Goal: Task Accomplishment & Management: Manage account settings

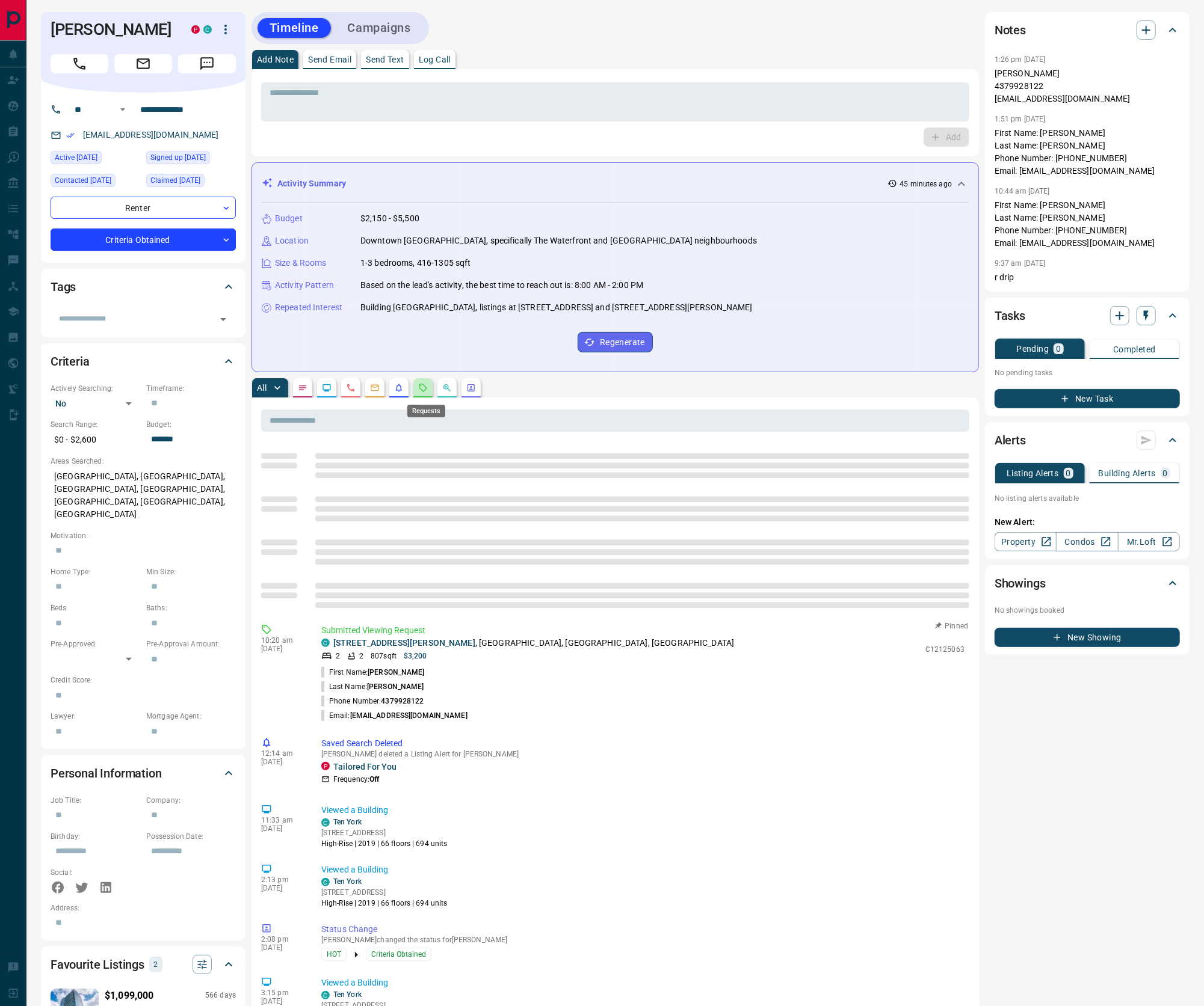
click at [428, 393] on icon "Requests" at bounding box center [423, 388] width 10 height 10
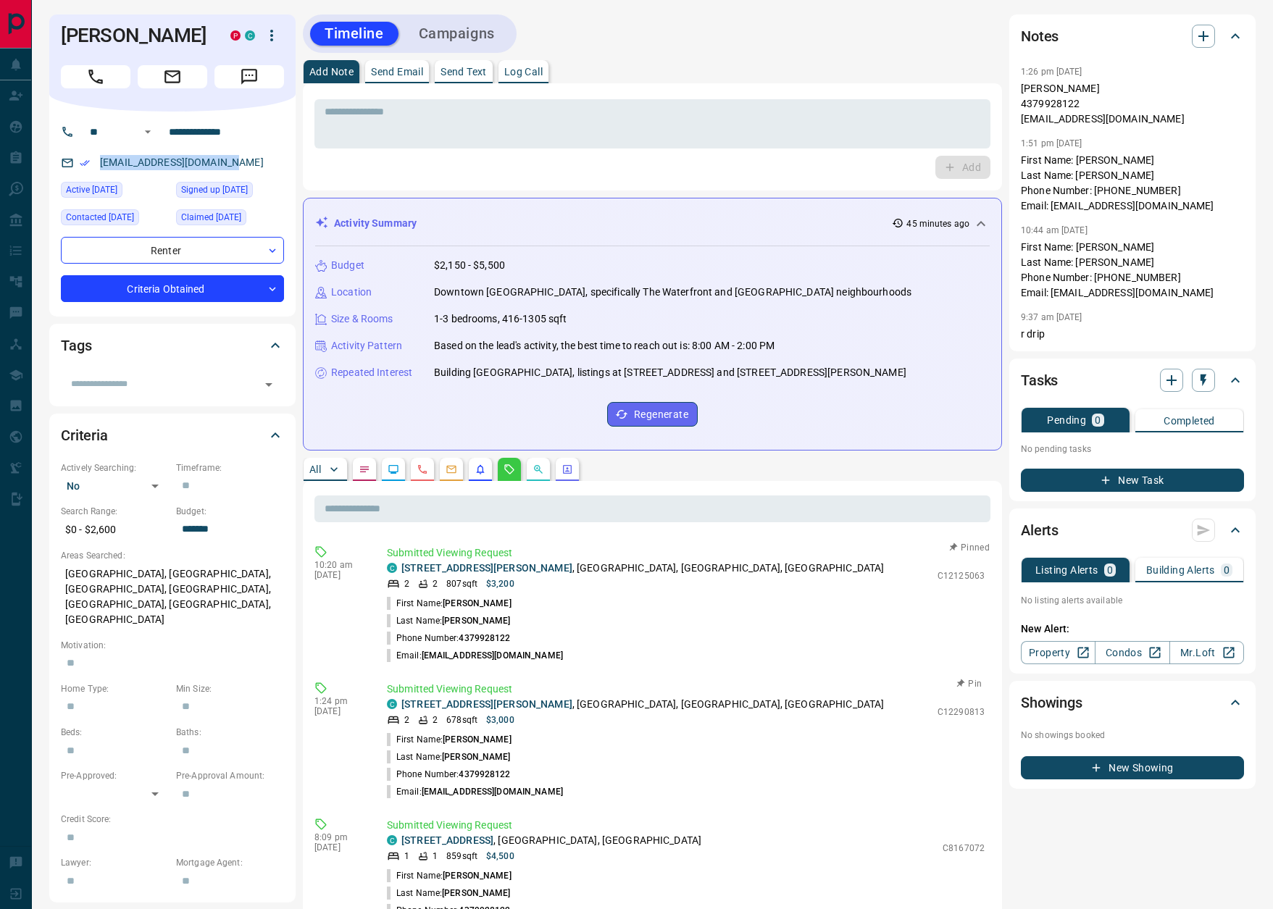
click at [971, 684] on button "Pin" at bounding box center [969, 683] width 42 height 13
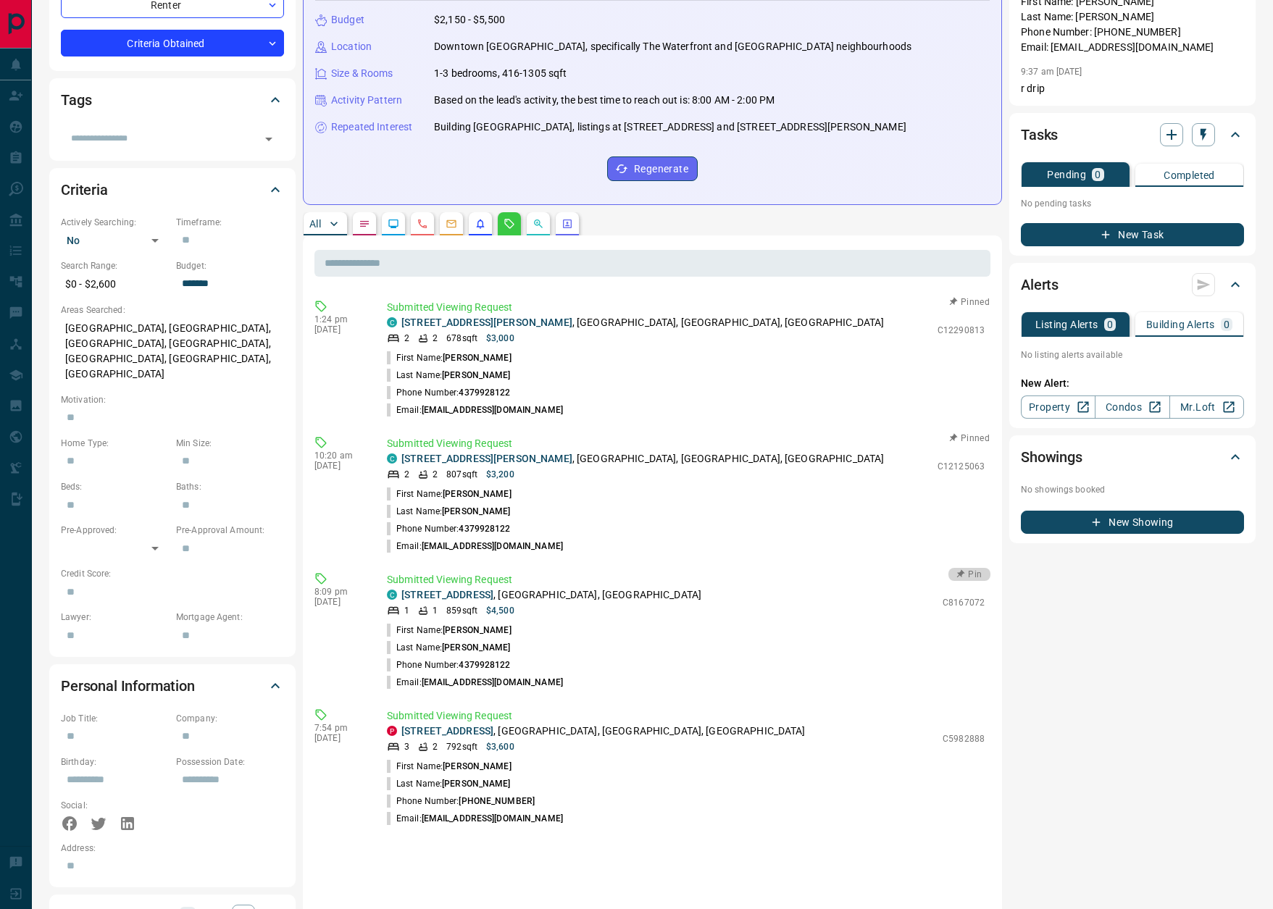
click at [970, 574] on button "Pin" at bounding box center [969, 574] width 42 height 13
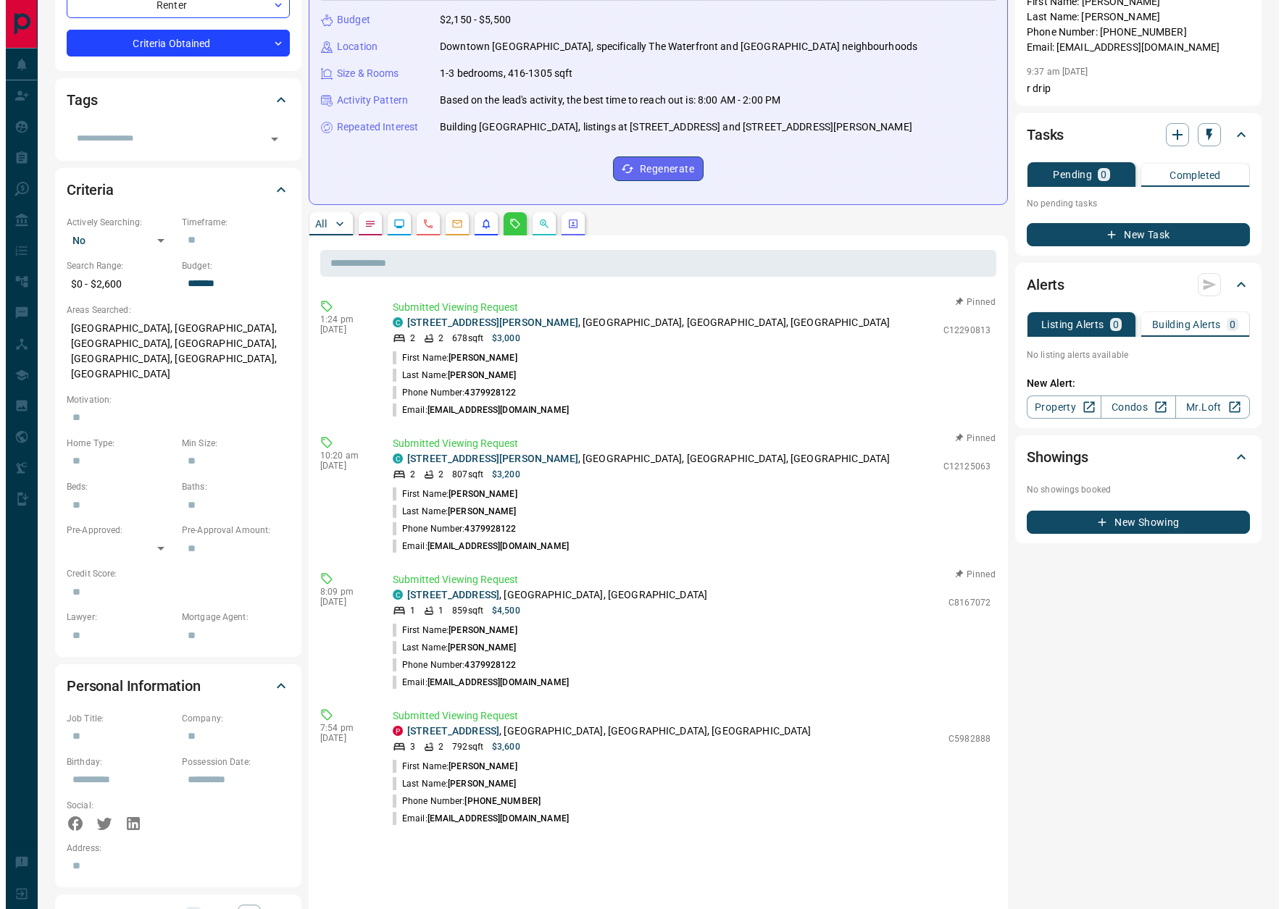
scroll to position [0, 0]
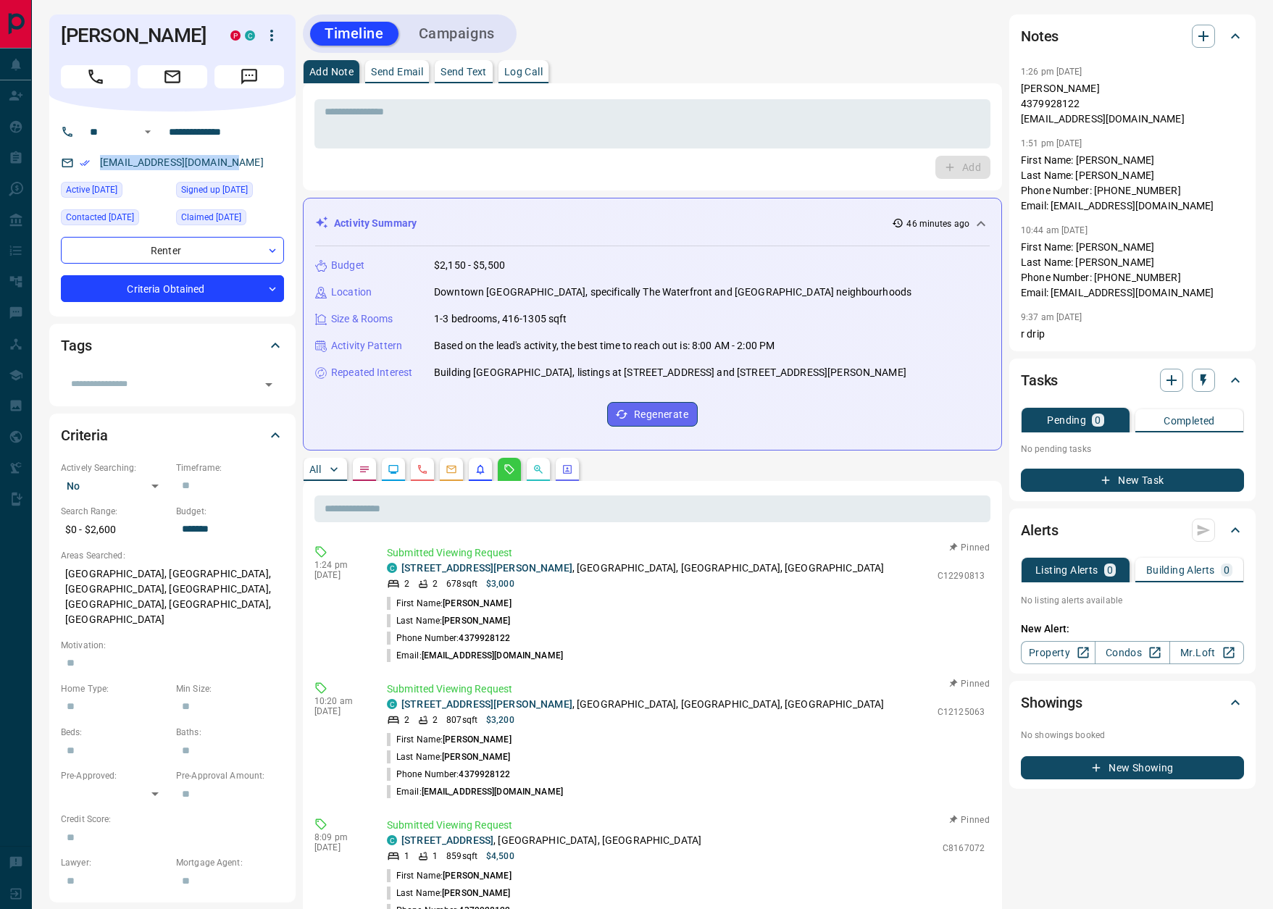
drag, startPoint x: 540, startPoint y: 73, endPoint x: 553, endPoint y: 75, distance: 13.2
click at [540, 73] on p "Log Call" at bounding box center [523, 72] width 38 height 10
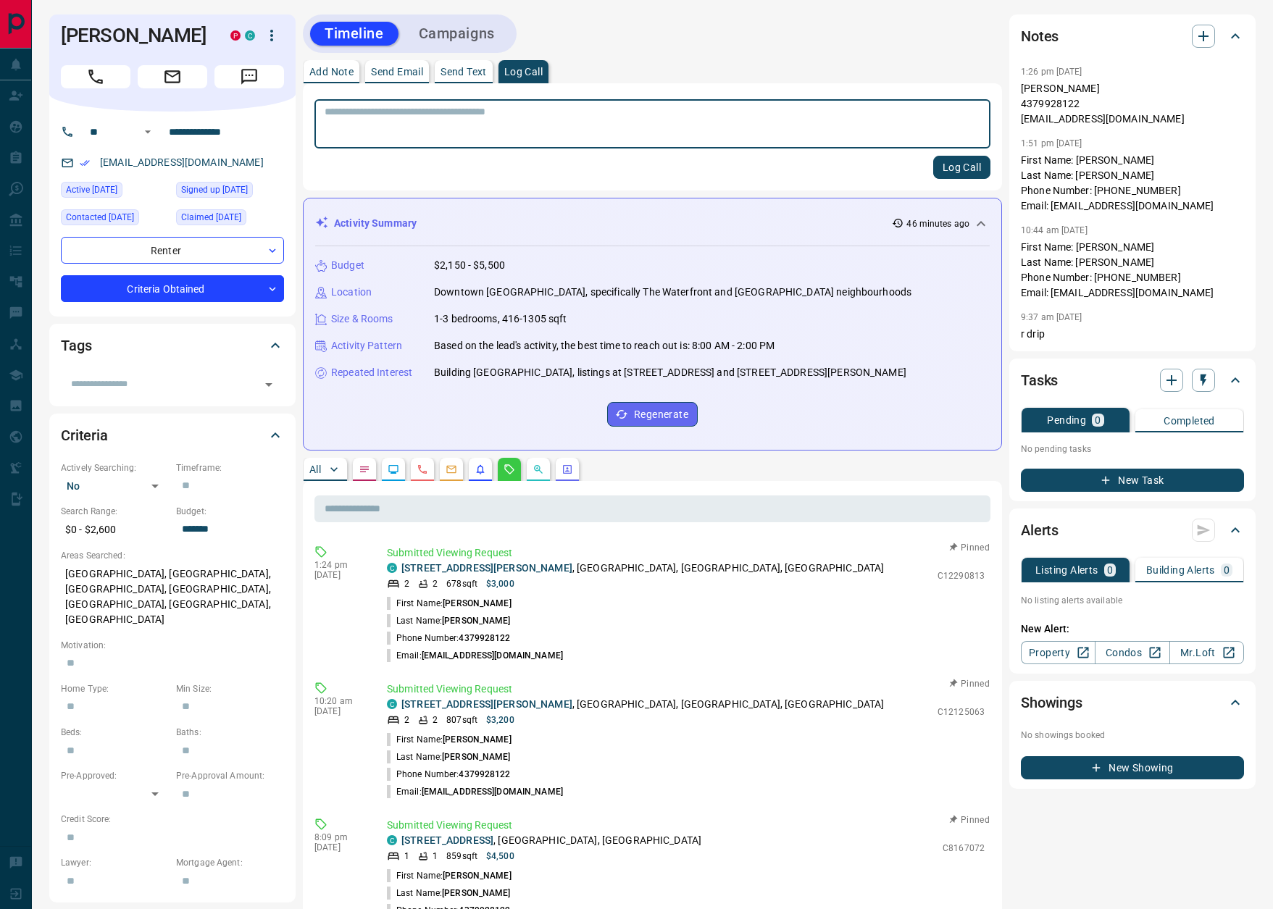
click at [942, 163] on button "Log Call" at bounding box center [961, 167] width 57 height 23
click at [219, 285] on body "**********" at bounding box center [636, 720] width 1273 height 1440
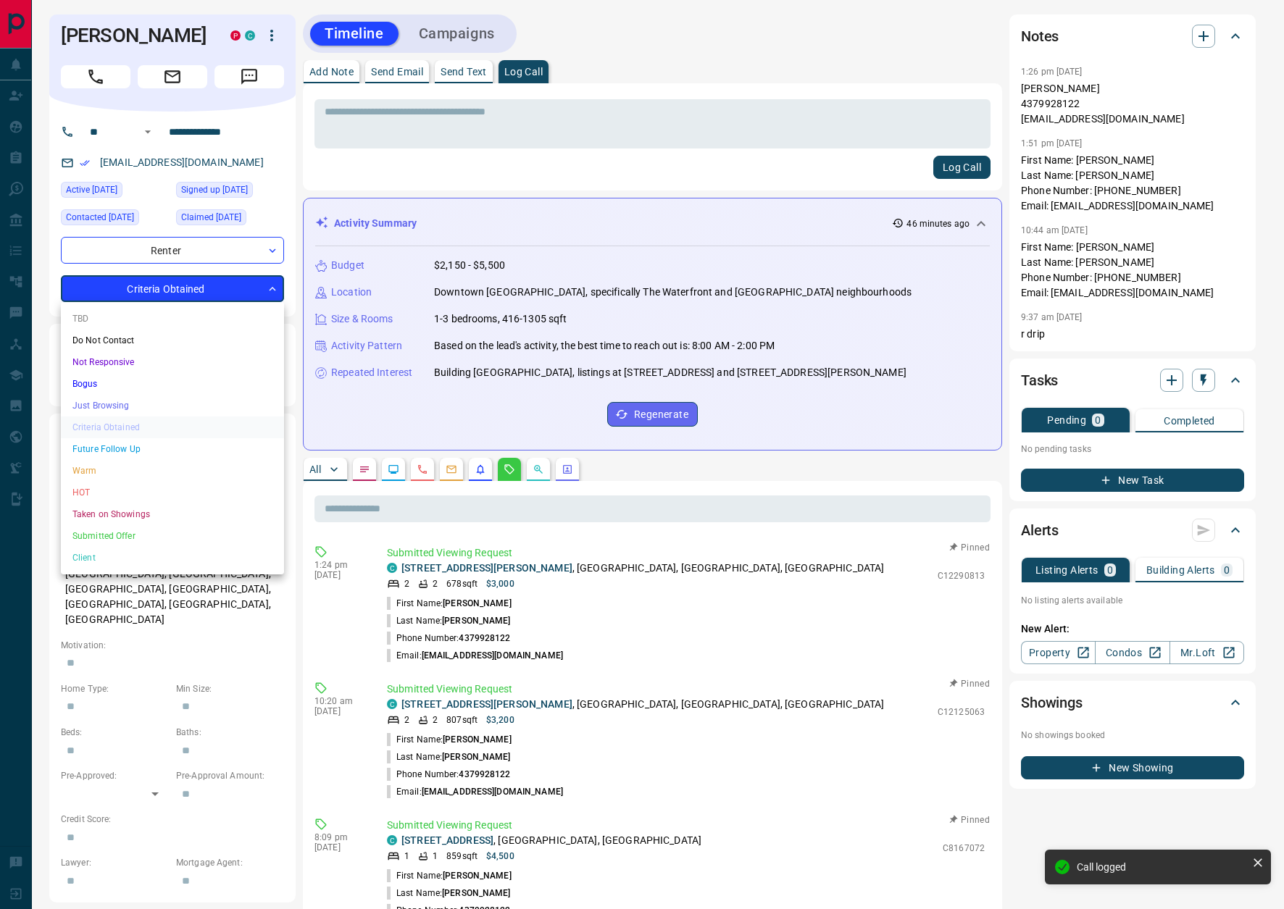
drag, startPoint x: 122, startPoint y: 488, endPoint x: 165, endPoint y: 432, distance: 70.3
click at [122, 488] on li "HOT" at bounding box center [172, 493] width 223 height 22
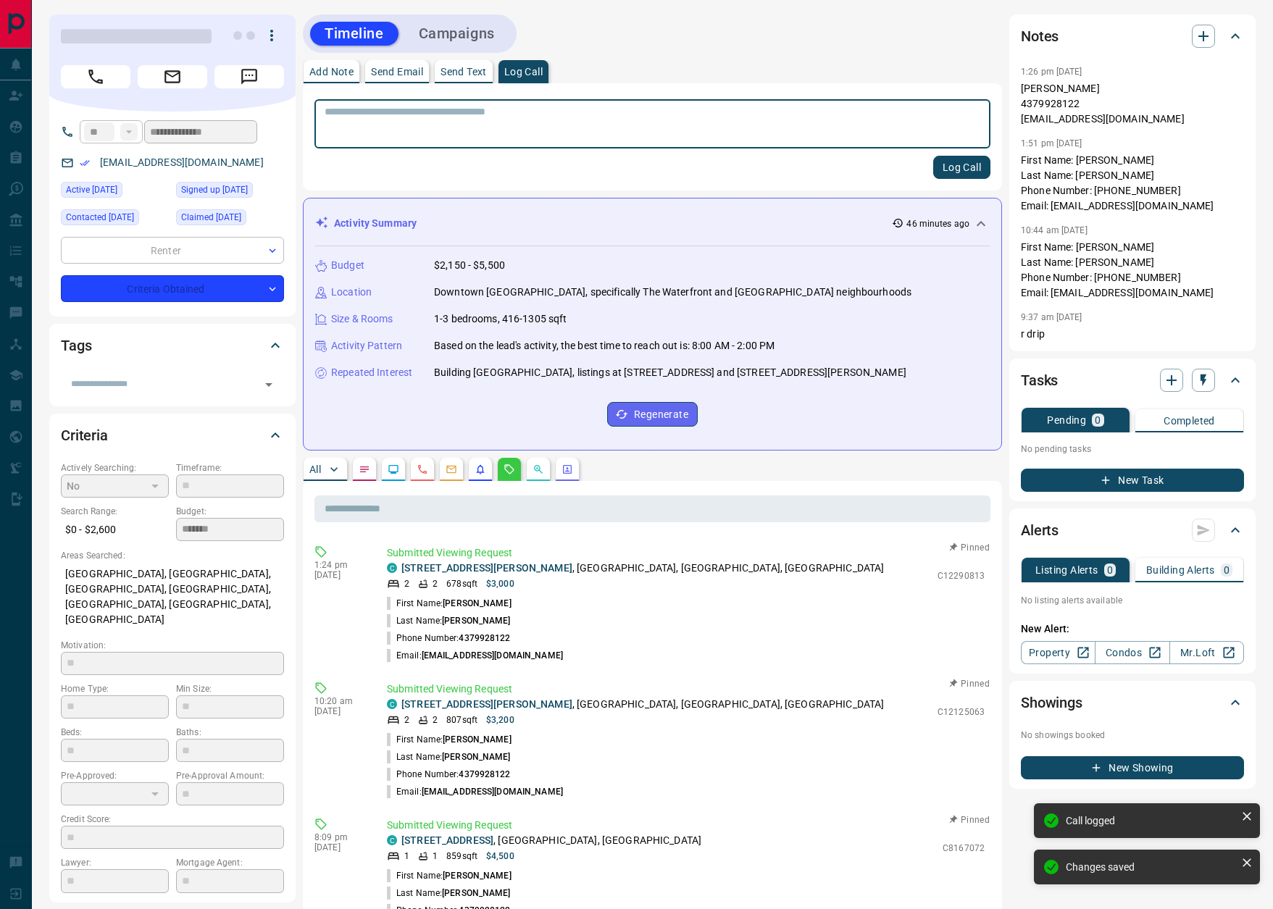
type input "*"
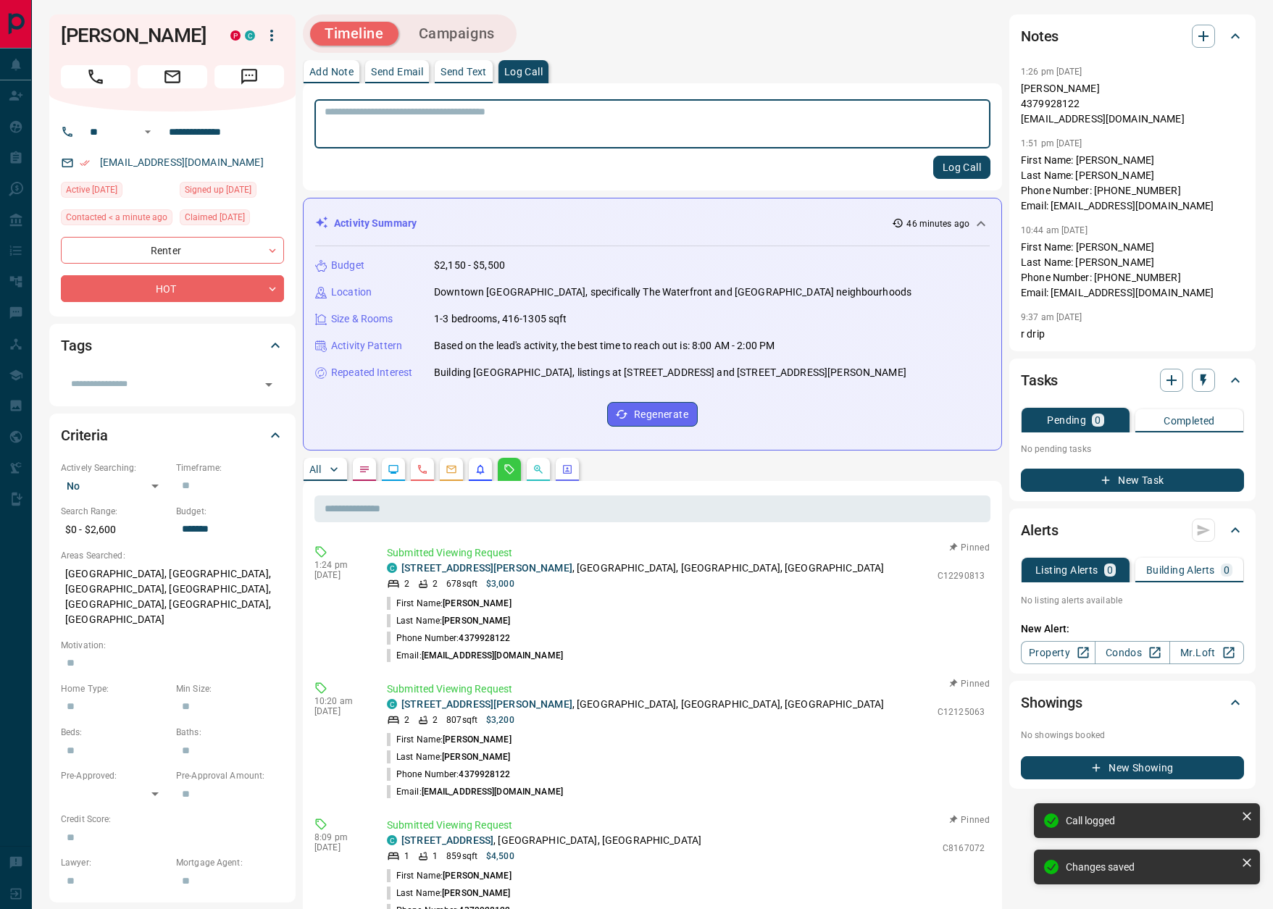
click at [456, 27] on button "Campaigns" at bounding box center [456, 34] width 105 height 24
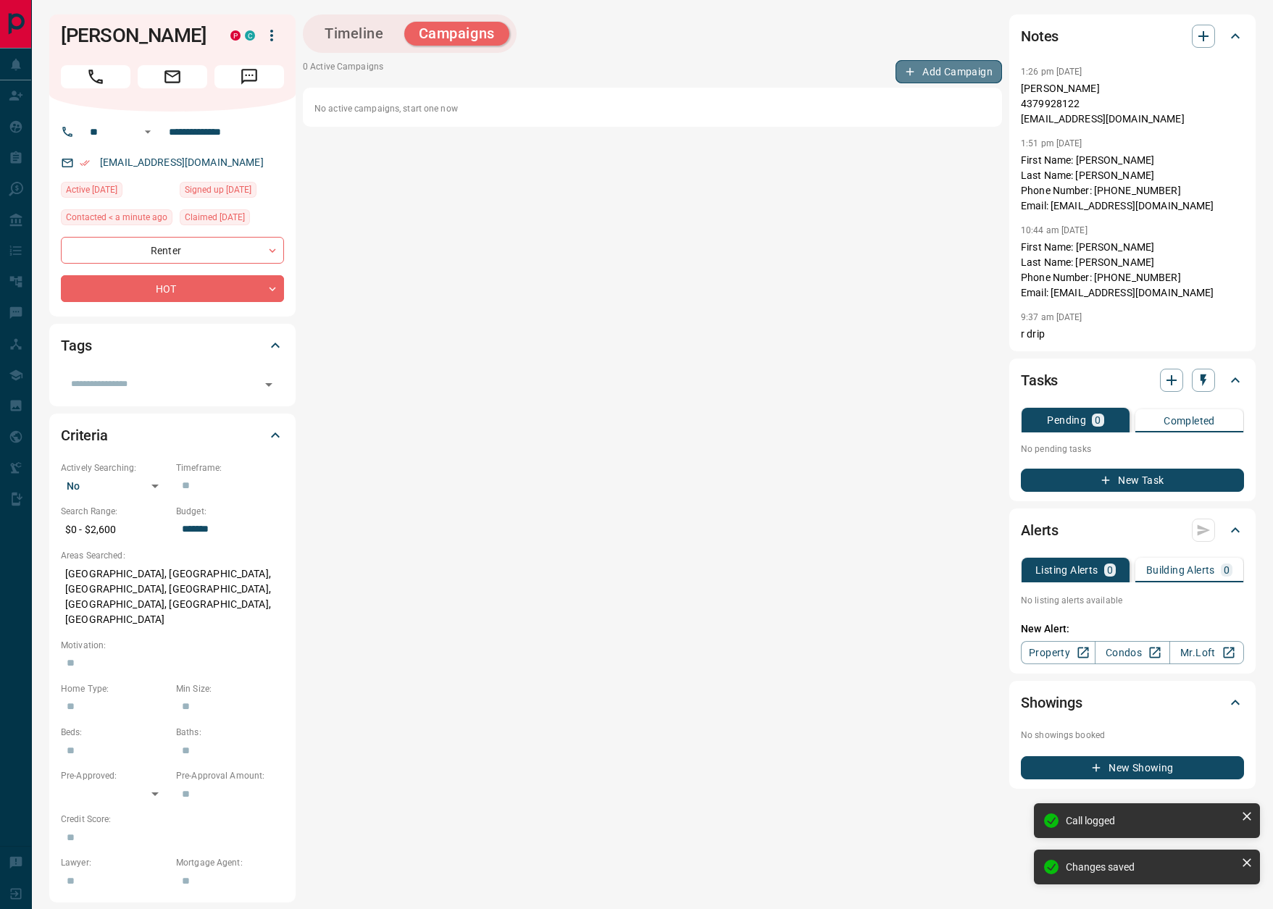
click at [948, 63] on button "Add Campaign" at bounding box center [949, 71] width 107 height 23
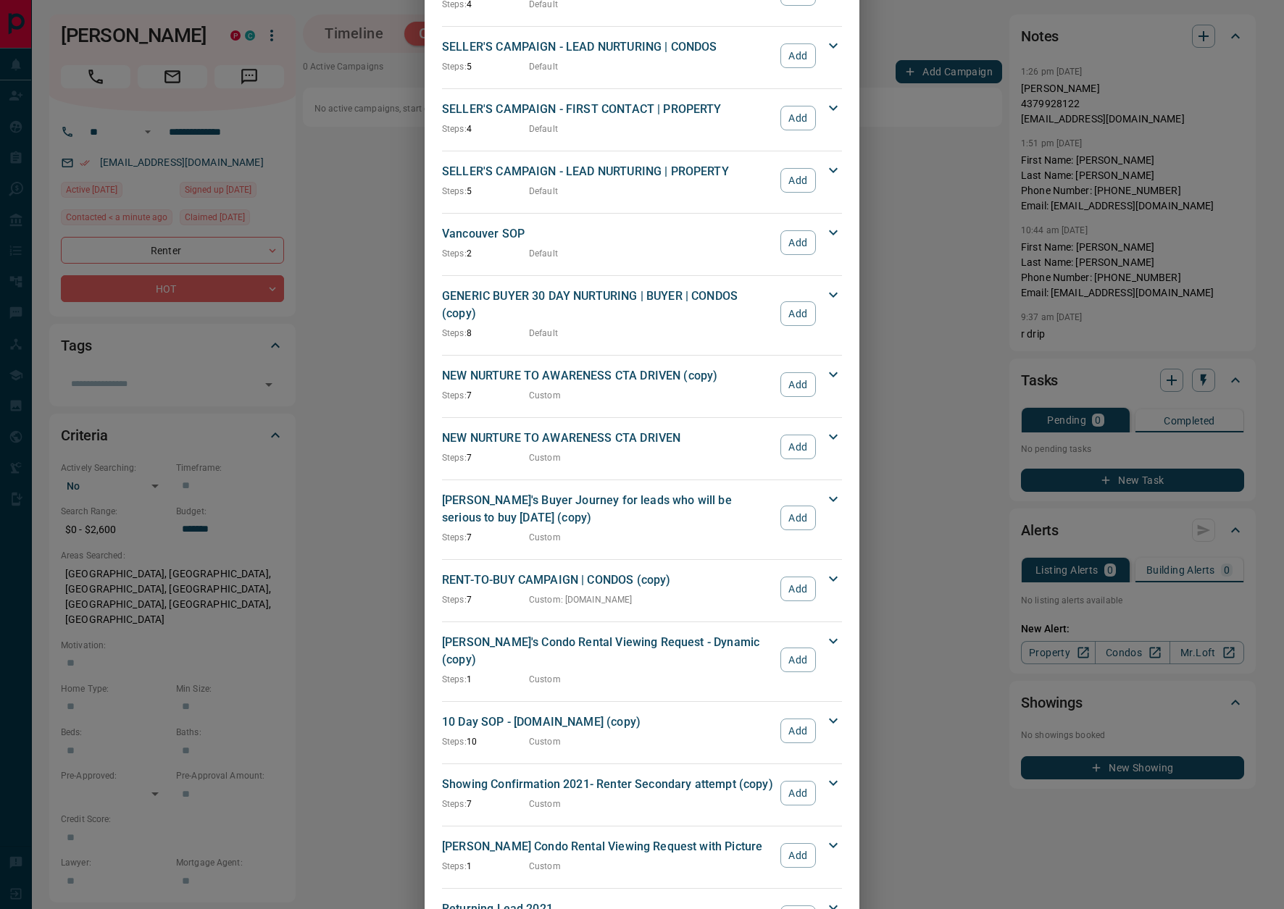
scroll to position [1542, 0]
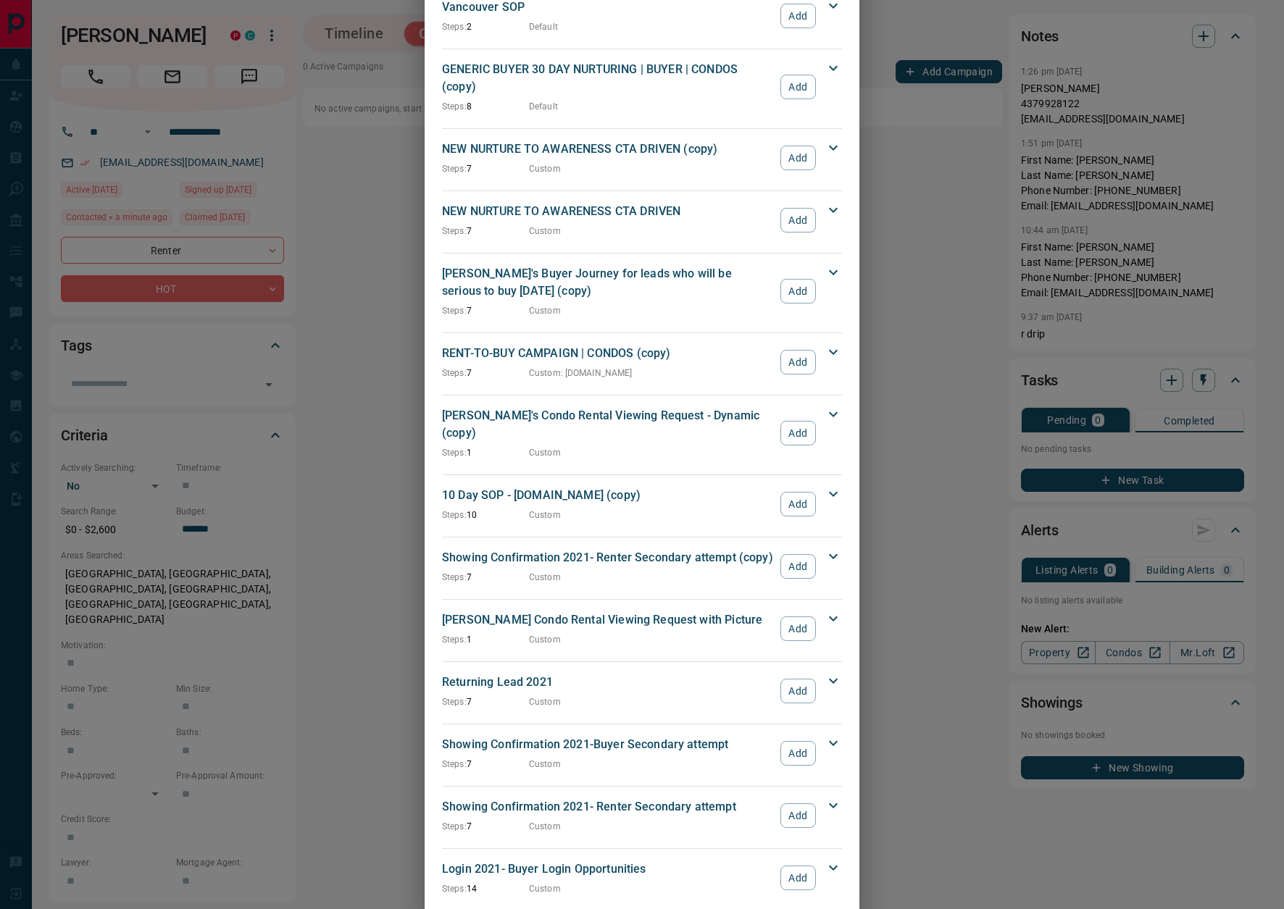
drag, startPoint x: 800, startPoint y: 780, endPoint x: 867, endPoint y: 454, distance: 333.5
click at [800, 803] on button "Add" at bounding box center [798, 815] width 36 height 25
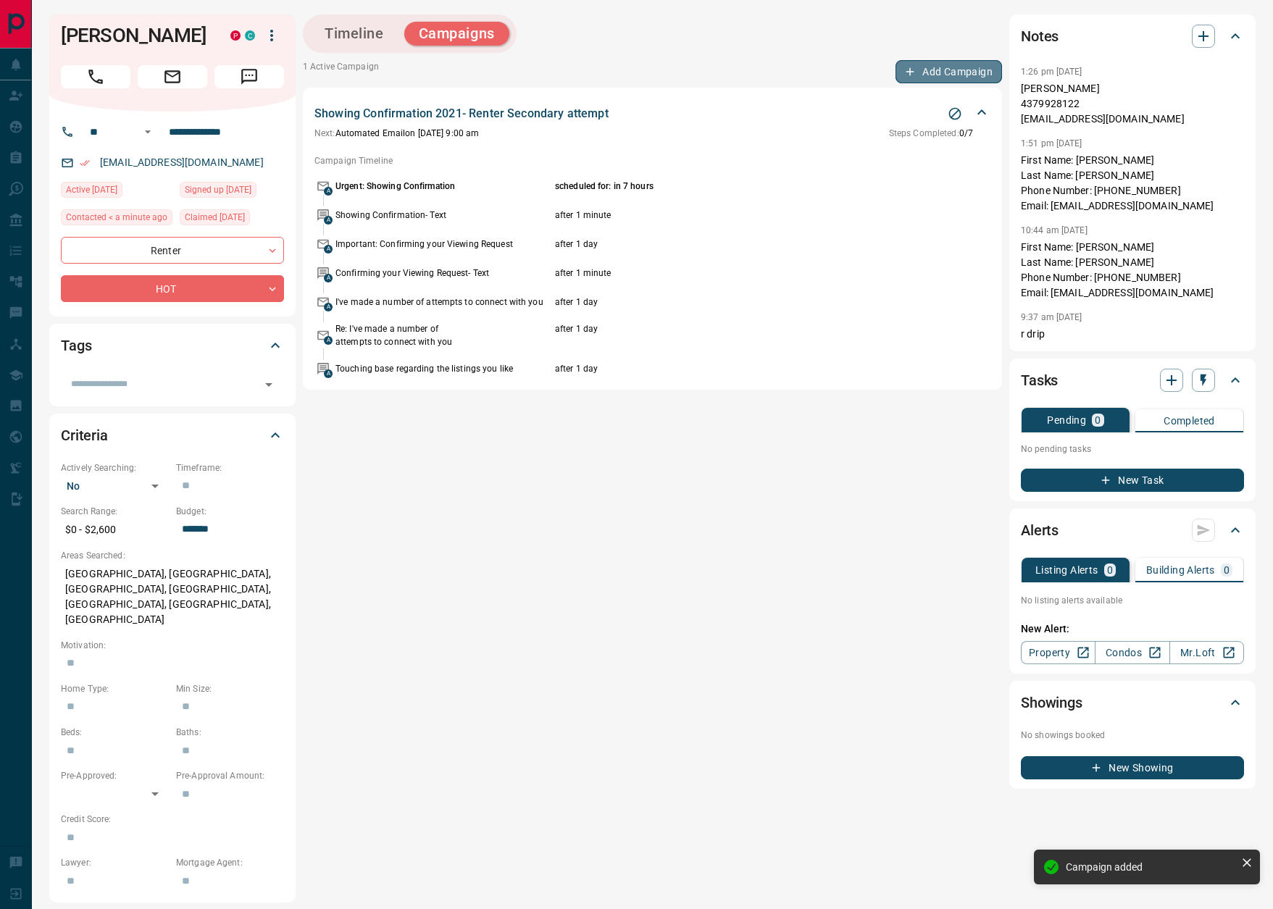
click at [961, 75] on button "Add Campaign" at bounding box center [949, 71] width 107 height 23
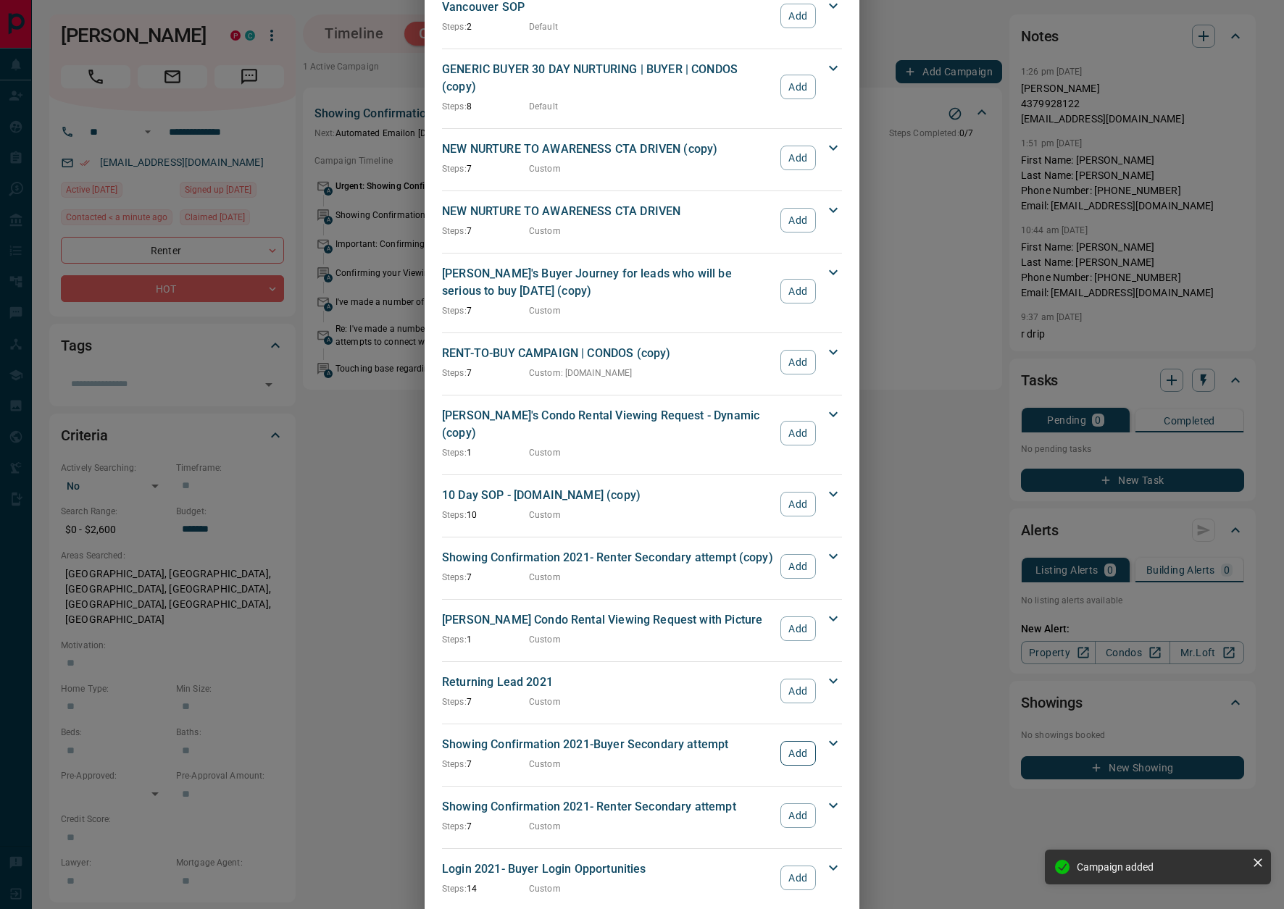
click at [785, 741] on button "Add" at bounding box center [798, 753] width 36 height 25
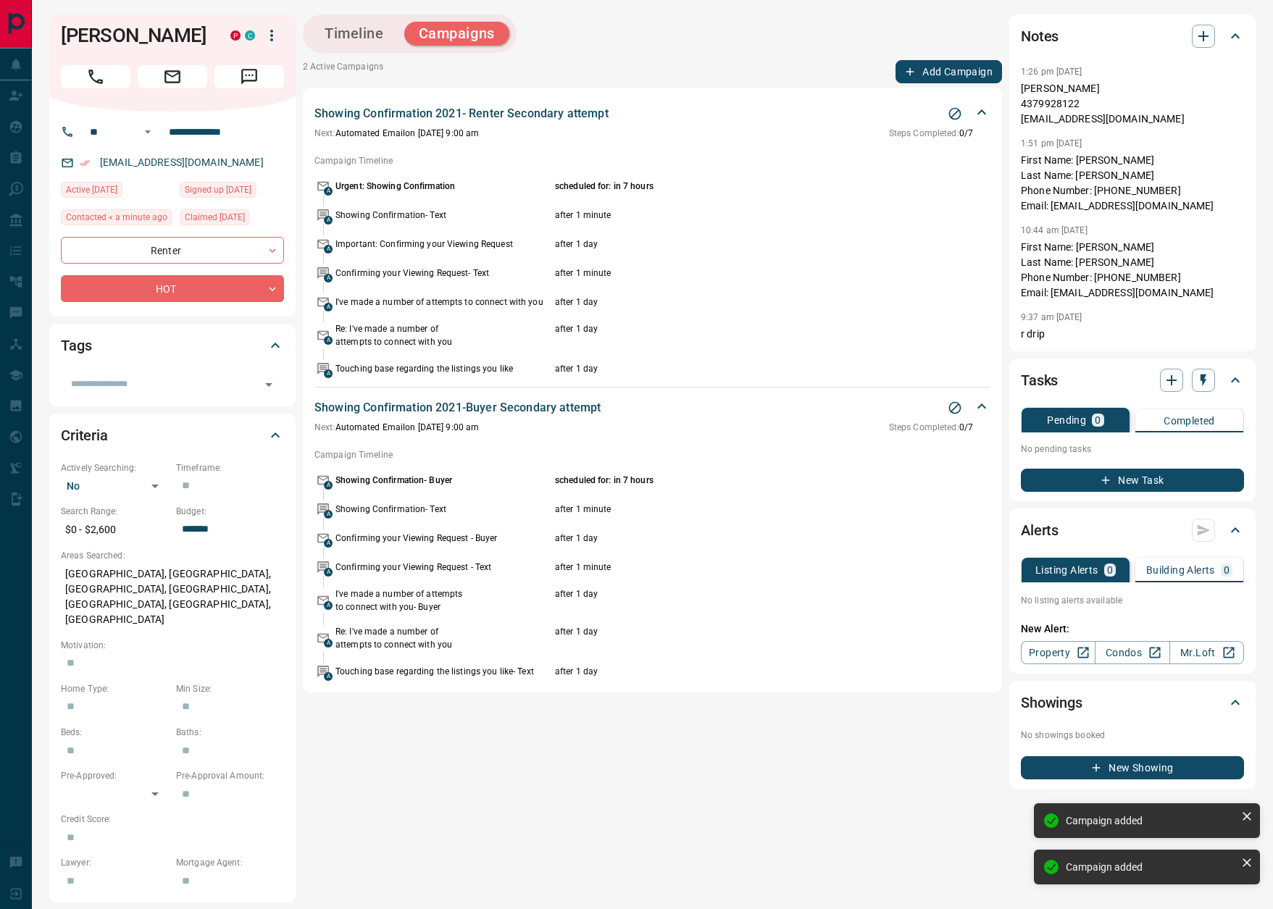
click at [942, 79] on button "Add Campaign" at bounding box center [949, 71] width 107 height 23
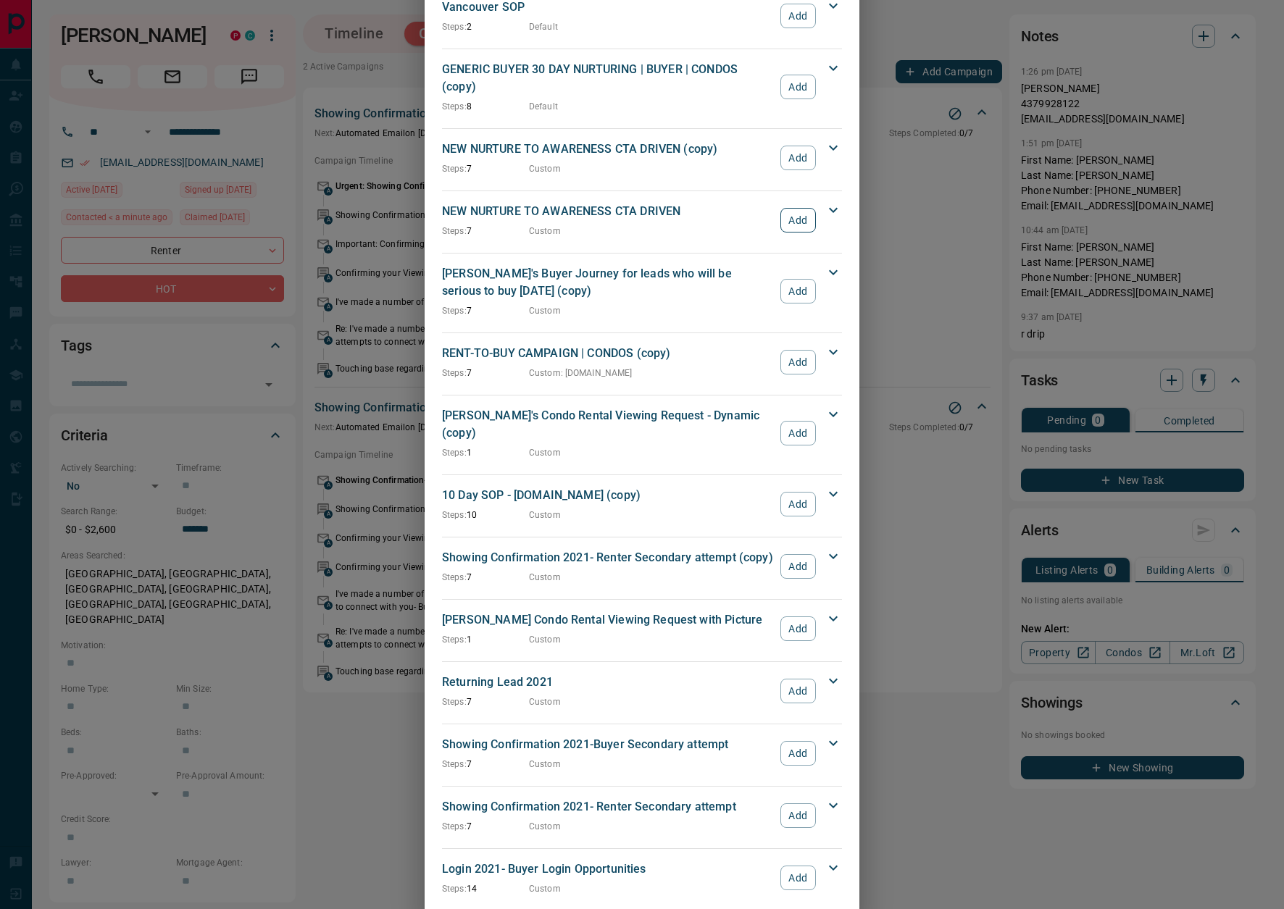
click at [796, 208] on button "Add" at bounding box center [798, 220] width 36 height 25
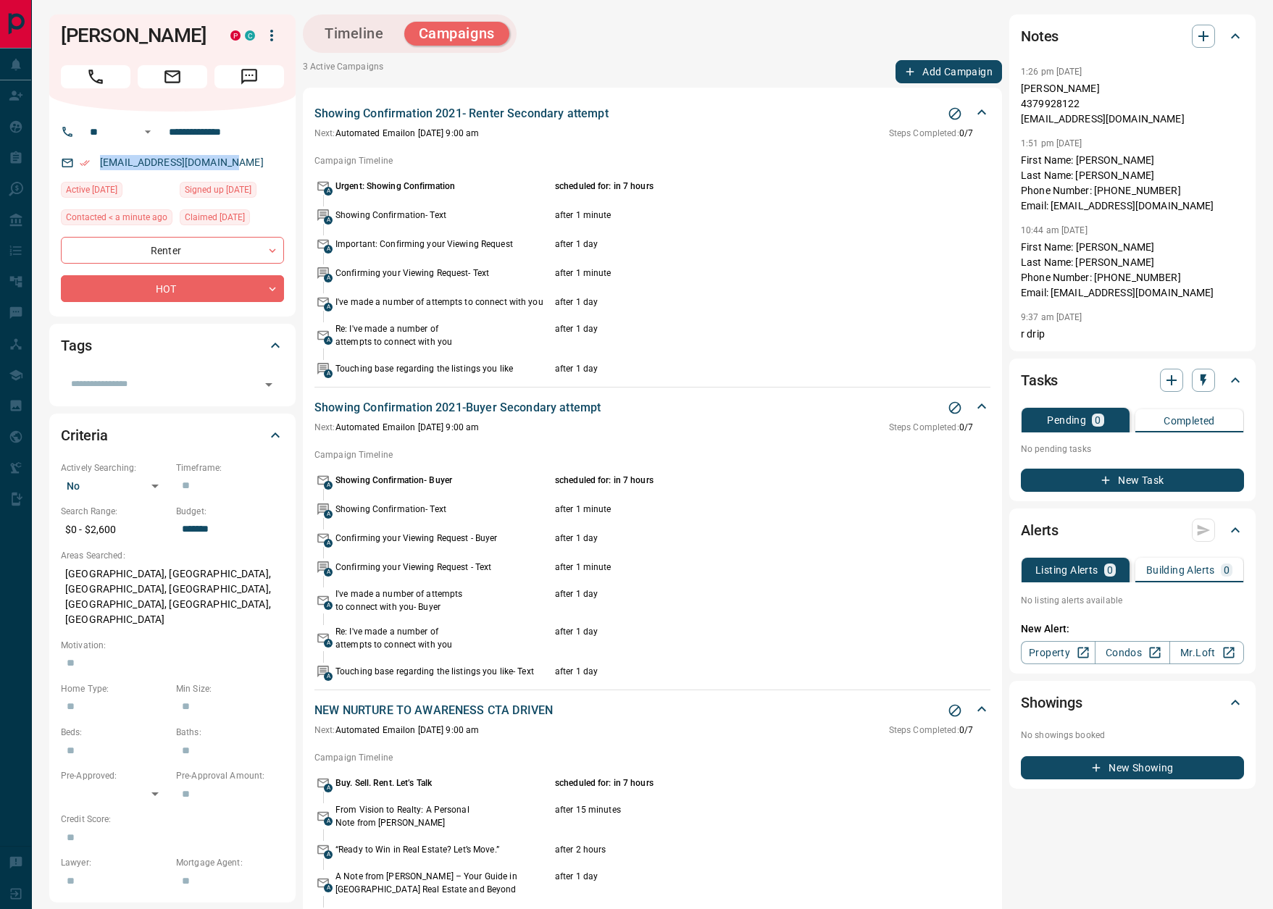
drag, startPoint x: 1265, startPoint y: 361, endPoint x: 267, endPoint y: 159, distance: 1018.6
click at [267, 159] on div "juliammcarthur@gmail.com" at bounding box center [172, 163] width 223 height 24
drag, startPoint x: 101, startPoint y: 35, endPoint x: 58, endPoint y: 37, distance: 42.8
click at [58, 37] on div "Julia McArthur P C" at bounding box center [172, 62] width 246 height 97
copy h1 "Julia"
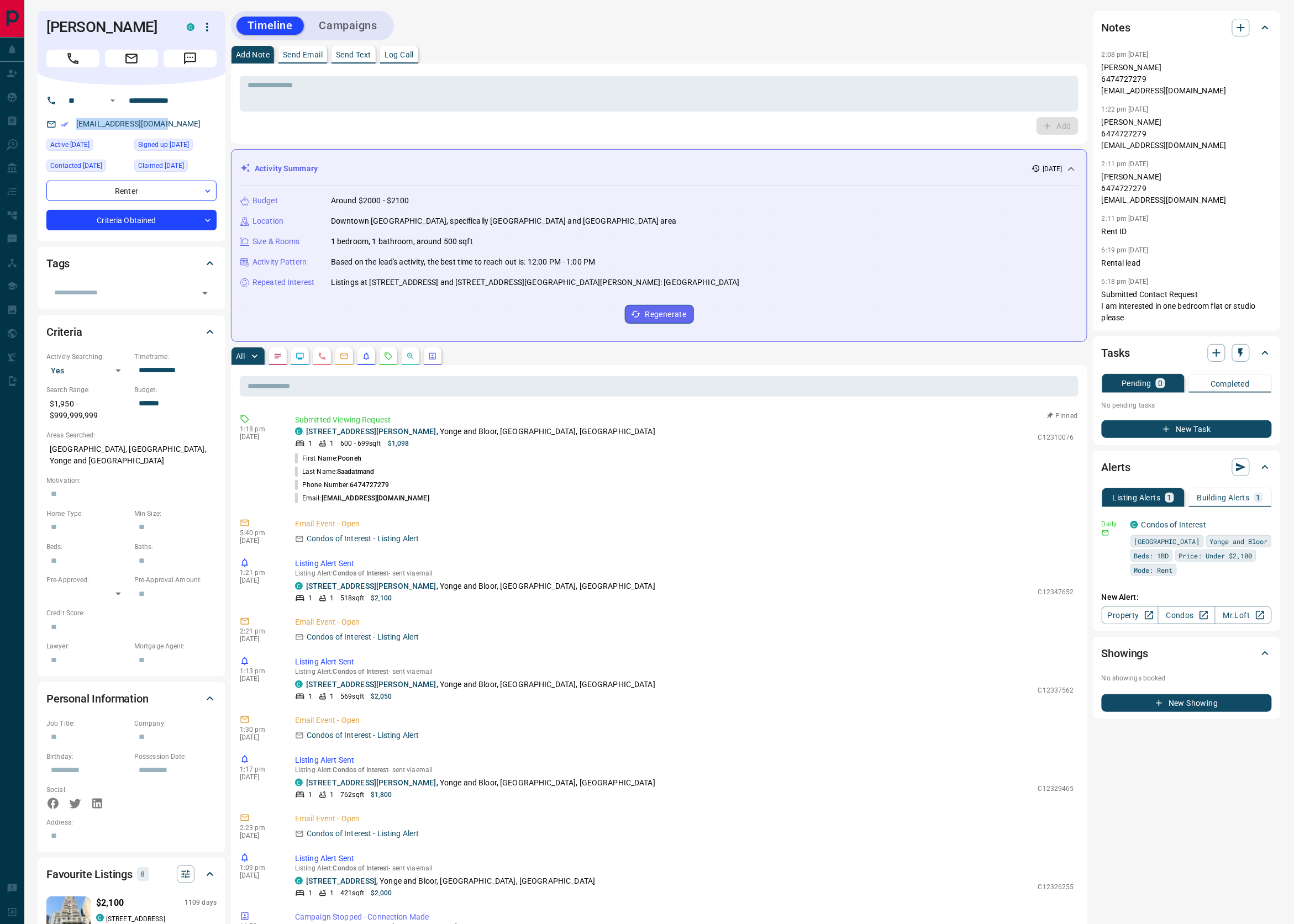
click at [413, 53] on p "Log Call" at bounding box center [399, 55] width 29 height 8
click at [1053, 130] on button "Log Call" at bounding box center [1056, 126] width 43 height 18
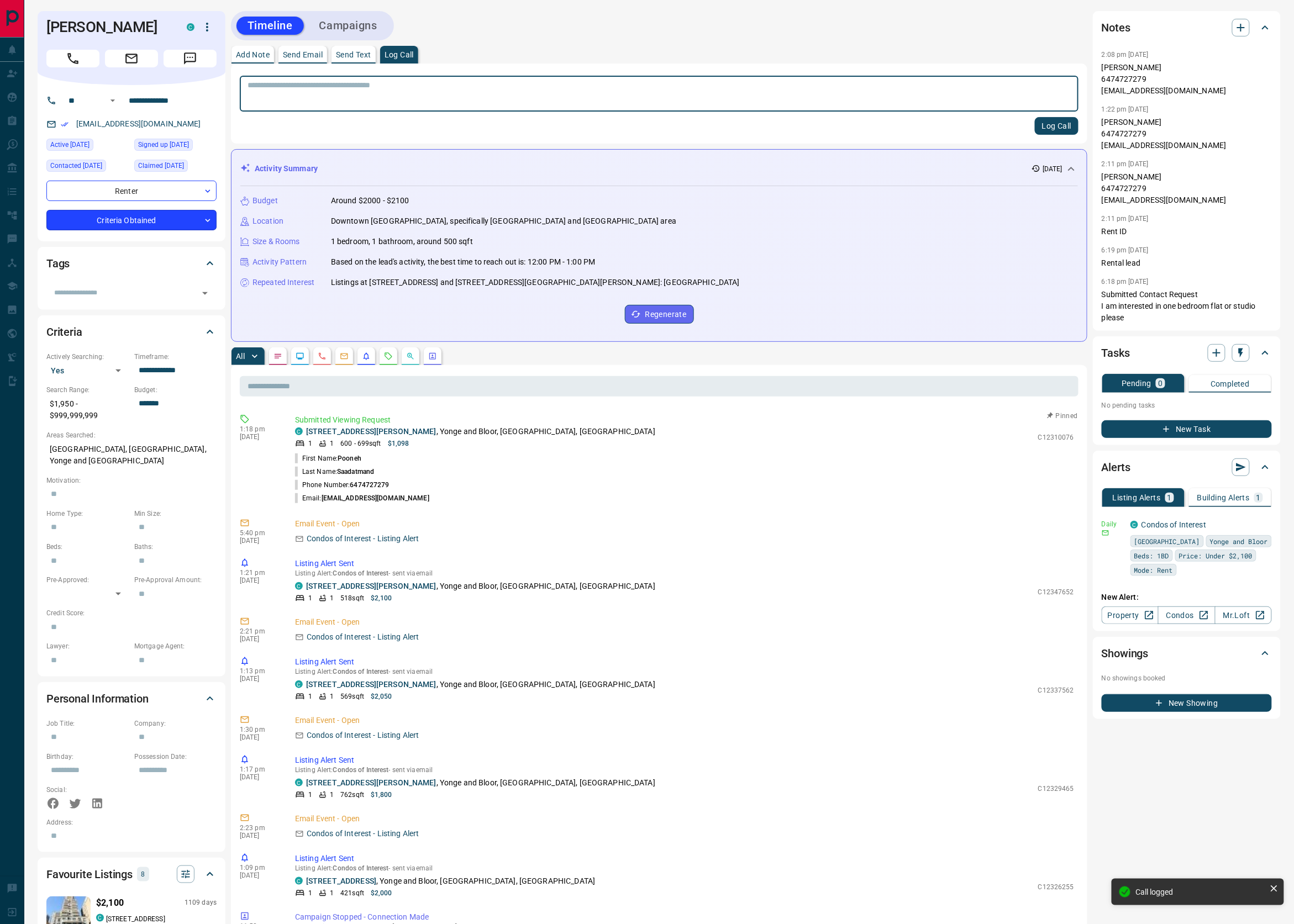
click at [185, 234] on body "**********" at bounding box center [647, 658] width 1294 height 1317
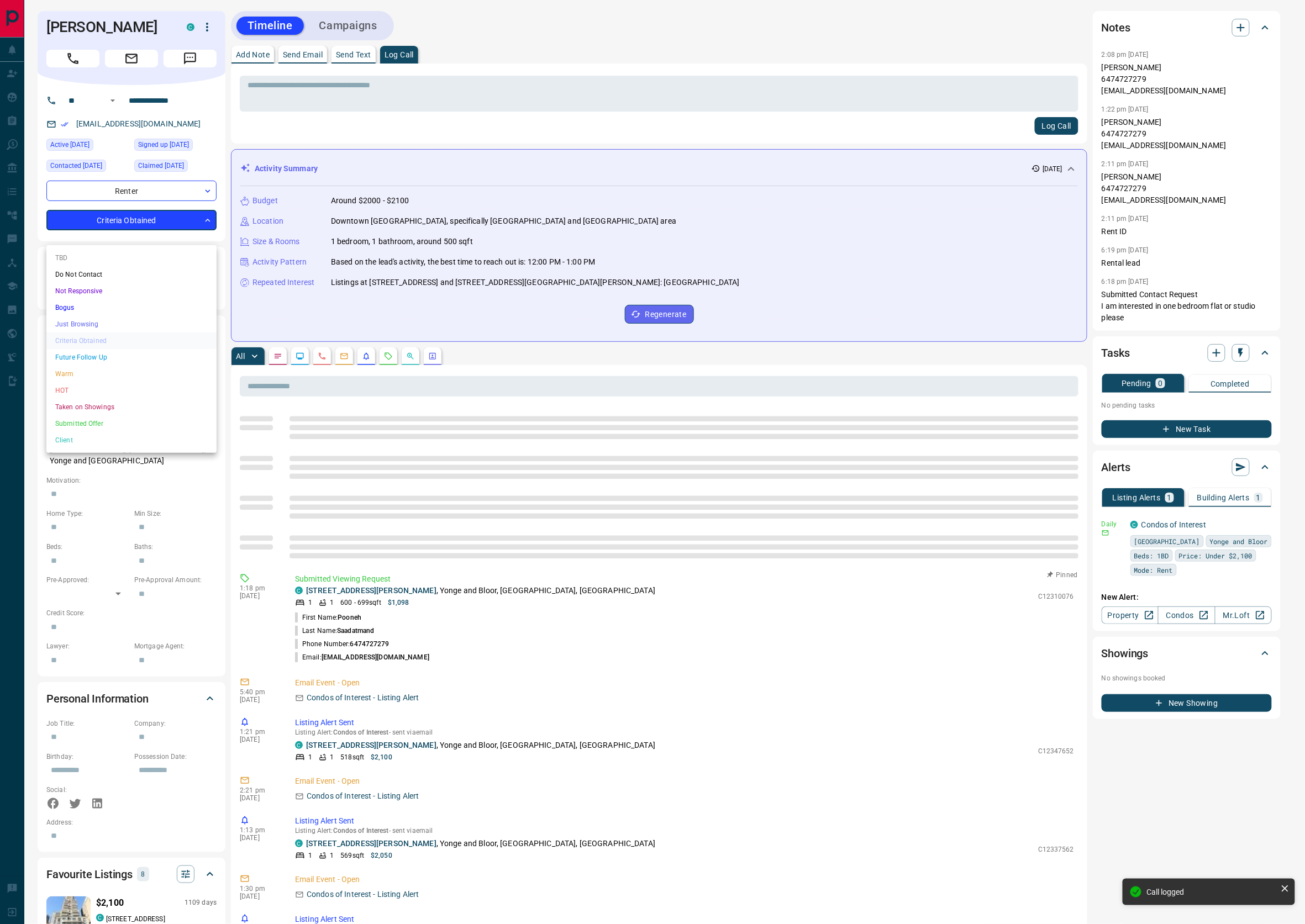
drag, startPoint x: 94, startPoint y: 383, endPoint x: 399, endPoint y: 345, distance: 307.4
click at [93, 384] on li "HOT" at bounding box center [131, 390] width 170 height 17
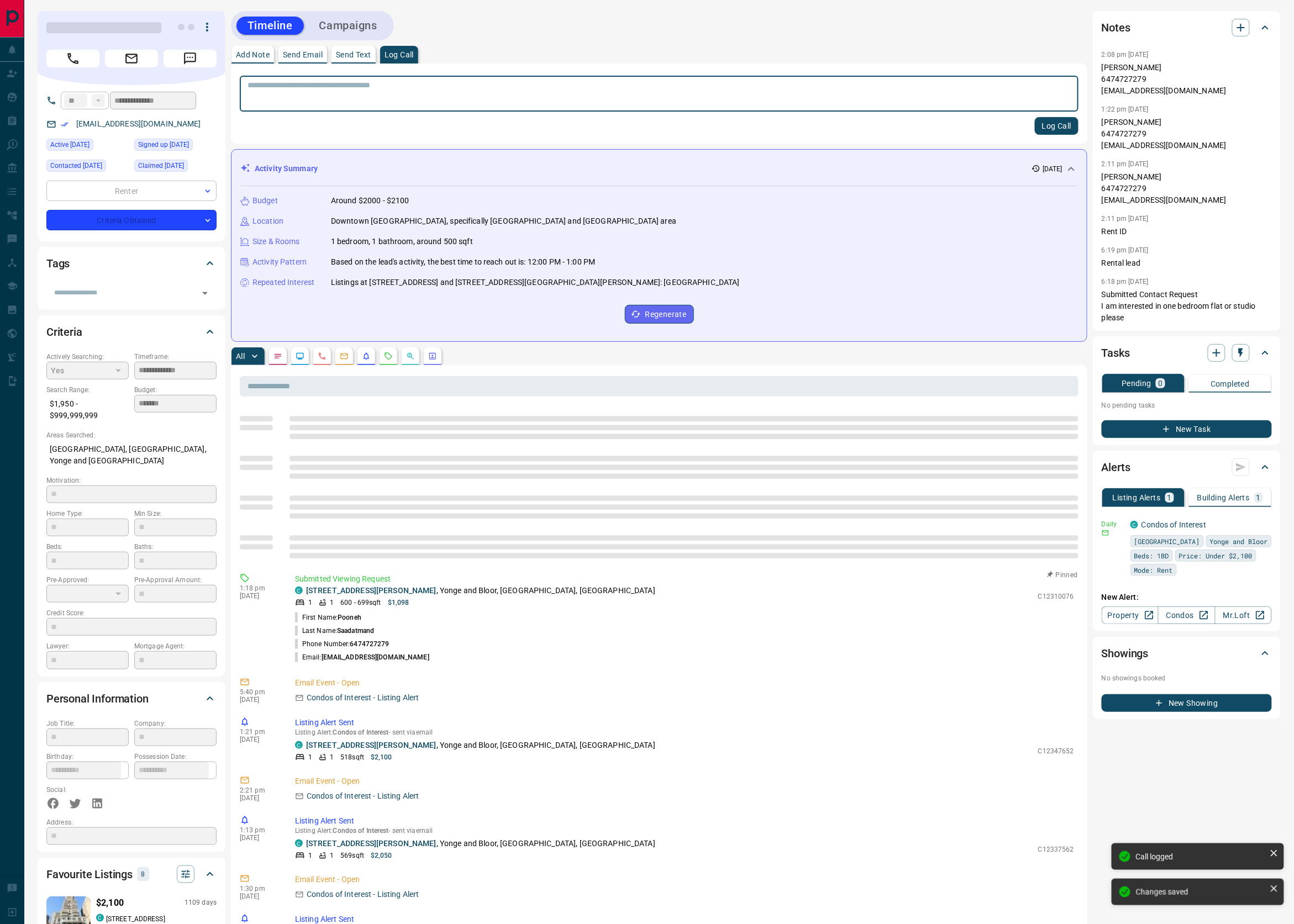
type input "*"
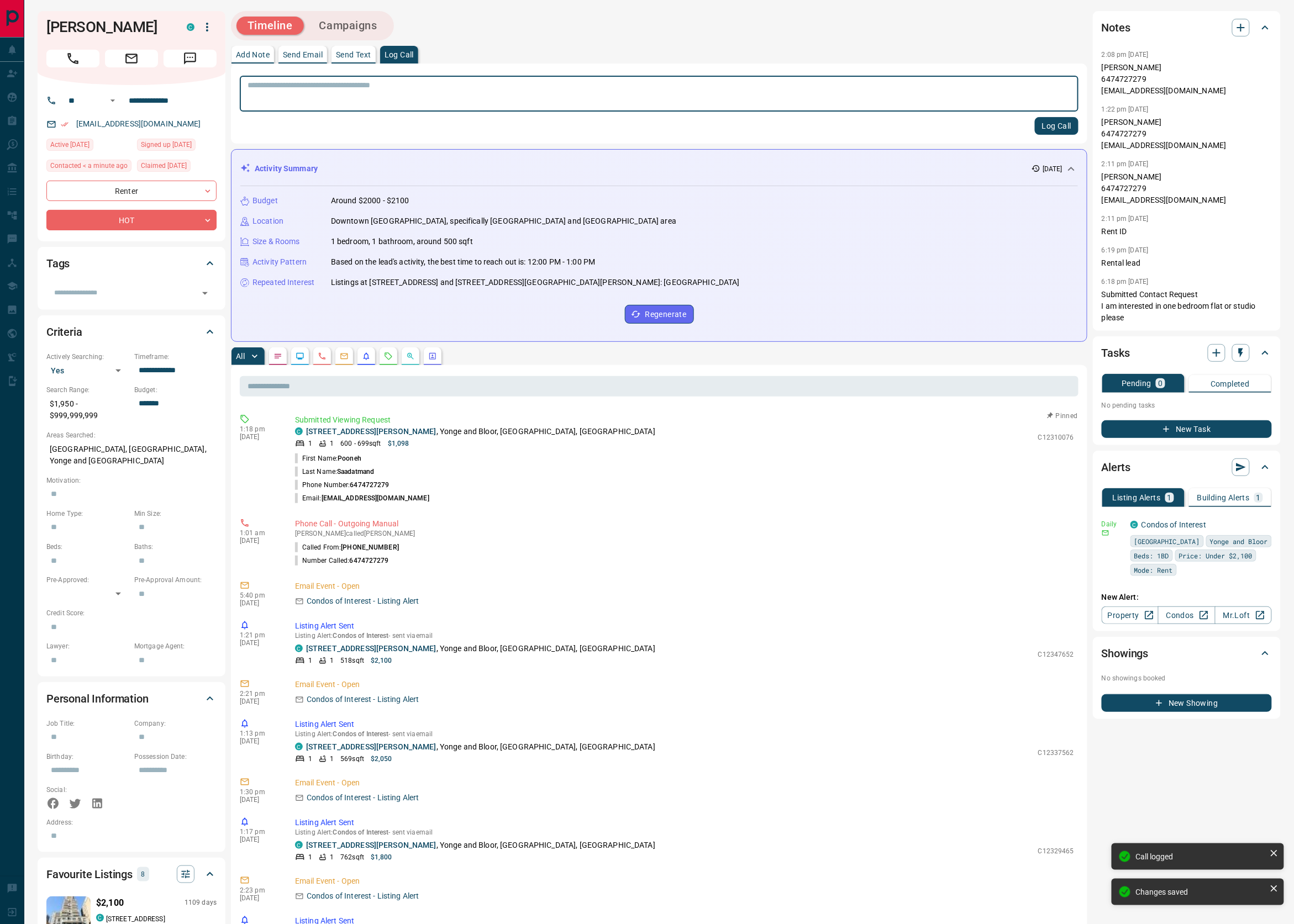
click at [354, 25] on button "Campaigns" at bounding box center [348, 26] width 80 height 18
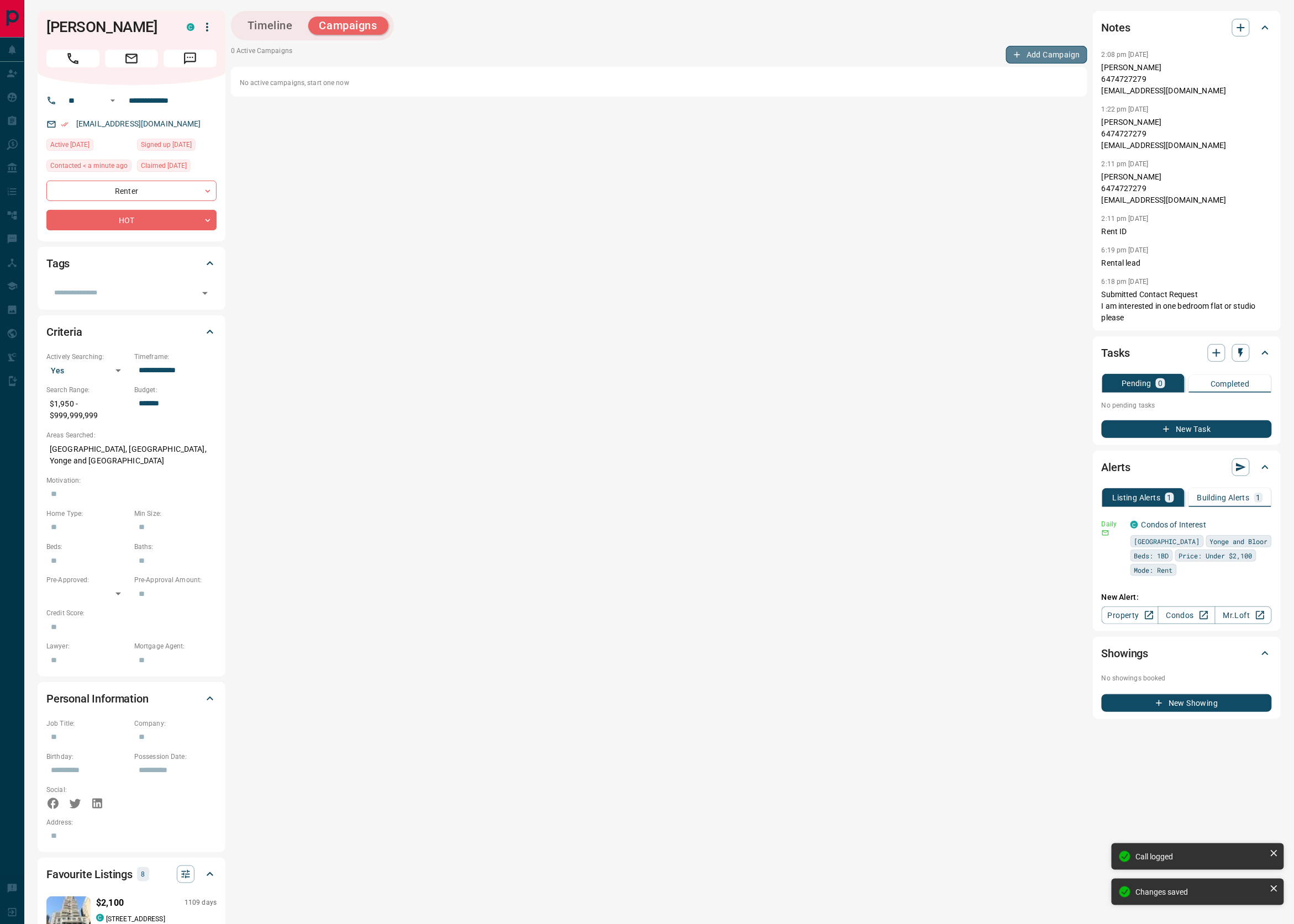
click at [1026, 59] on button "Add Campaign" at bounding box center [1046, 54] width 82 height 18
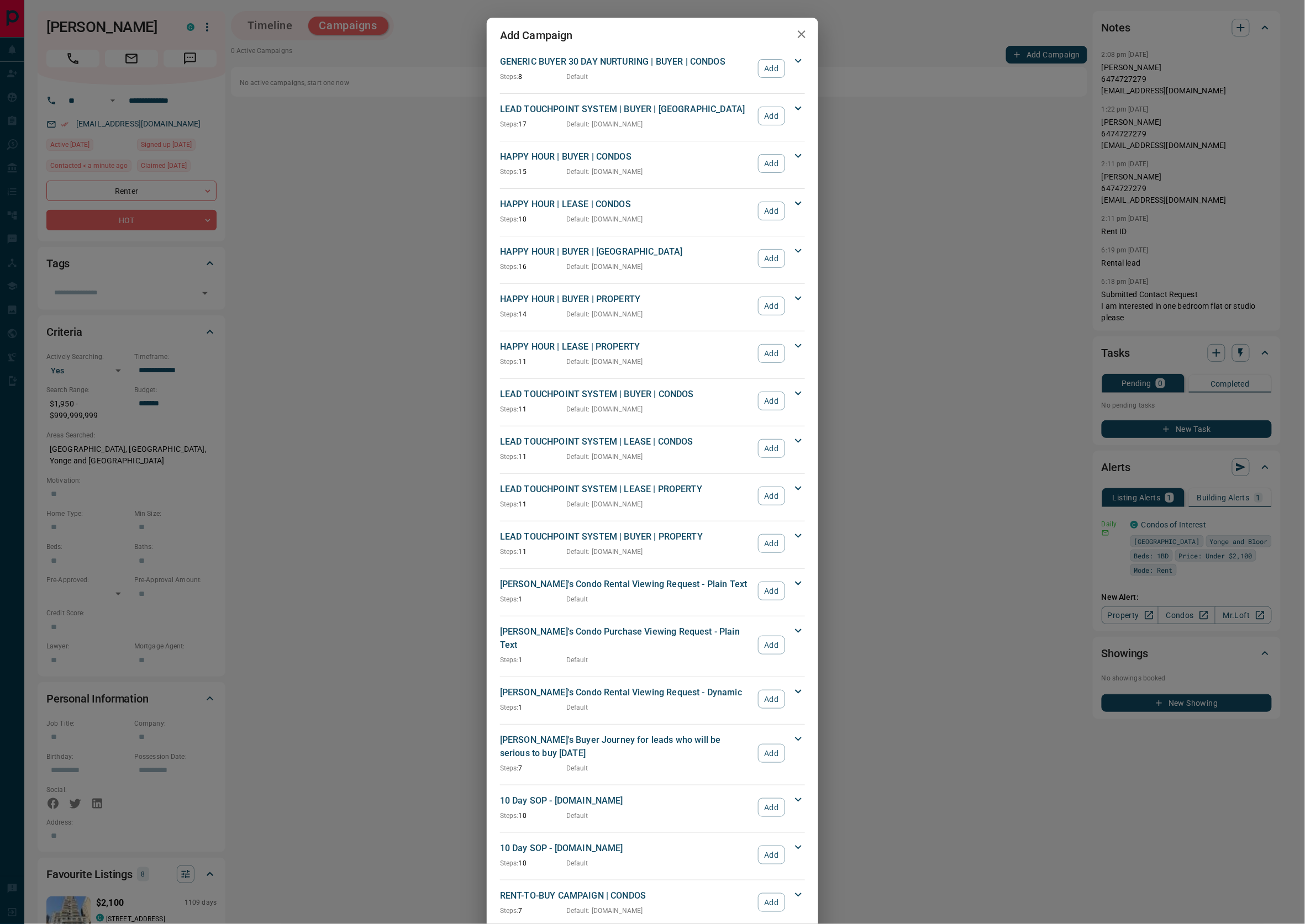
scroll to position [971, 0]
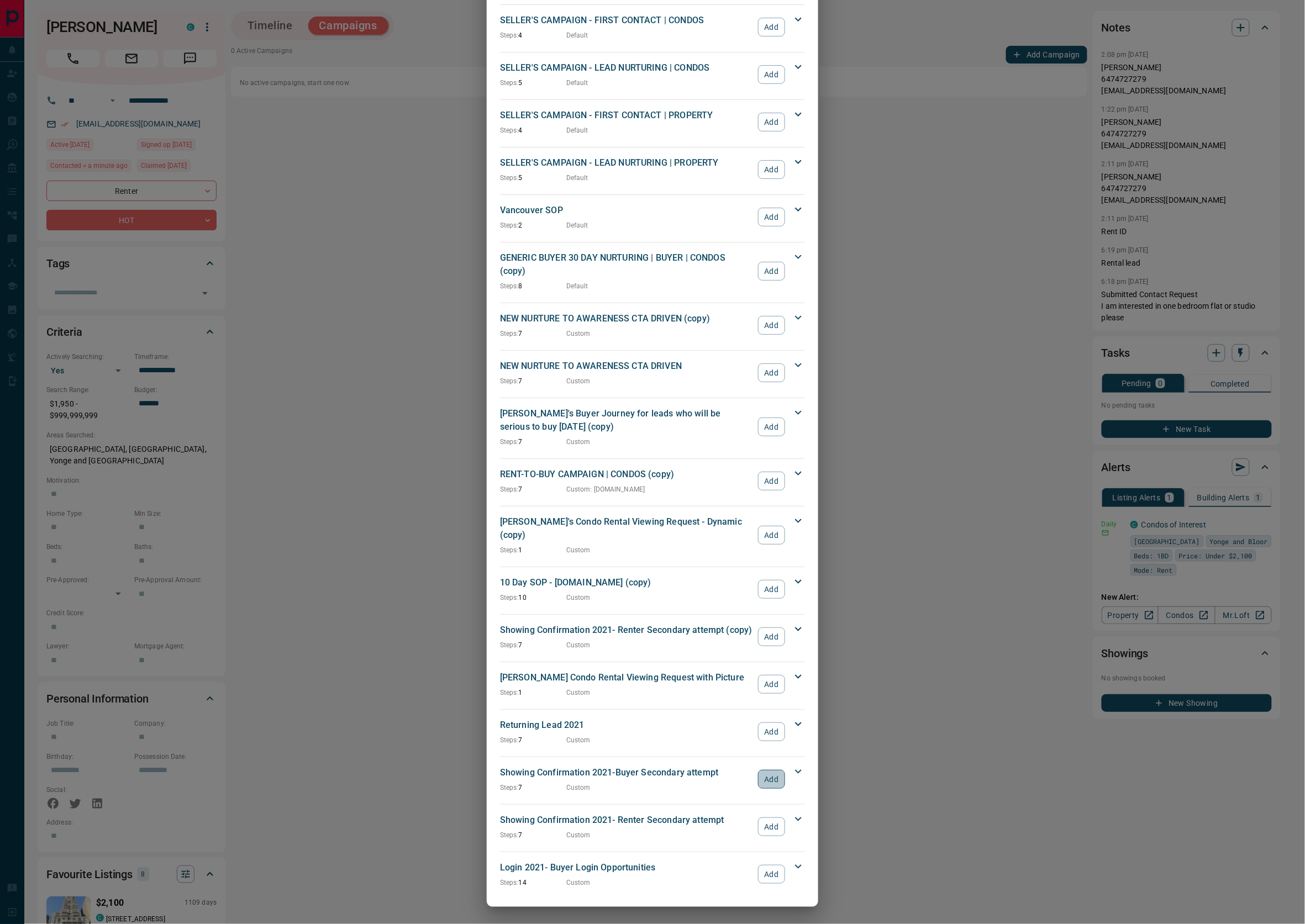
click at [758, 775] on button "Add" at bounding box center [772, 779] width 27 height 19
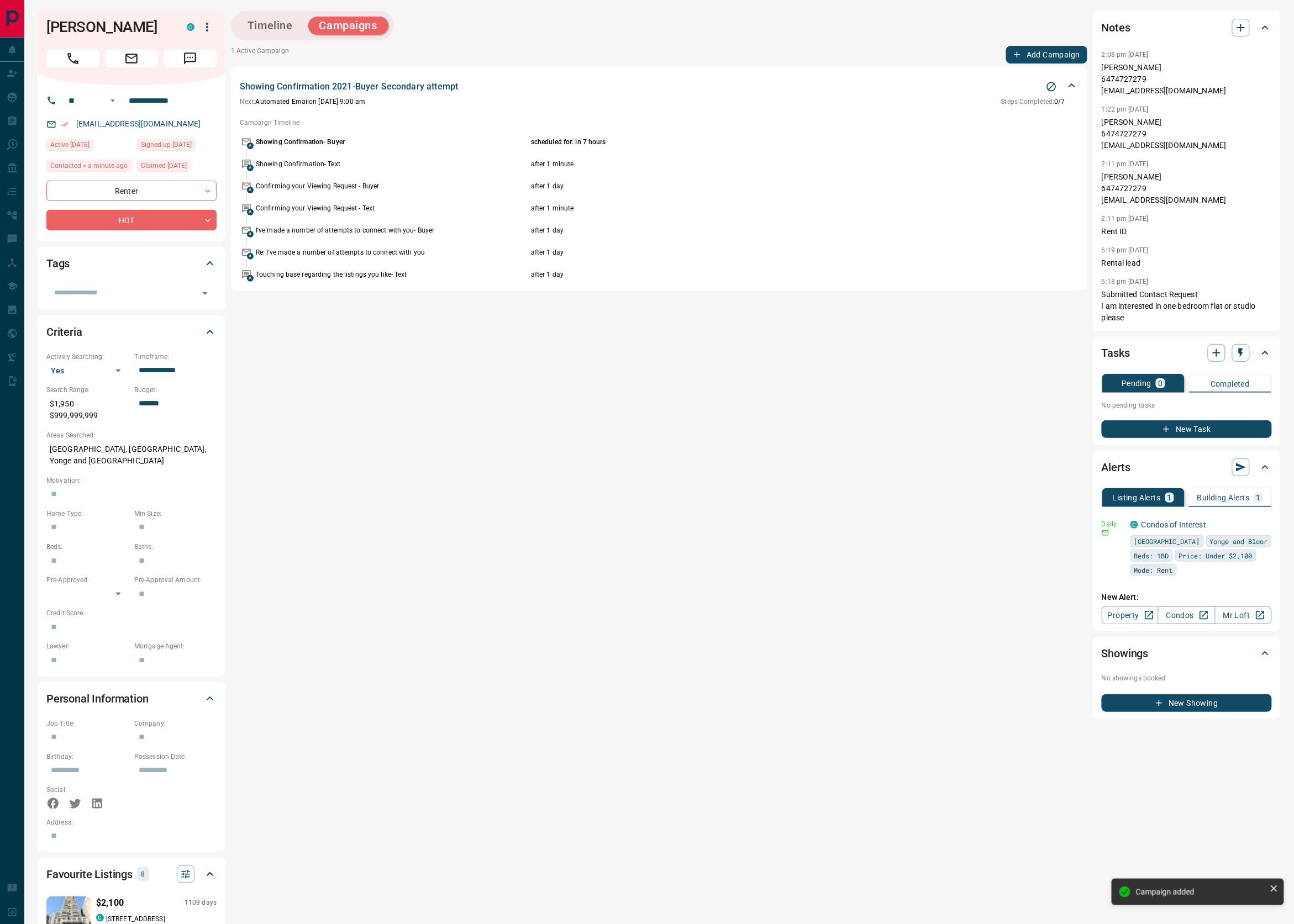
click at [1023, 51] on button "Add Campaign" at bounding box center [1046, 54] width 82 height 18
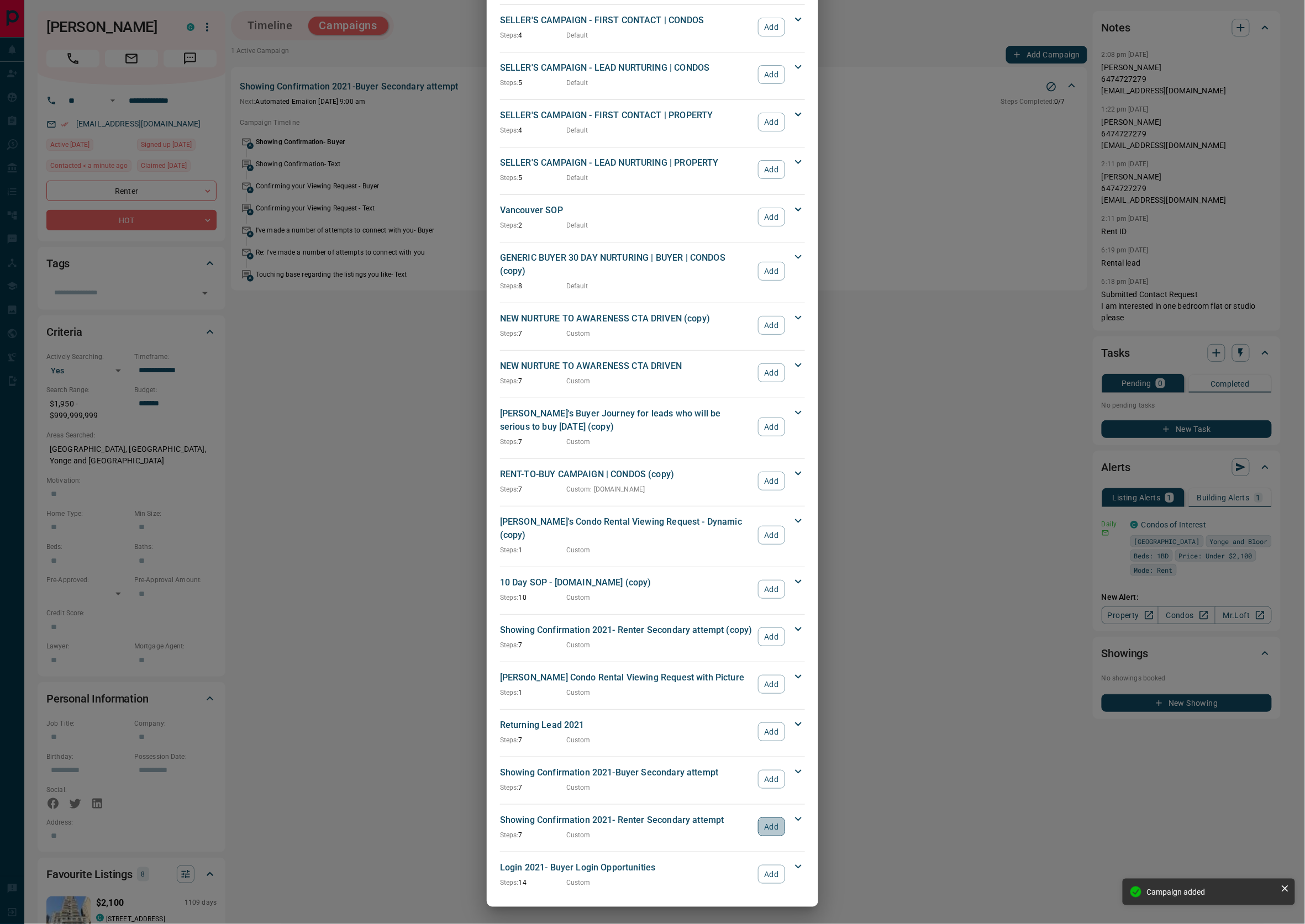
click at [759, 823] on button "Add" at bounding box center [772, 826] width 27 height 19
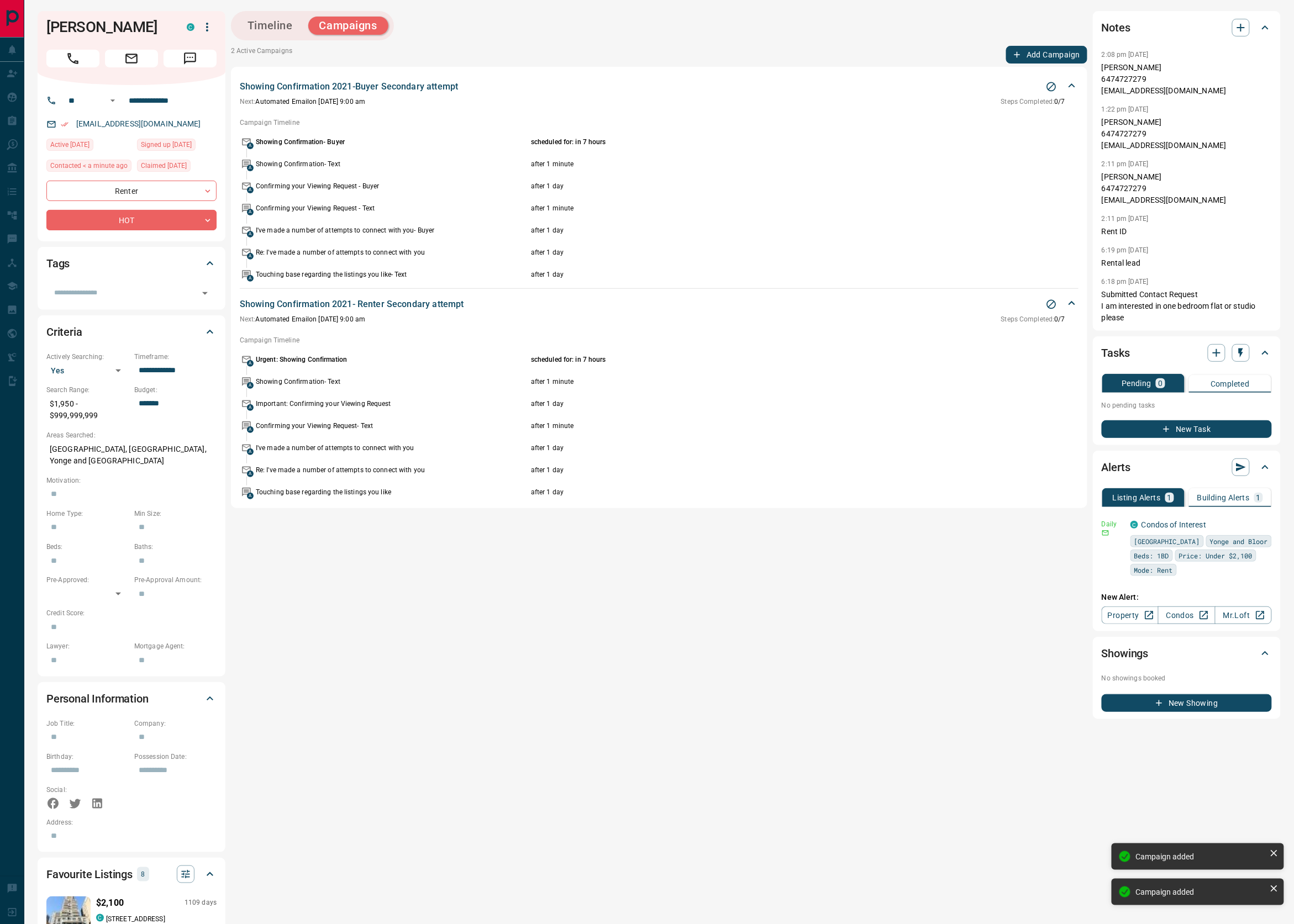
click at [1041, 51] on button "Add Campaign" at bounding box center [1046, 54] width 82 height 18
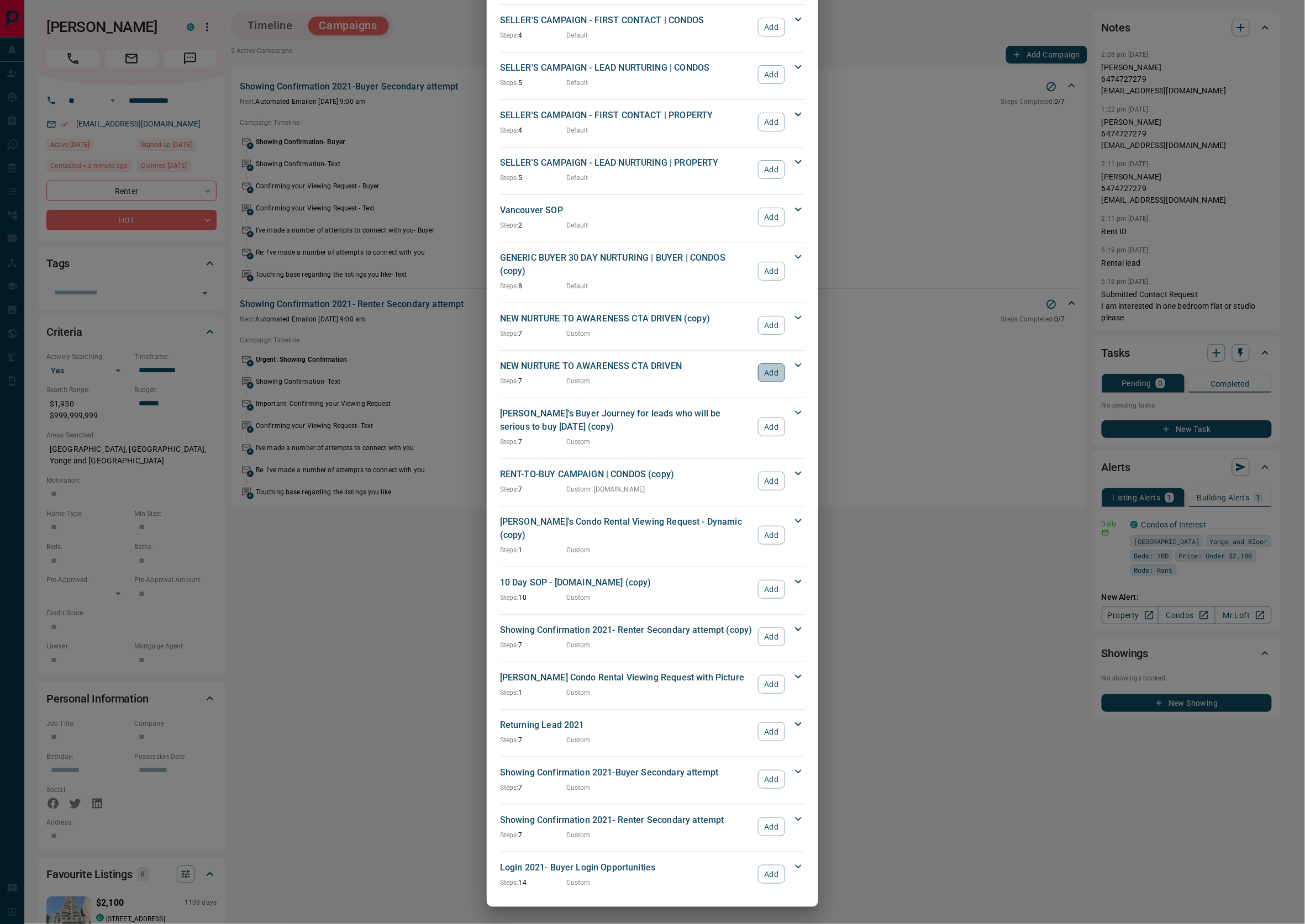
click at [761, 374] on button "Add" at bounding box center [772, 373] width 27 height 19
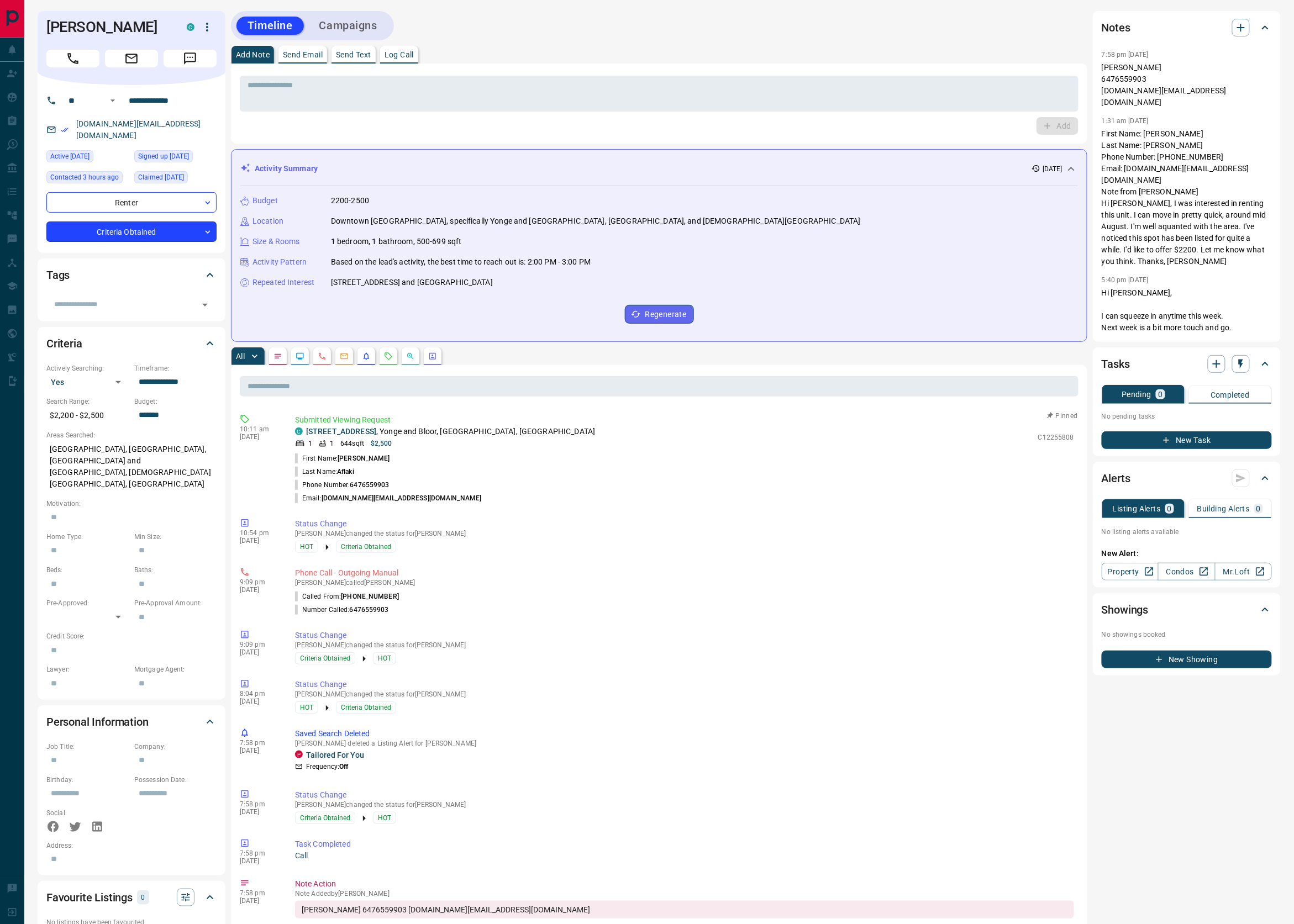
click at [159, 223] on body "**********" at bounding box center [647, 658] width 1294 height 1317
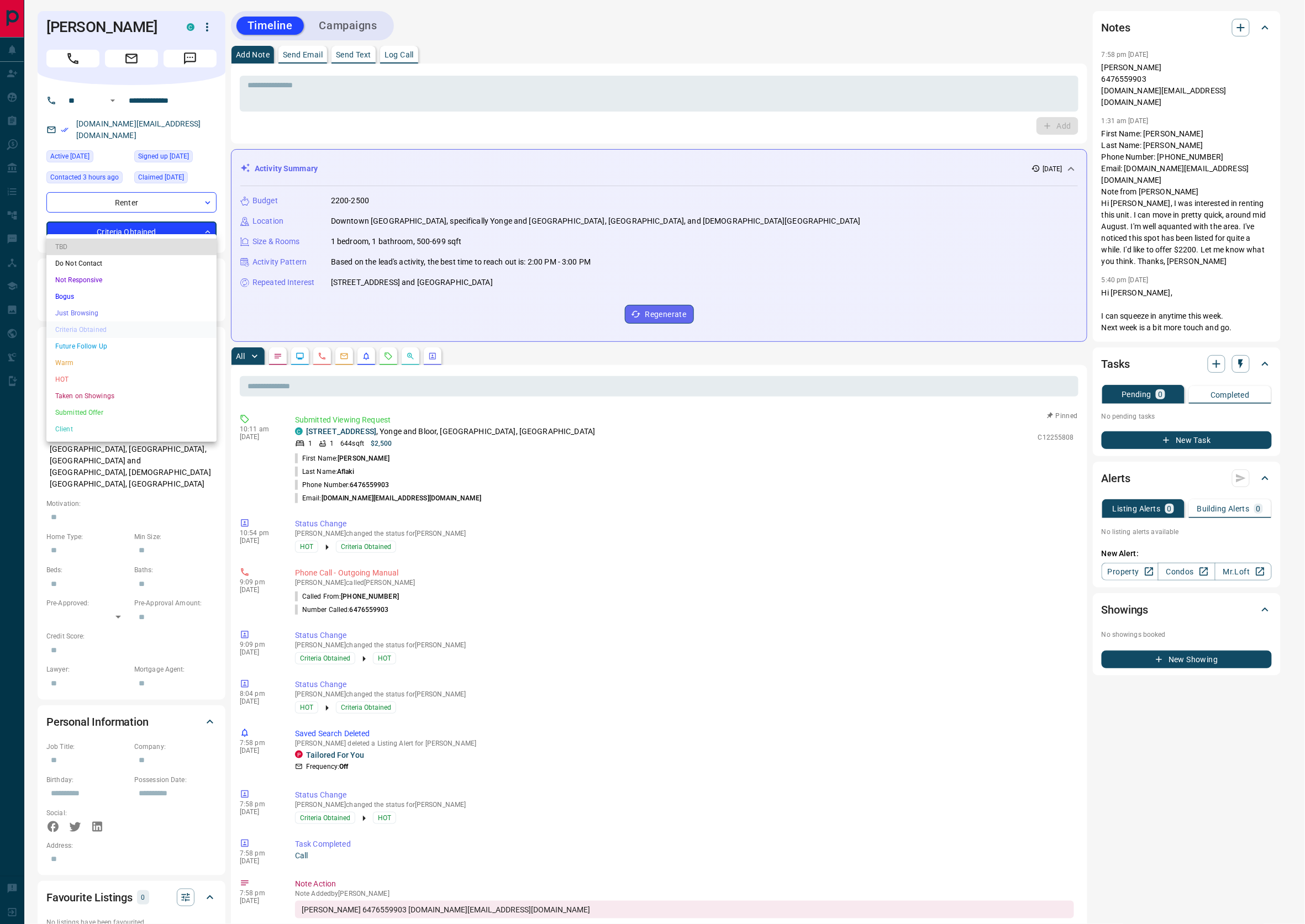
click at [71, 376] on li "HOT" at bounding box center [131, 380] width 170 height 17
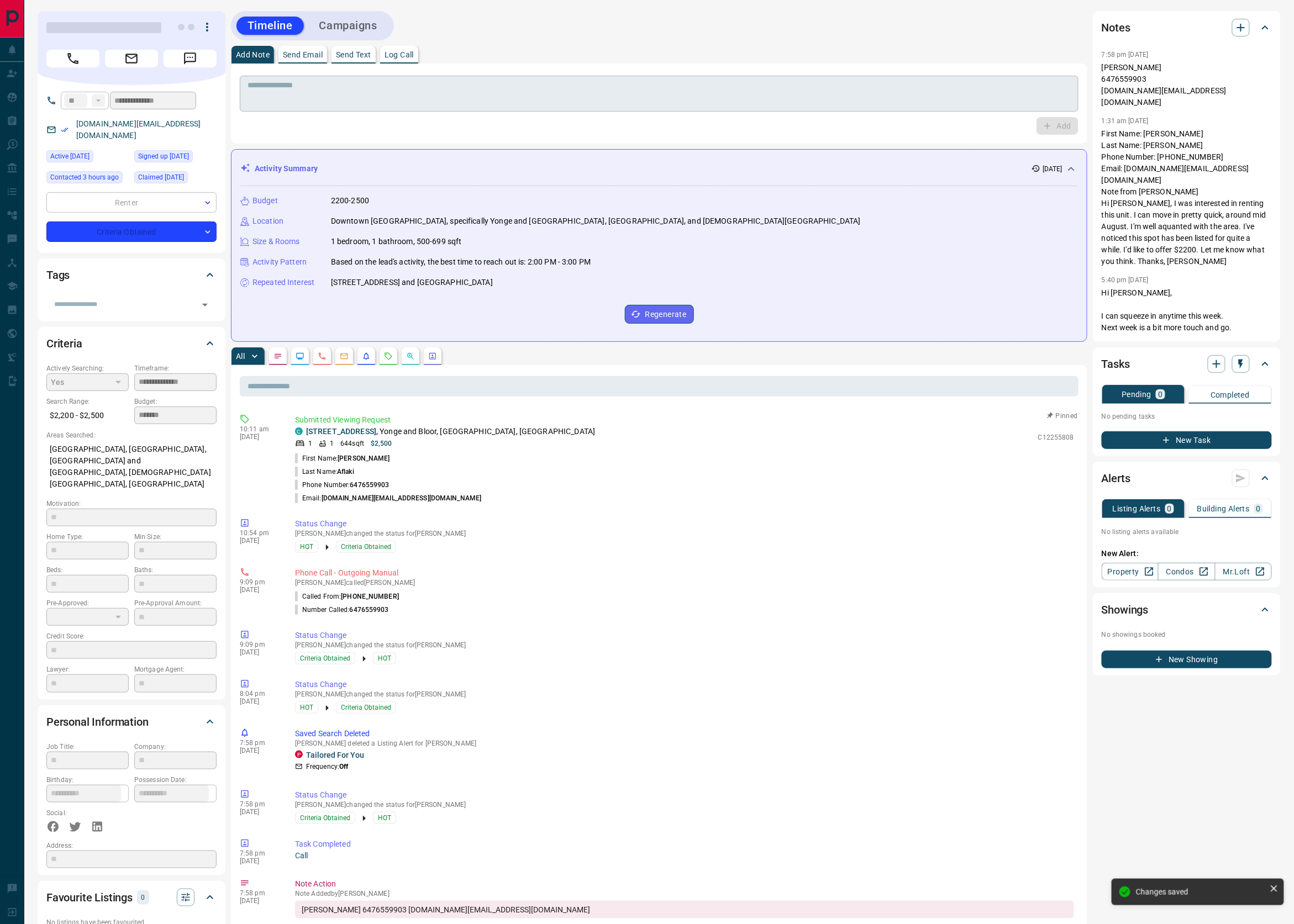
type input "*"
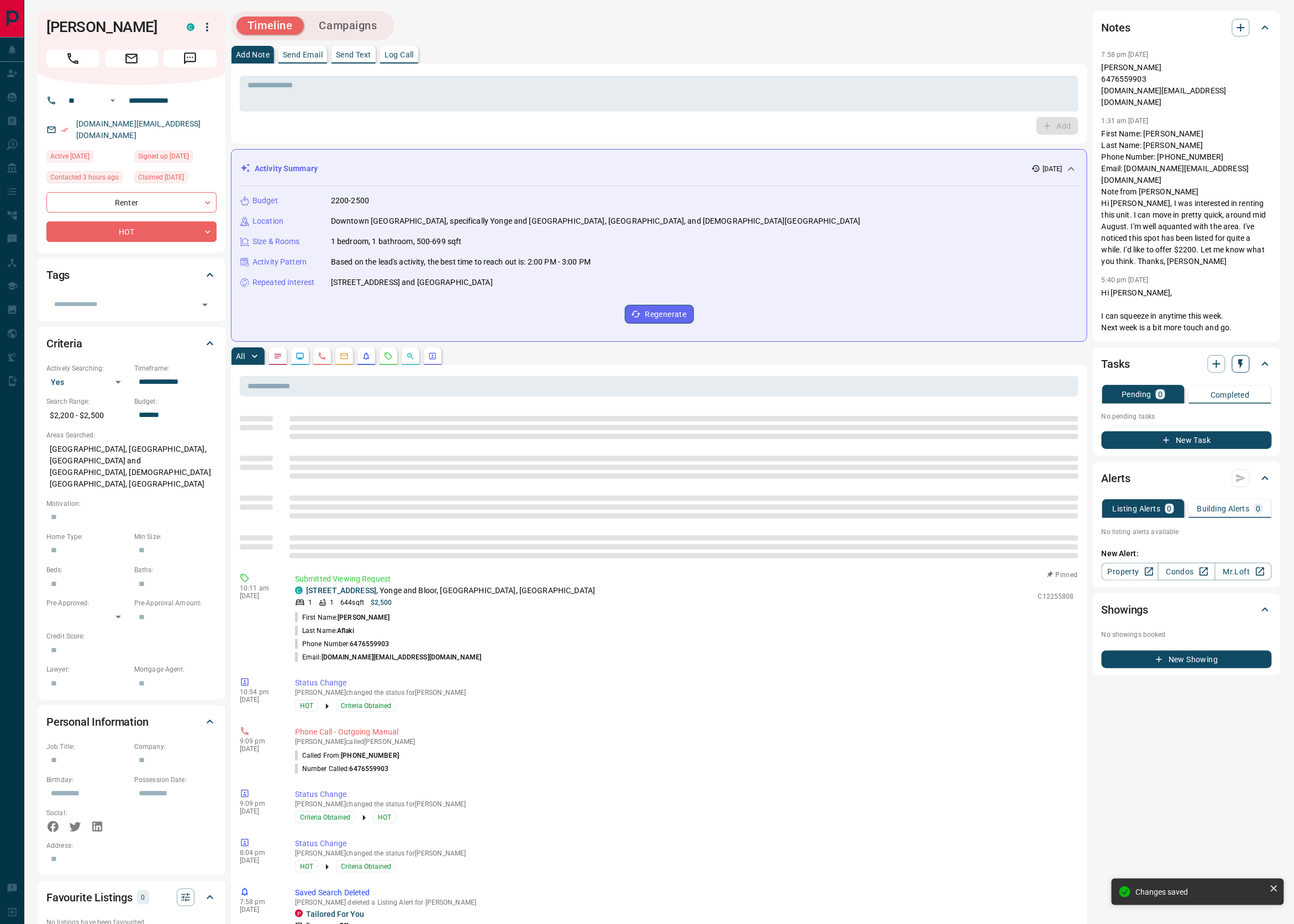
click at [1238, 365] on icon "button" at bounding box center [1241, 364] width 5 height 9
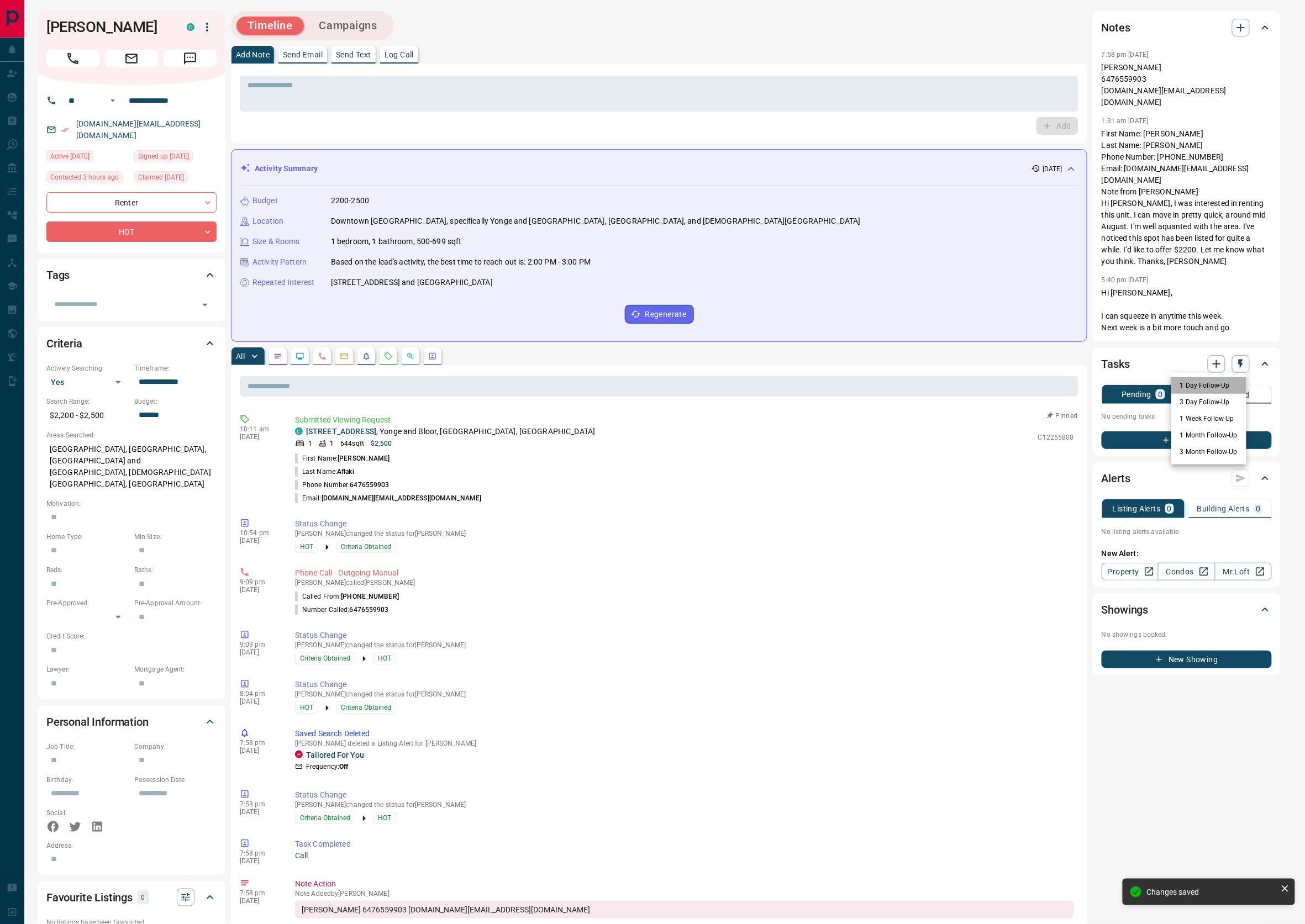
click at [1212, 383] on li "1 Day Follow-Up" at bounding box center [1209, 386] width 76 height 17
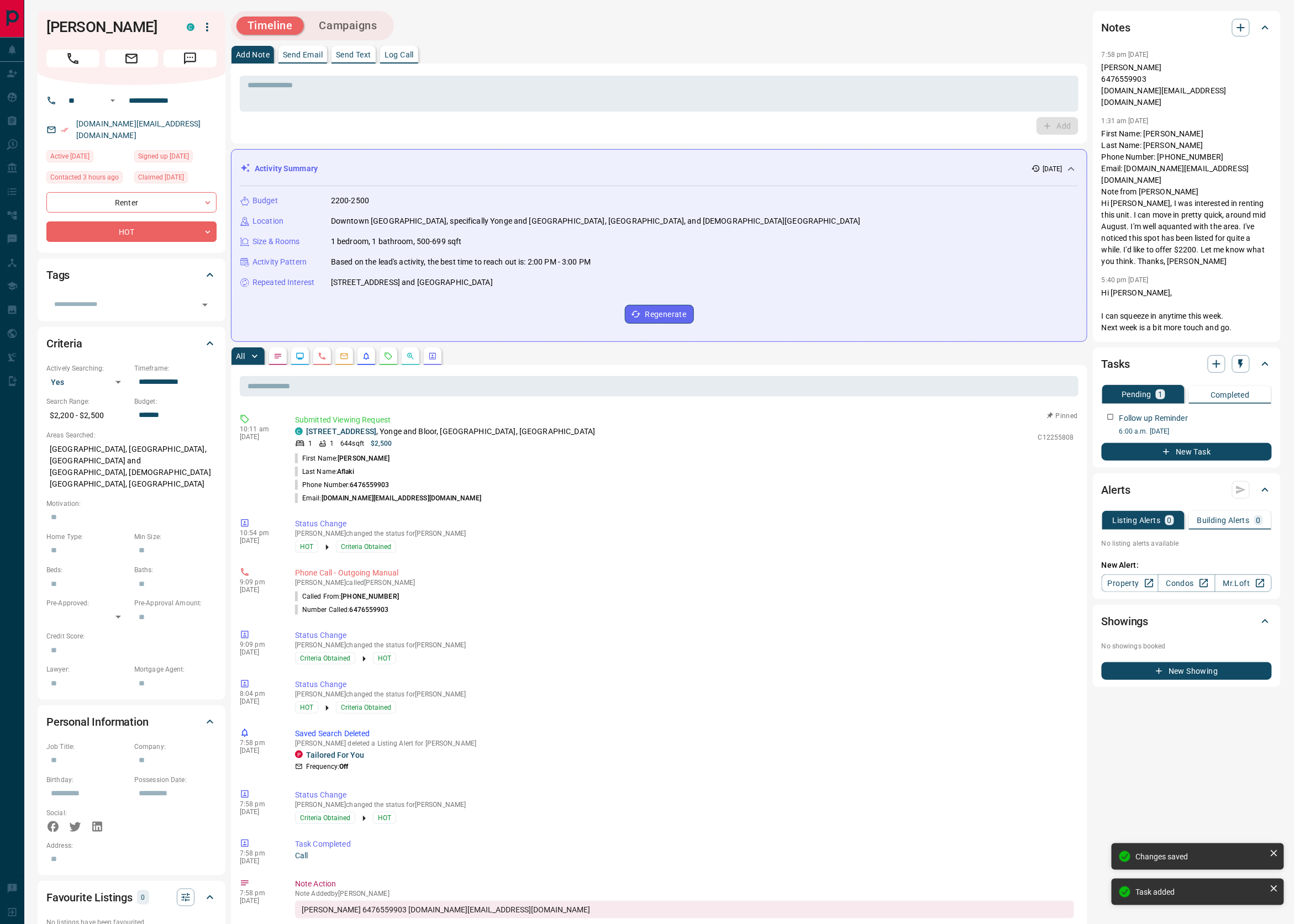
click at [403, 54] on p "Log Call" at bounding box center [399, 55] width 29 height 8
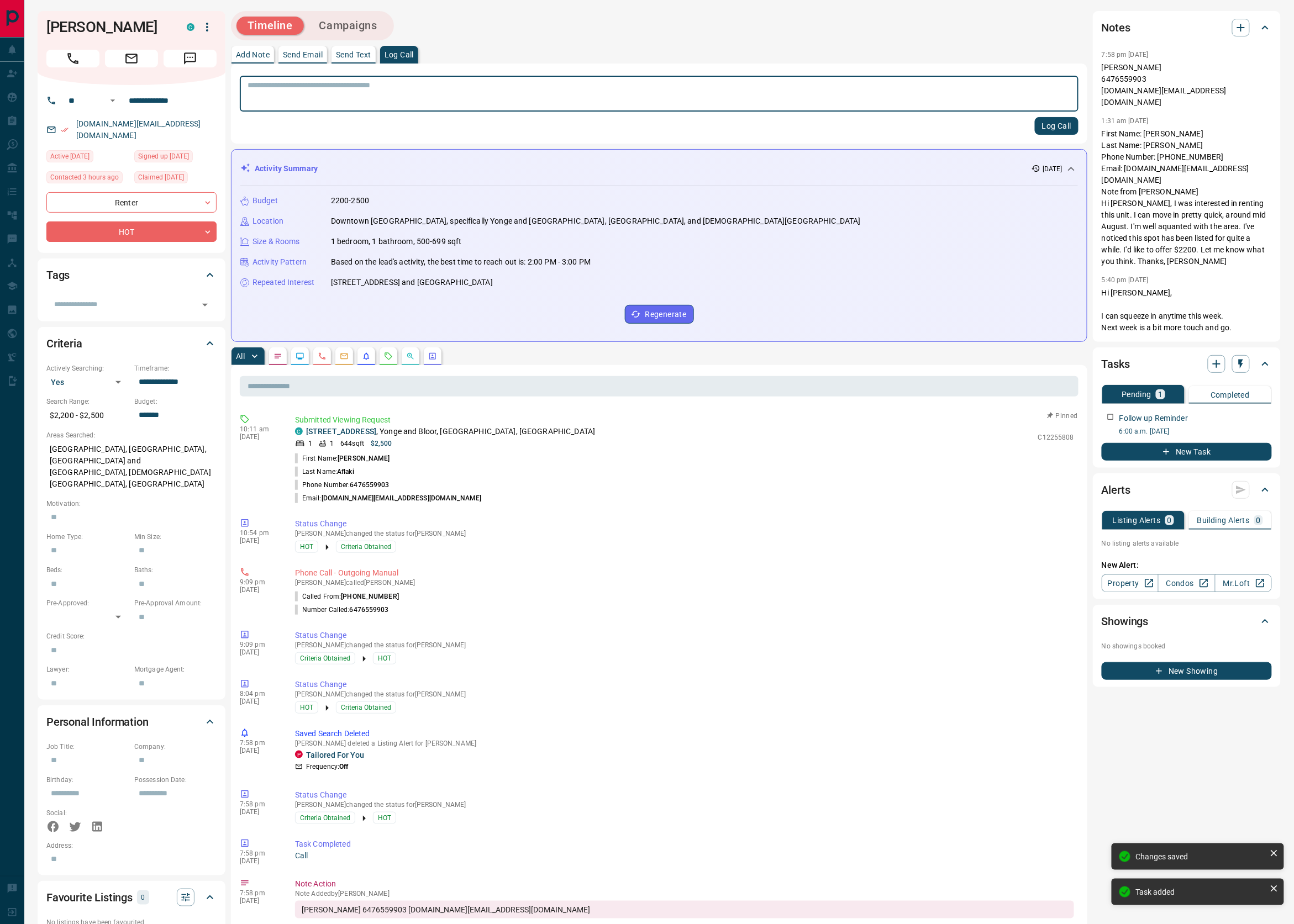
click at [1066, 124] on button "Log Call" at bounding box center [1056, 126] width 43 height 18
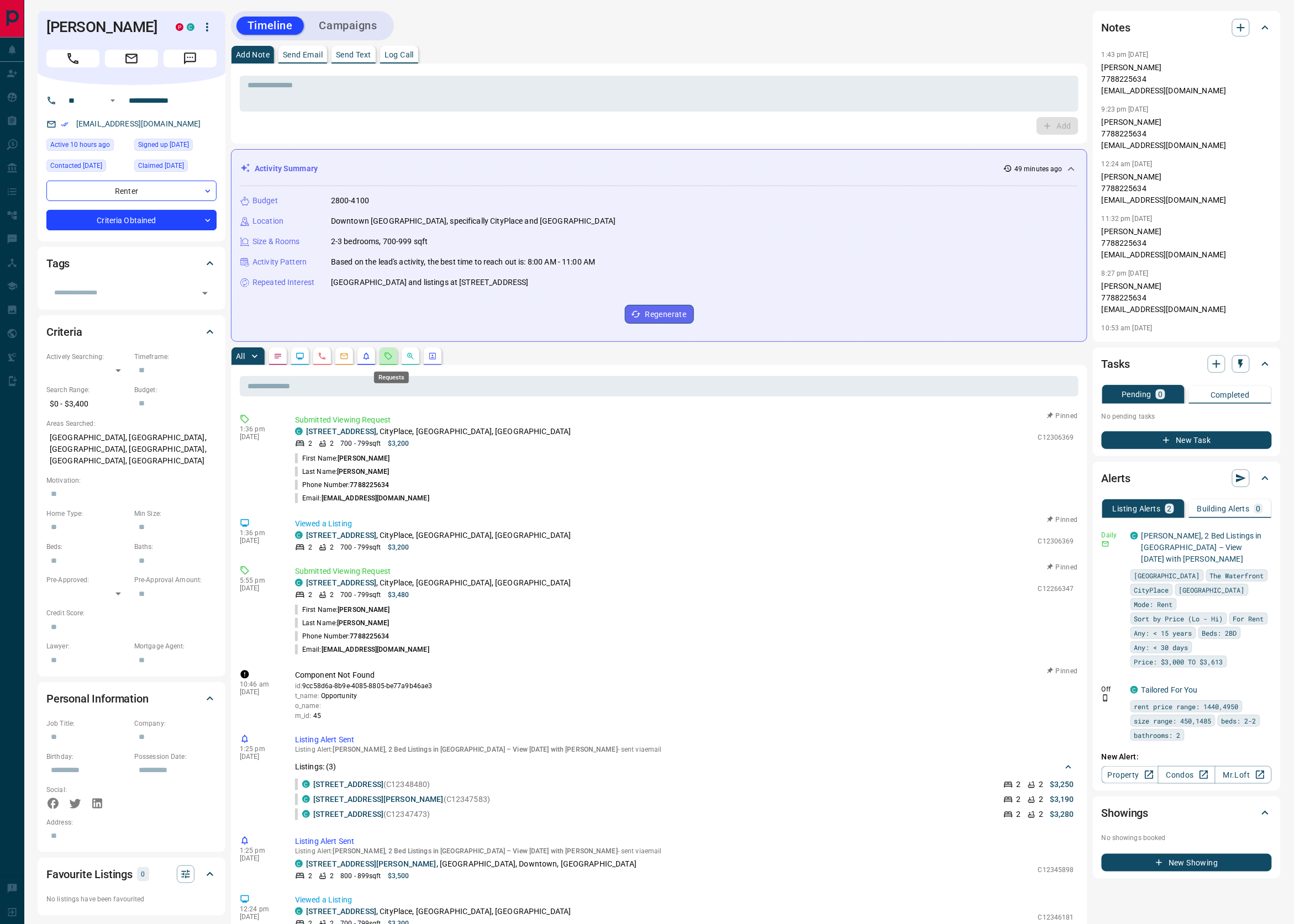
click at [393, 356] on icon "Requests" at bounding box center [389, 357] width 9 height 9
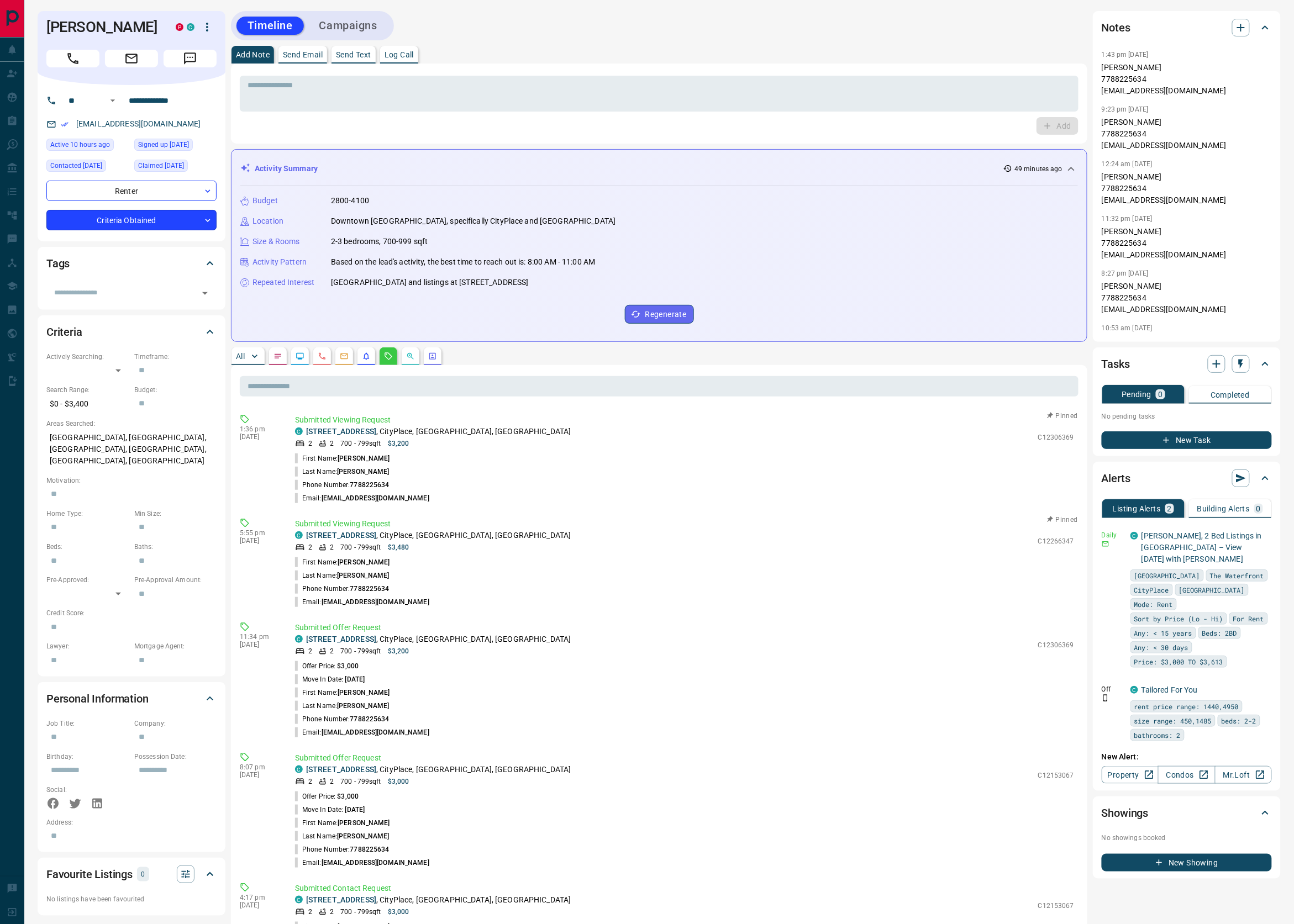
click at [108, 229] on body "**********" at bounding box center [647, 658] width 1294 height 1317
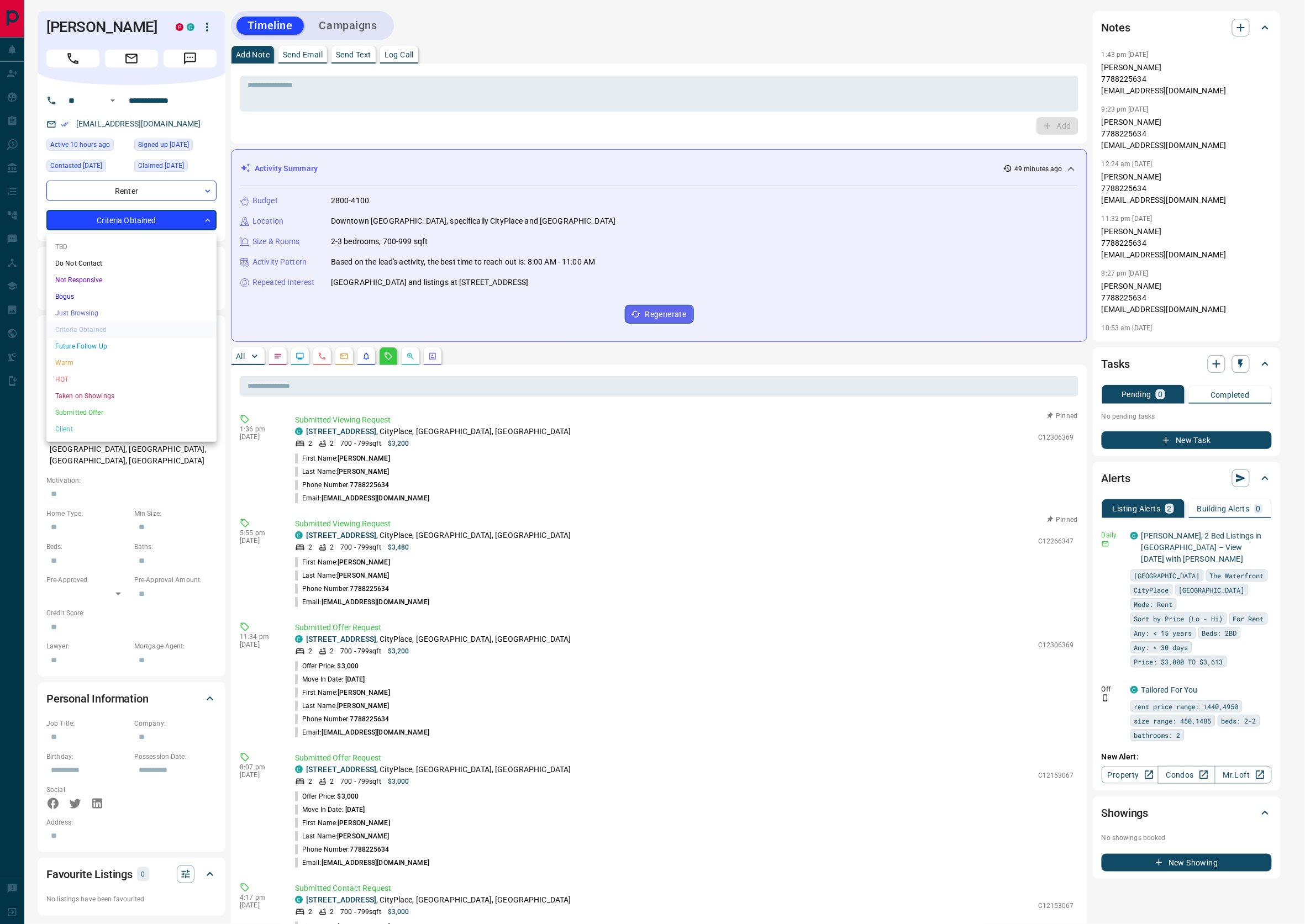
click at [89, 371] on li "HOT" at bounding box center [131, 380] width 170 height 17
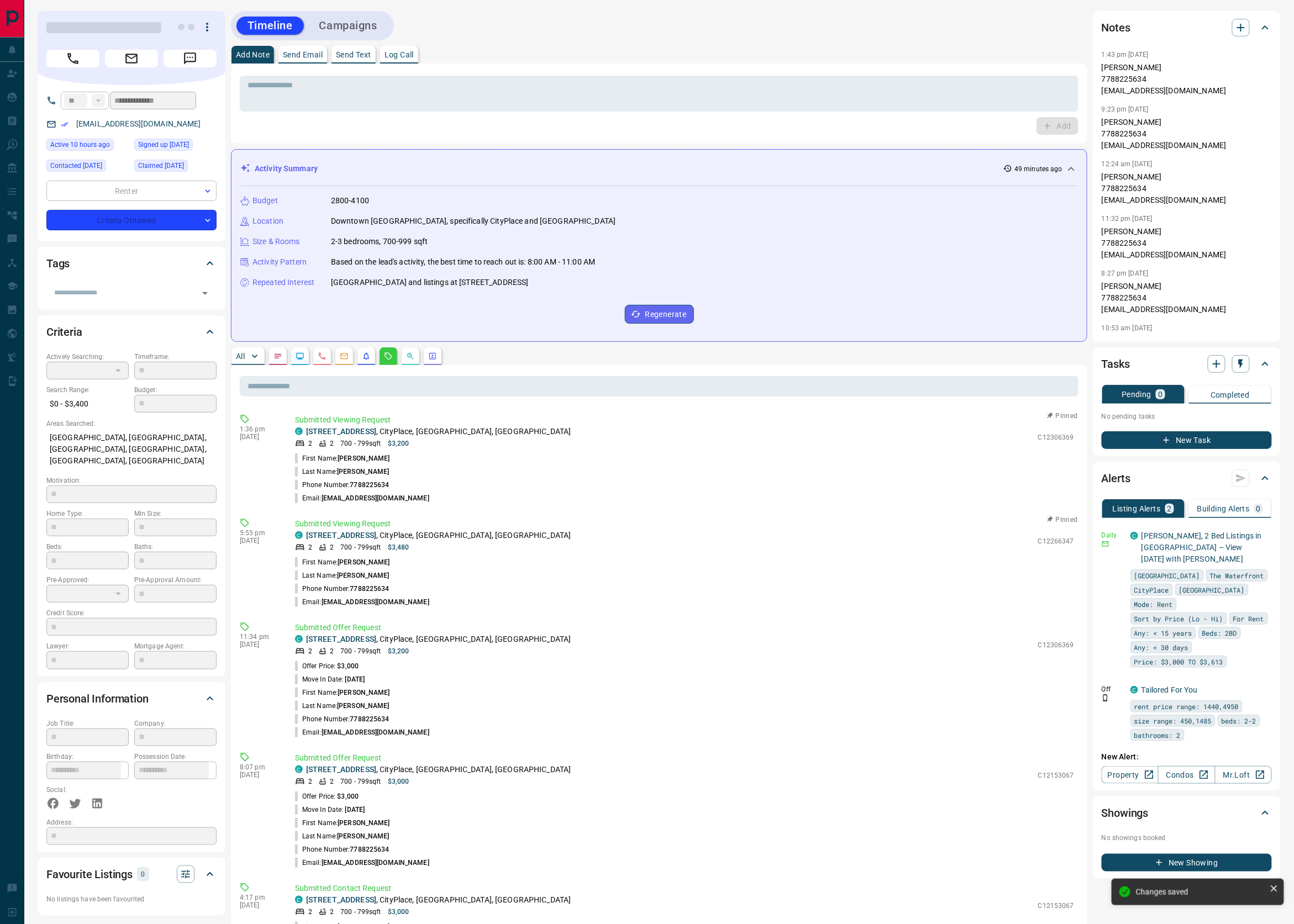
type input "*"
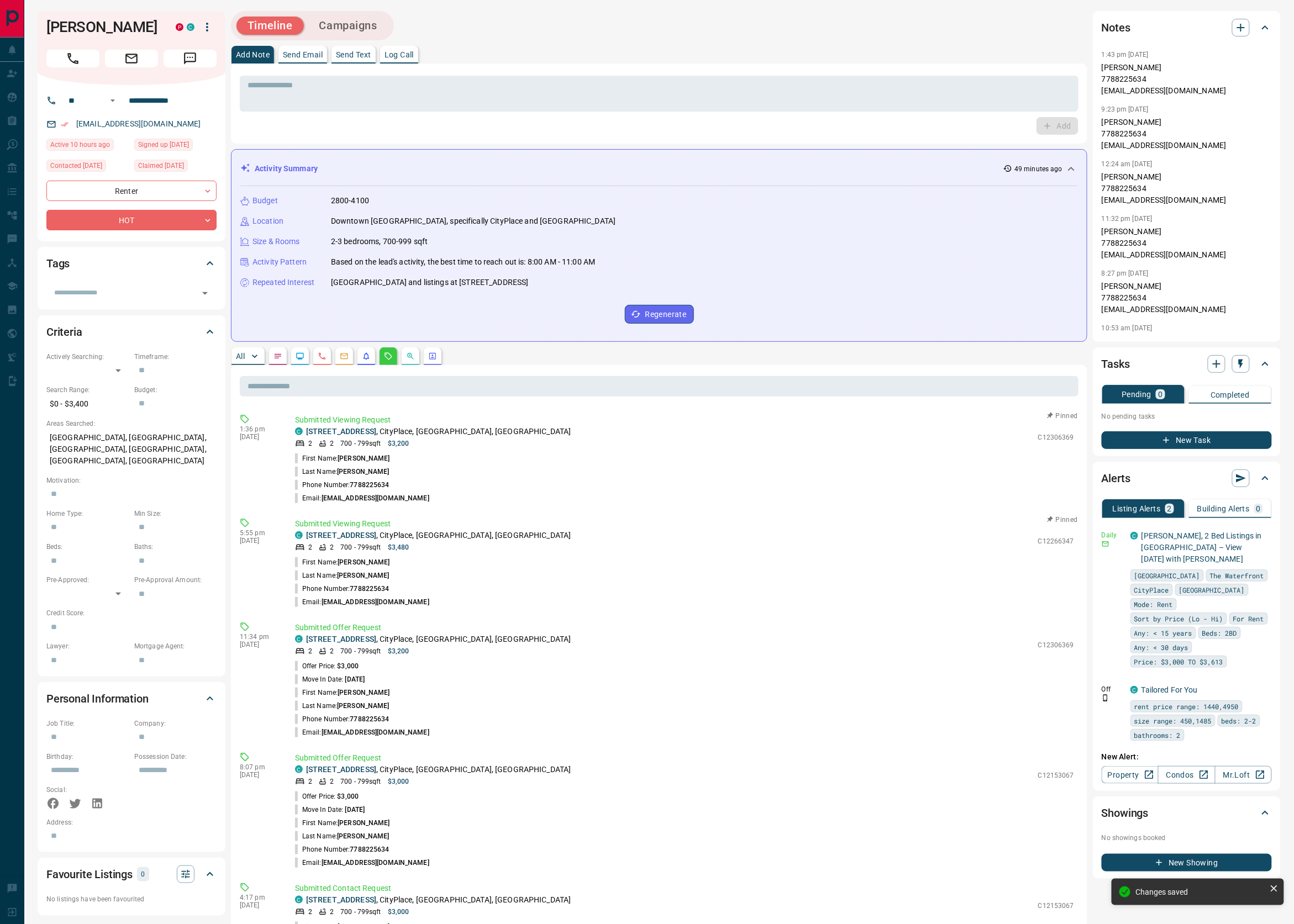
click at [336, 10] on div "**********" at bounding box center [659, 658] width 1270 height 1317
click at [339, 27] on button "Campaigns" at bounding box center [348, 26] width 80 height 18
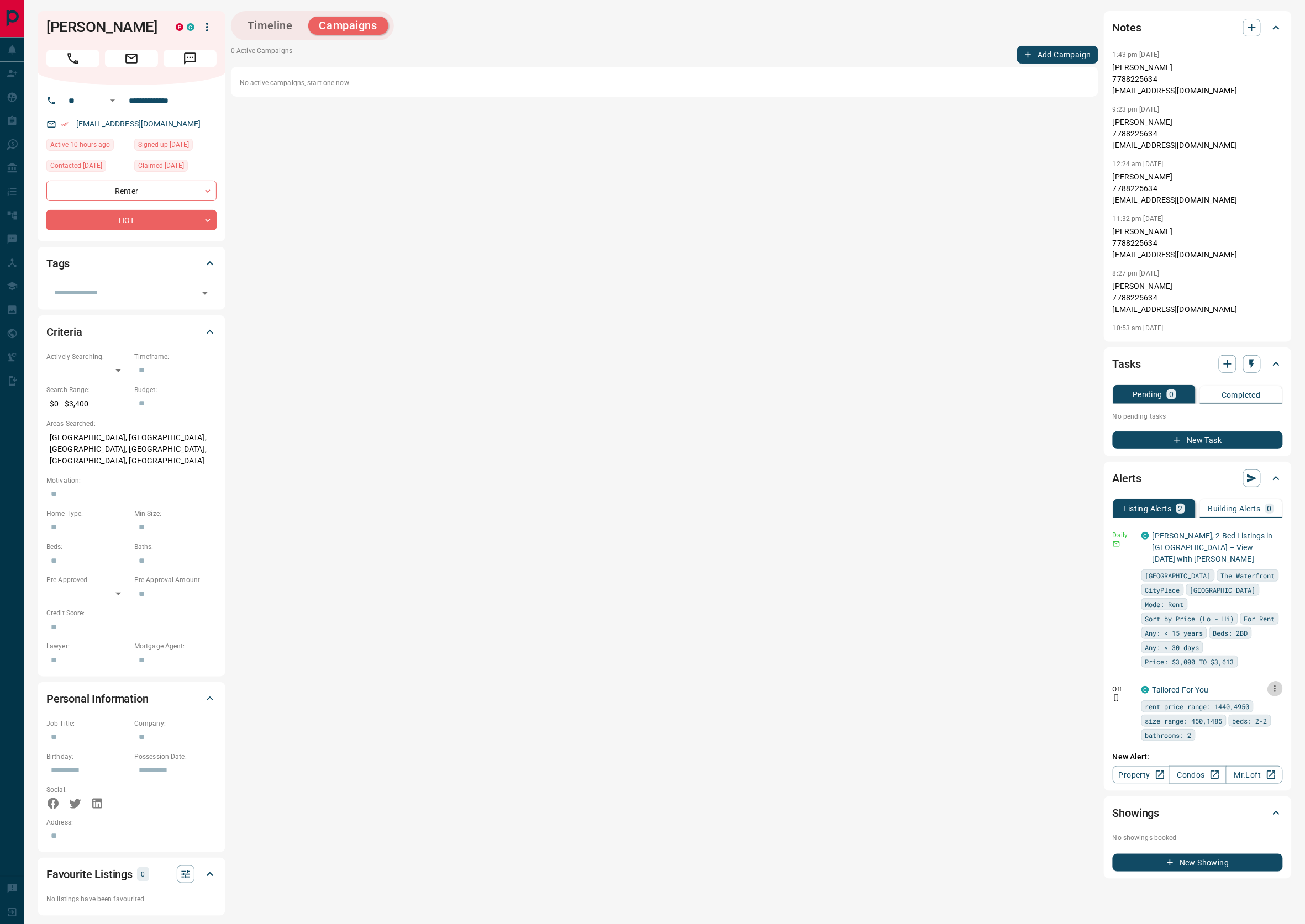
click at [1271, 684] on icon "button" at bounding box center [1275, 688] width 10 height 10
click at [1262, 725] on li "Delete" at bounding box center [1259, 727] width 49 height 18
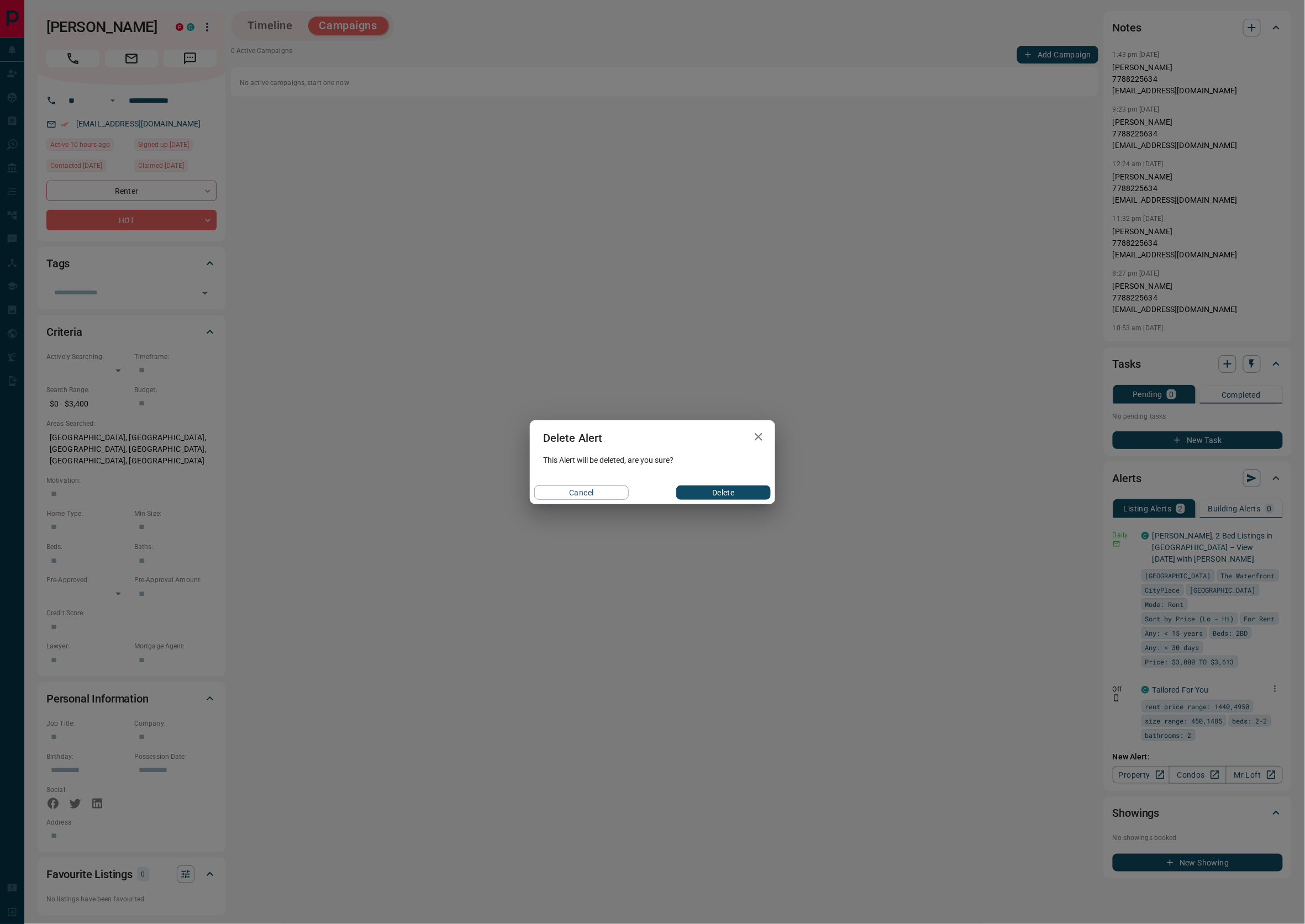
click at [747, 490] on button "Delete" at bounding box center [724, 492] width 95 height 14
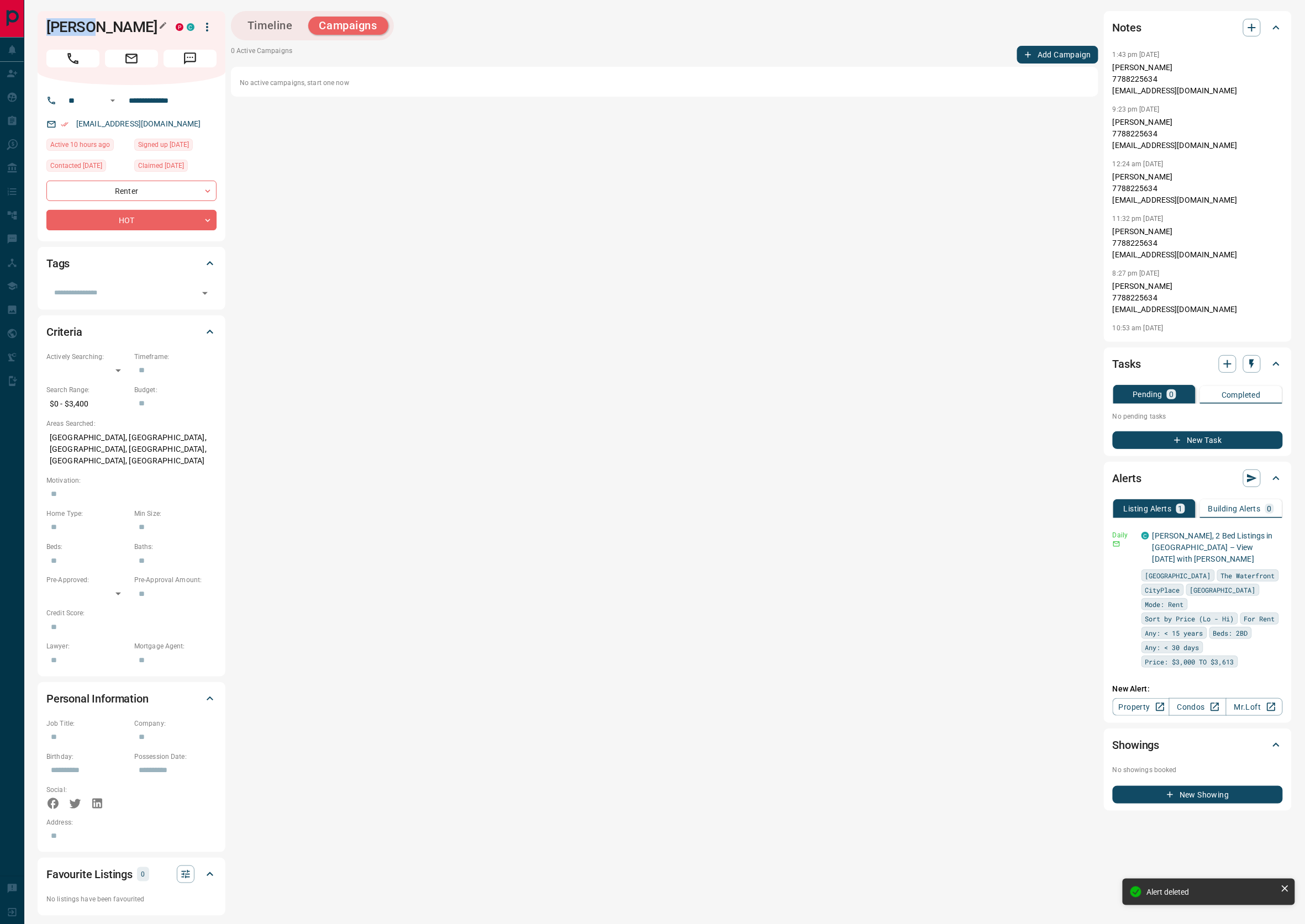
drag, startPoint x: 47, startPoint y: 27, endPoint x: 86, endPoint y: 32, distance: 39.3
click at [86, 32] on h1 "Alisha Bhanote" at bounding box center [103, 27] width 113 height 18
copy h1 "Alisha"
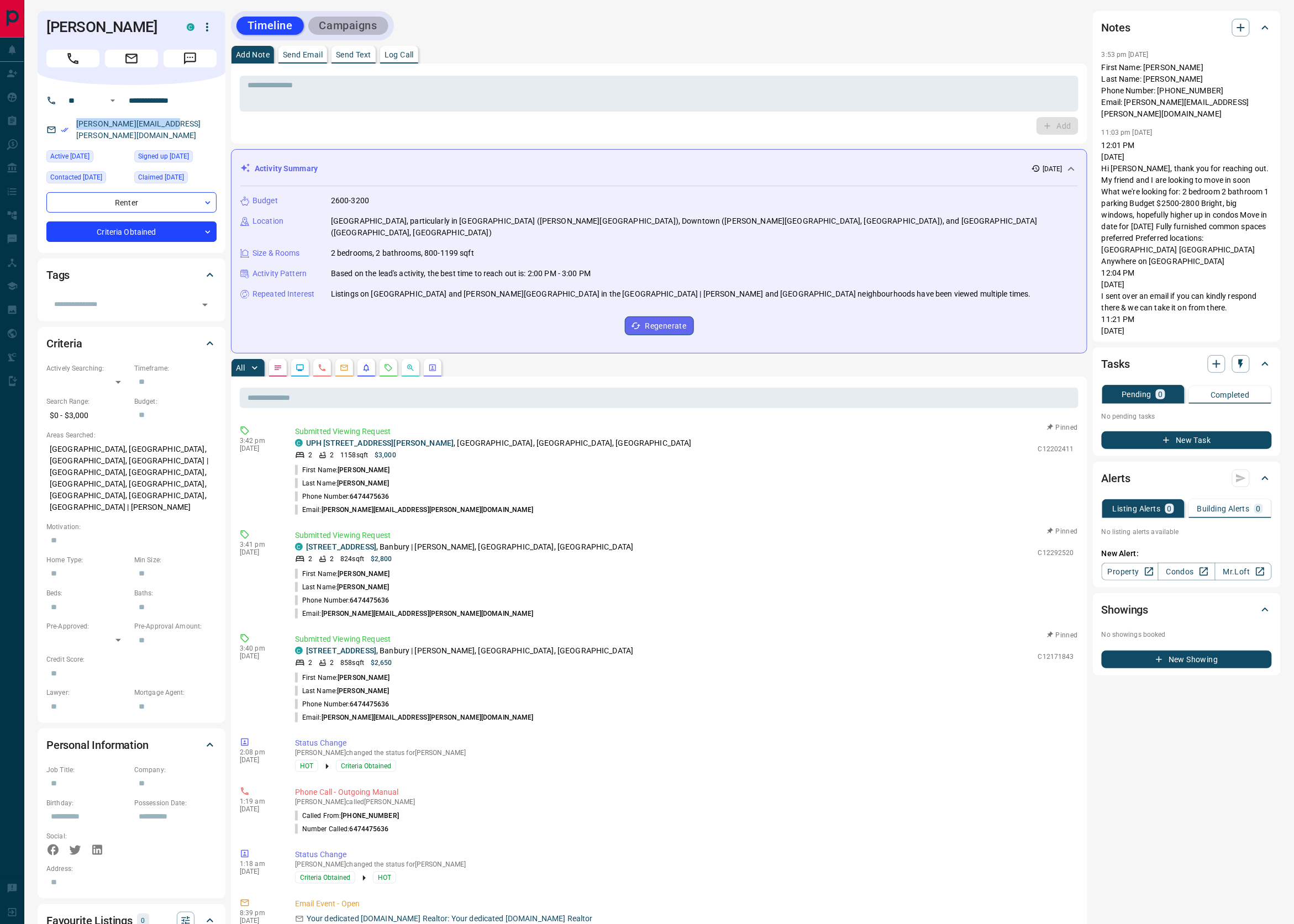
click at [346, 24] on button "Campaigns" at bounding box center [348, 26] width 80 height 18
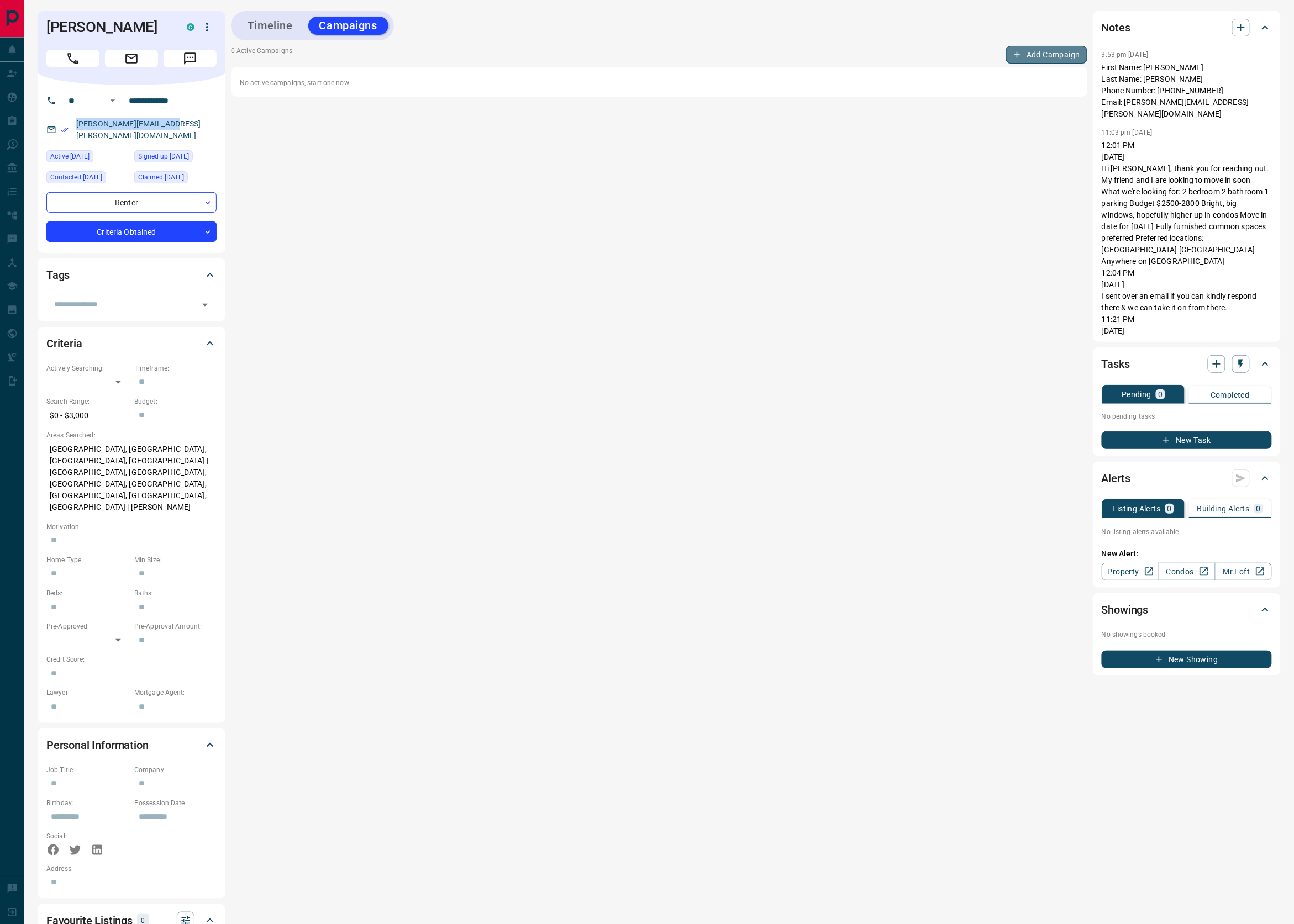
click at [1077, 53] on button "Add Campaign" at bounding box center [1046, 54] width 82 height 18
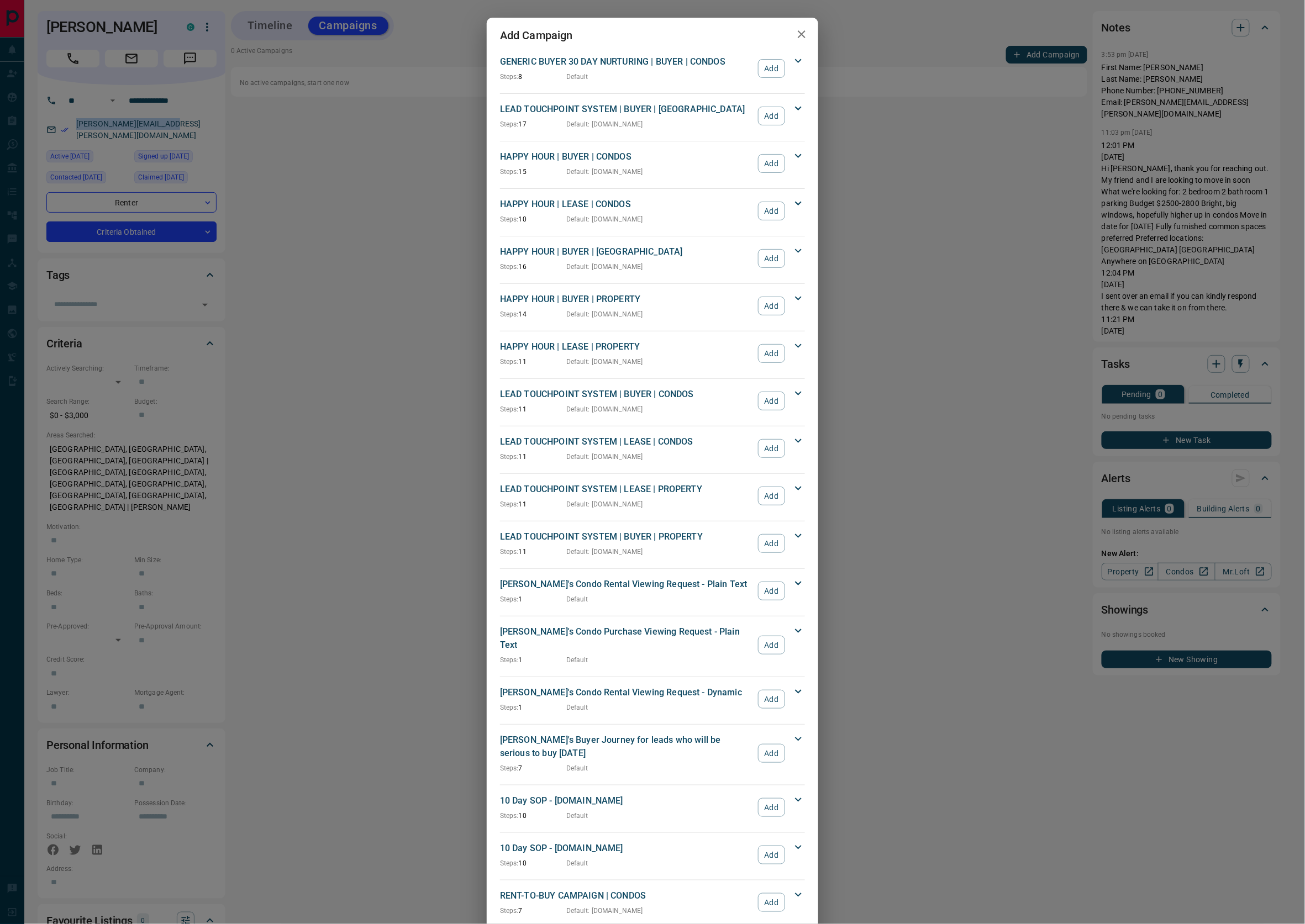
click at [791, 36] on button "button" at bounding box center [802, 34] width 22 height 23
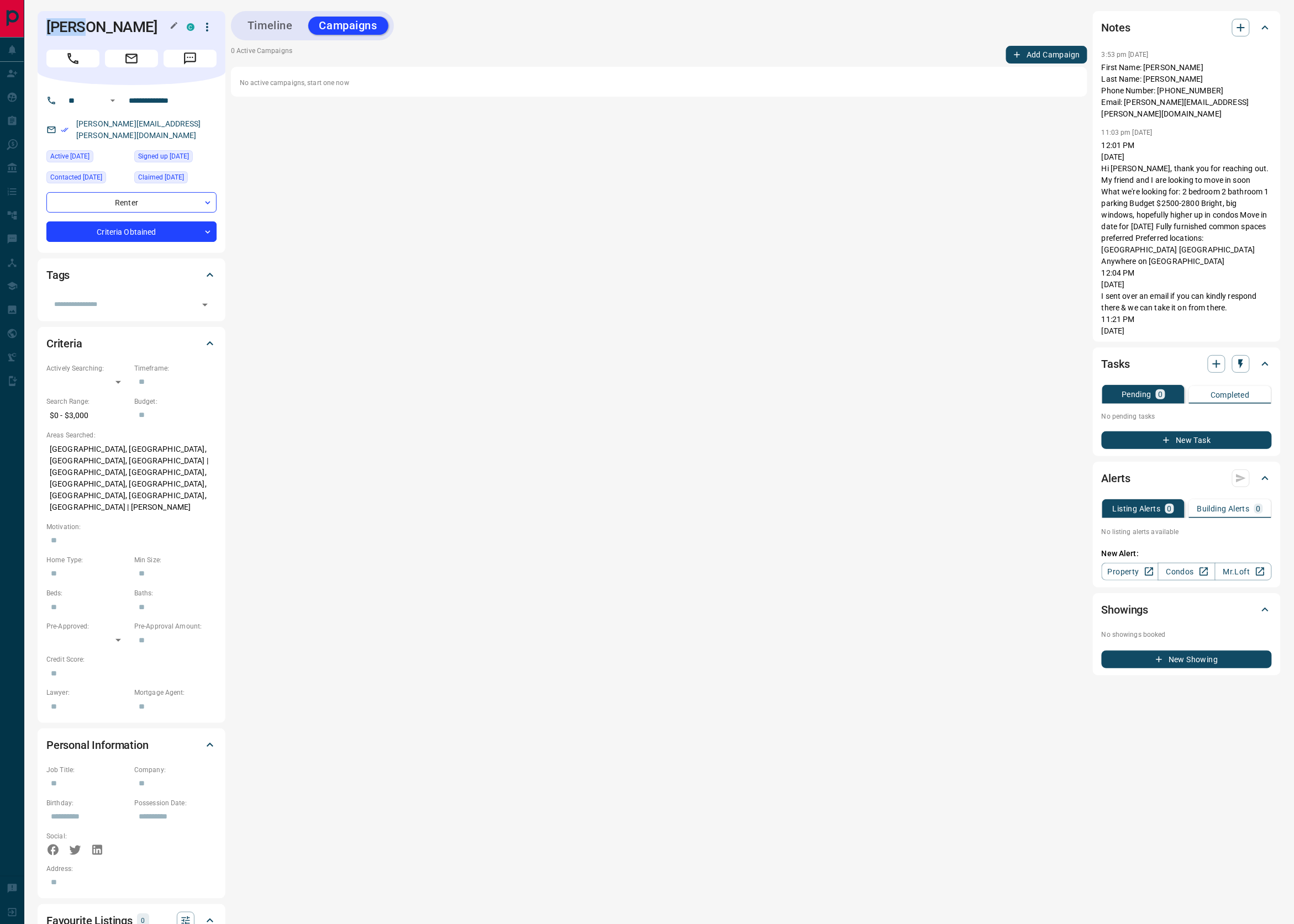
drag, startPoint x: 85, startPoint y: 29, endPoint x: 47, endPoint y: 29, distance: 38.0
click at [47, 29] on h1 "[PERSON_NAME]" at bounding box center [108, 27] width 124 height 18
copy h1 "[PERSON_NAME]"
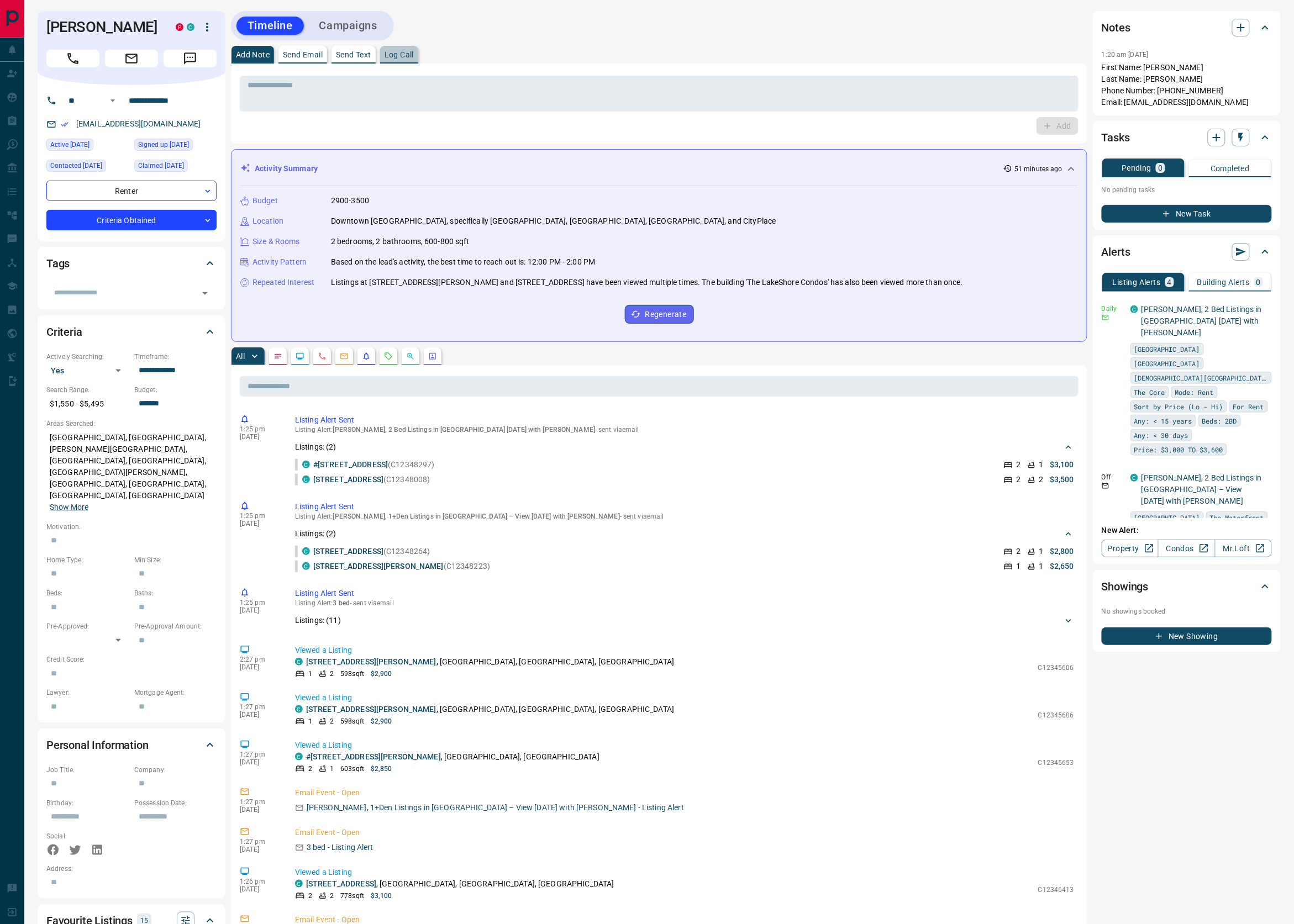
click at [412, 54] on p "Log Call" at bounding box center [399, 55] width 29 height 8
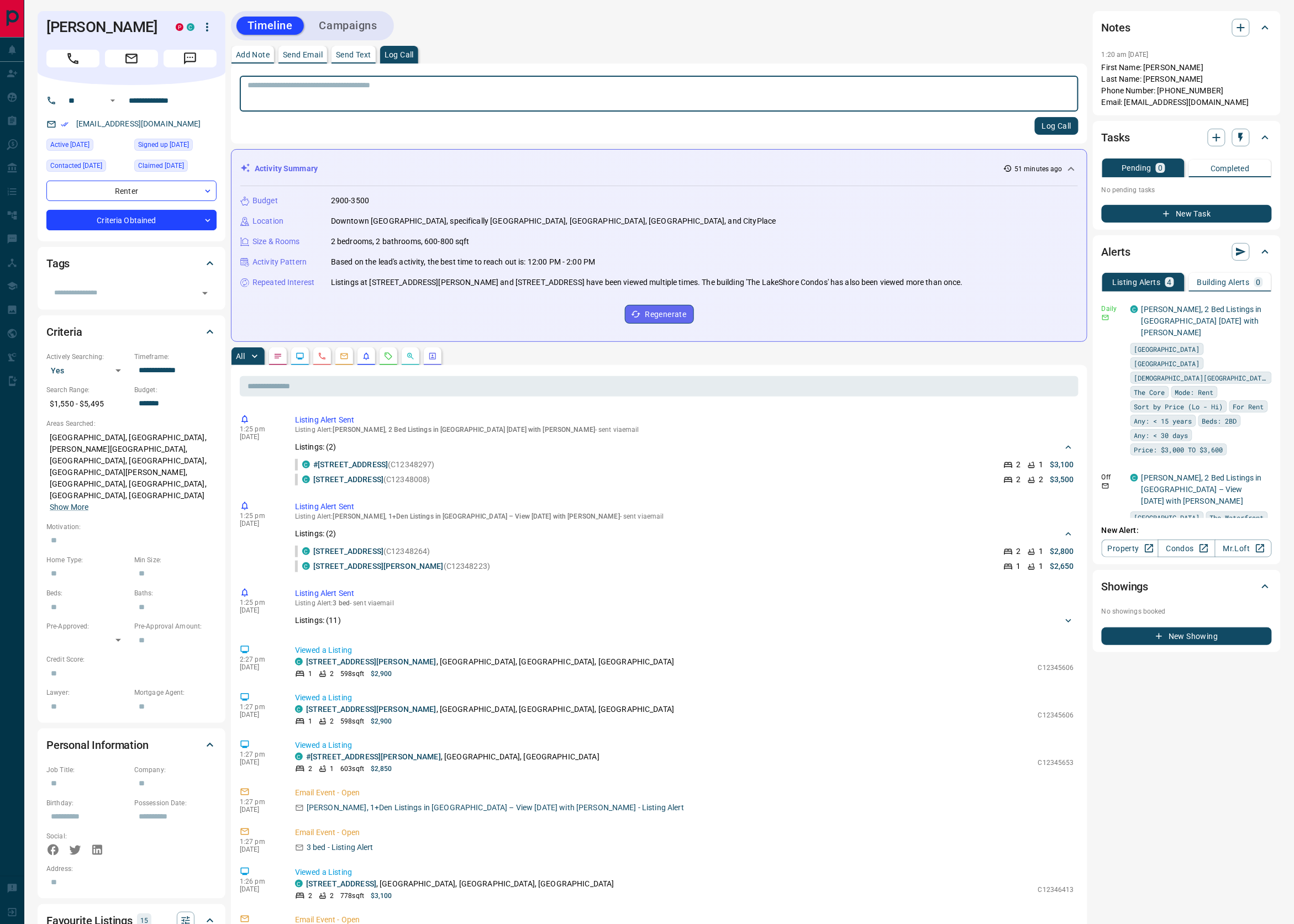
click at [1054, 119] on button "Log Call" at bounding box center [1056, 126] width 43 height 18
click at [1259, 472] on icon "button" at bounding box center [1263, 476] width 10 height 10
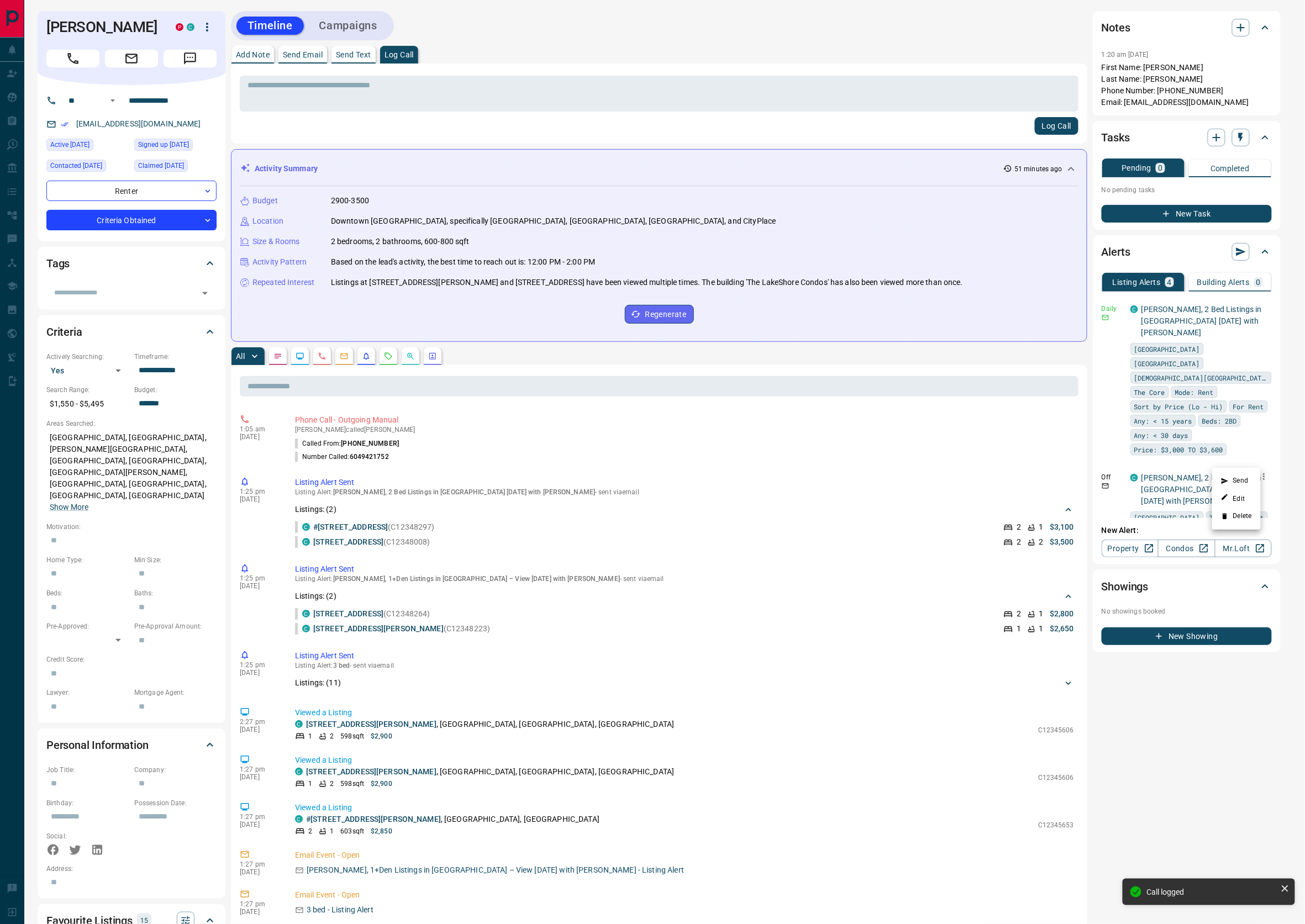
click at [1236, 510] on li "Delete" at bounding box center [1237, 516] width 49 height 18
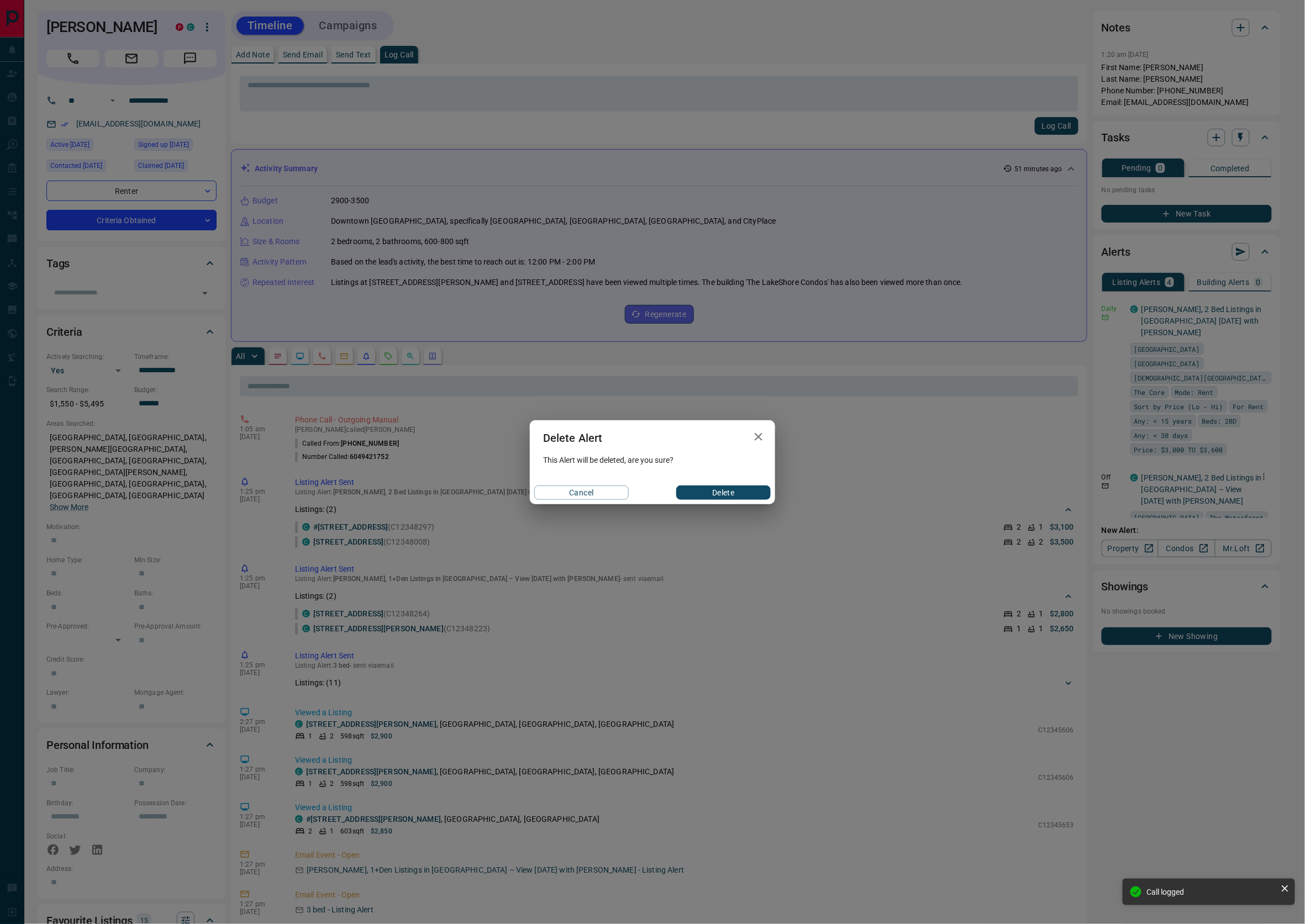
drag, startPoint x: 725, startPoint y: 498, endPoint x: 726, endPoint y: 492, distance: 6.1
click at [725, 499] on button "Delete" at bounding box center [724, 492] width 95 height 14
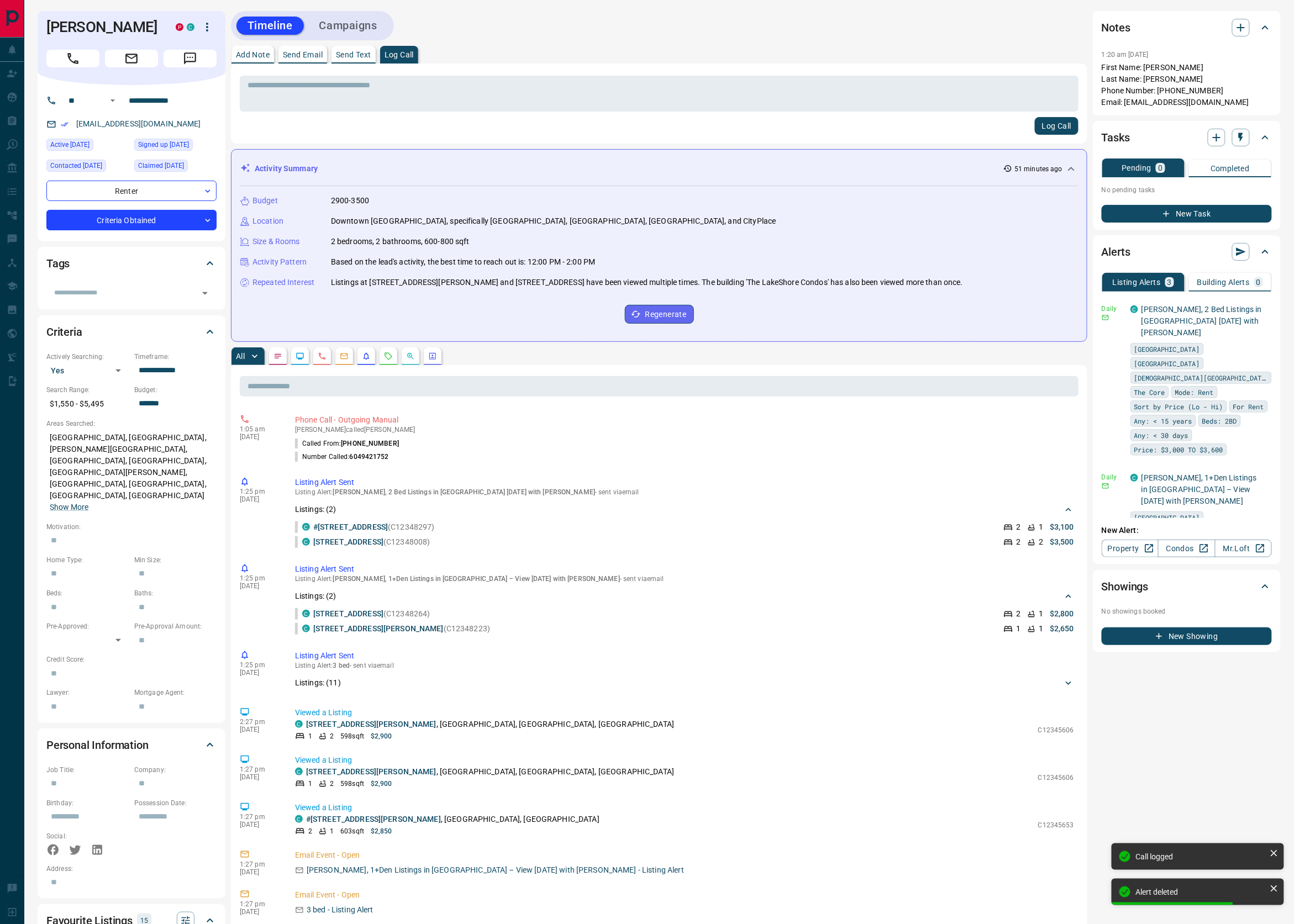
click at [392, 360] on icon "Requests" at bounding box center [388, 355] width 7 height 7
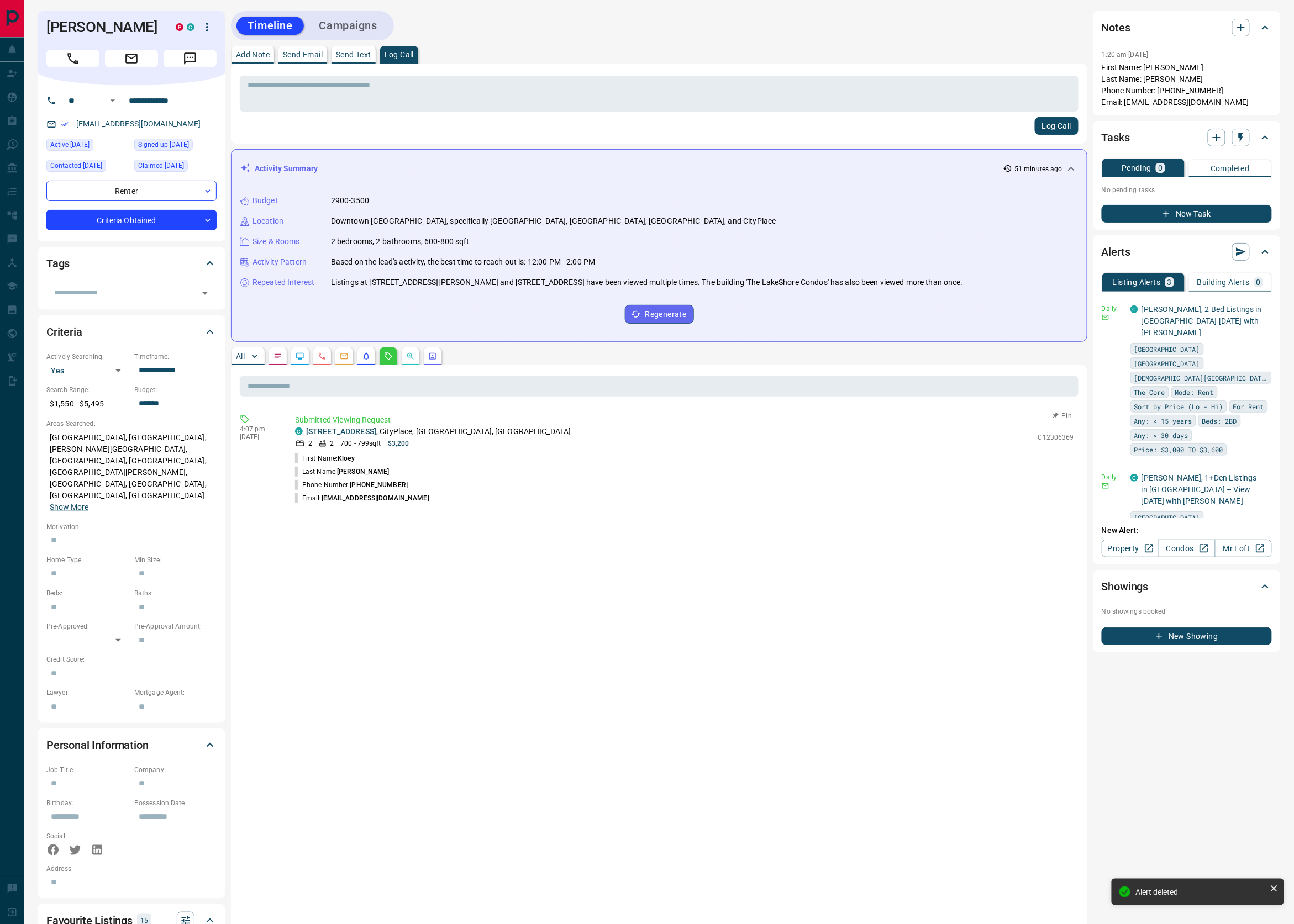
click at [1064, 415] on button "Pin" at bounding box center [1062, 415] width 32 height 10
drag, startPoint x: 49, startPoint y: 21, endPoint x: 104, endPoint y: 40, distance: 58.2
click at [104, 36] on h1 "Kloey Varju-mancini" at bounding box center [103, 27] width 113 height 18
click at [384, 484] on span "(604) 619-0886" at bounding box center [379, 485] width 58 height 8
drag, startPoint x: 185, startPoint y: 114, endPoint x: 124, endPoint y: 111, distance: 61.1
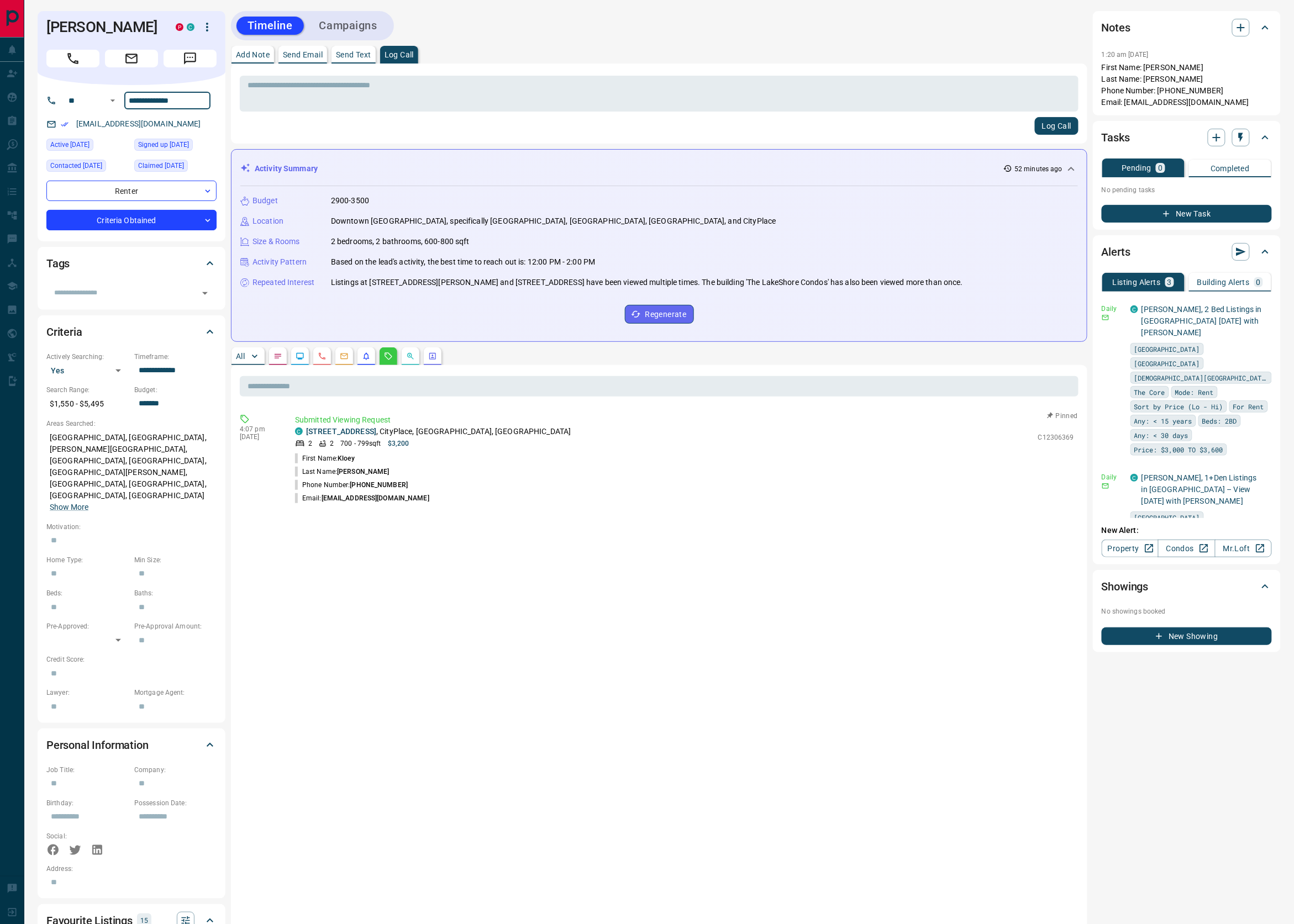
click at [167, 109] on input "**********" at bounding box center [167, 100] width 86 height 18
click at [175, 109] on input "**********" at bounding box center [167, 100] width 86 height 18
click at [1235, 21] on icon "button" at bounding box center [1241, 27] width 13 height 13
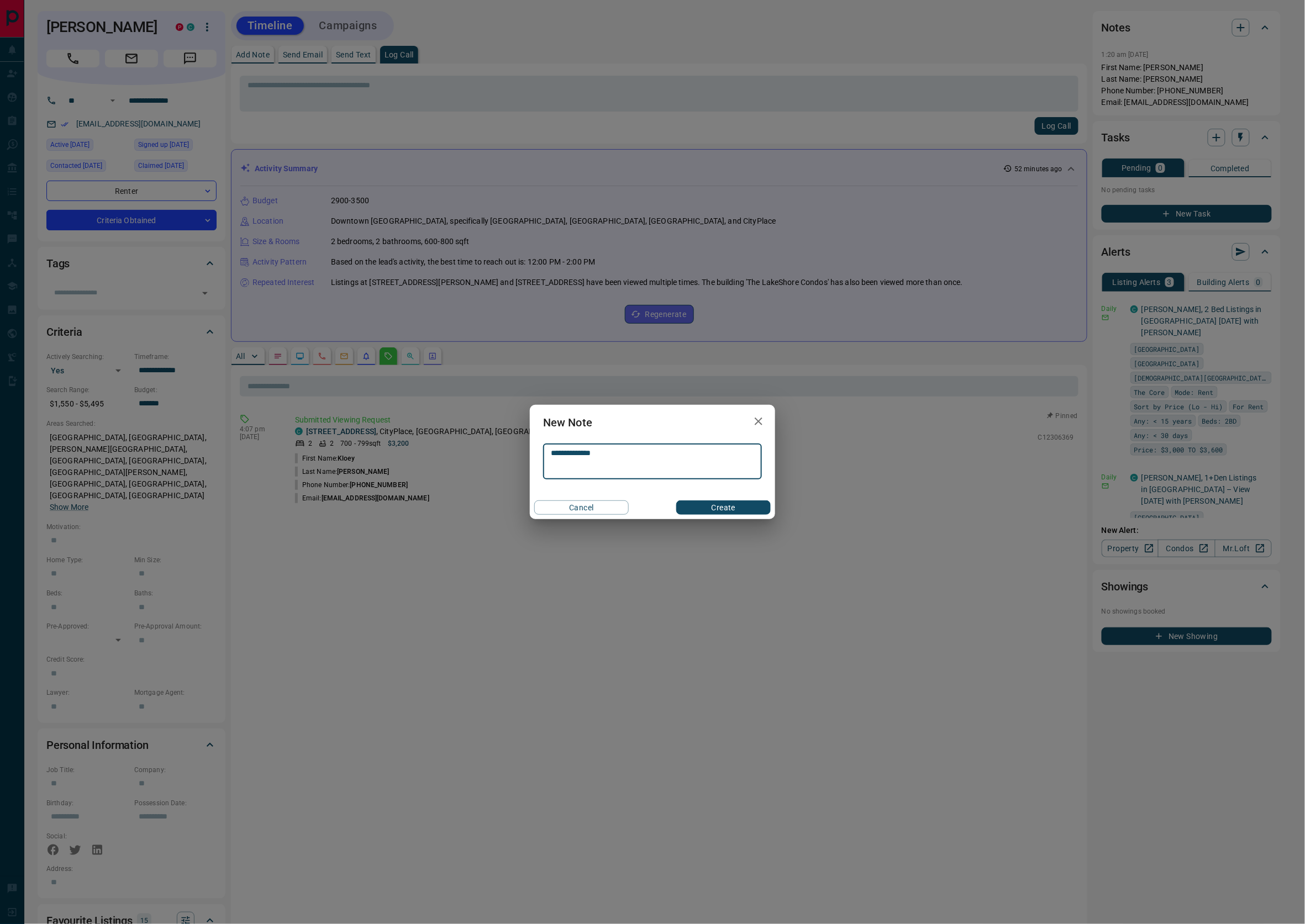
type textarea "**********"
click at [713, 506] on button "Create" at bounding box center [724, 507] width 95 height 14
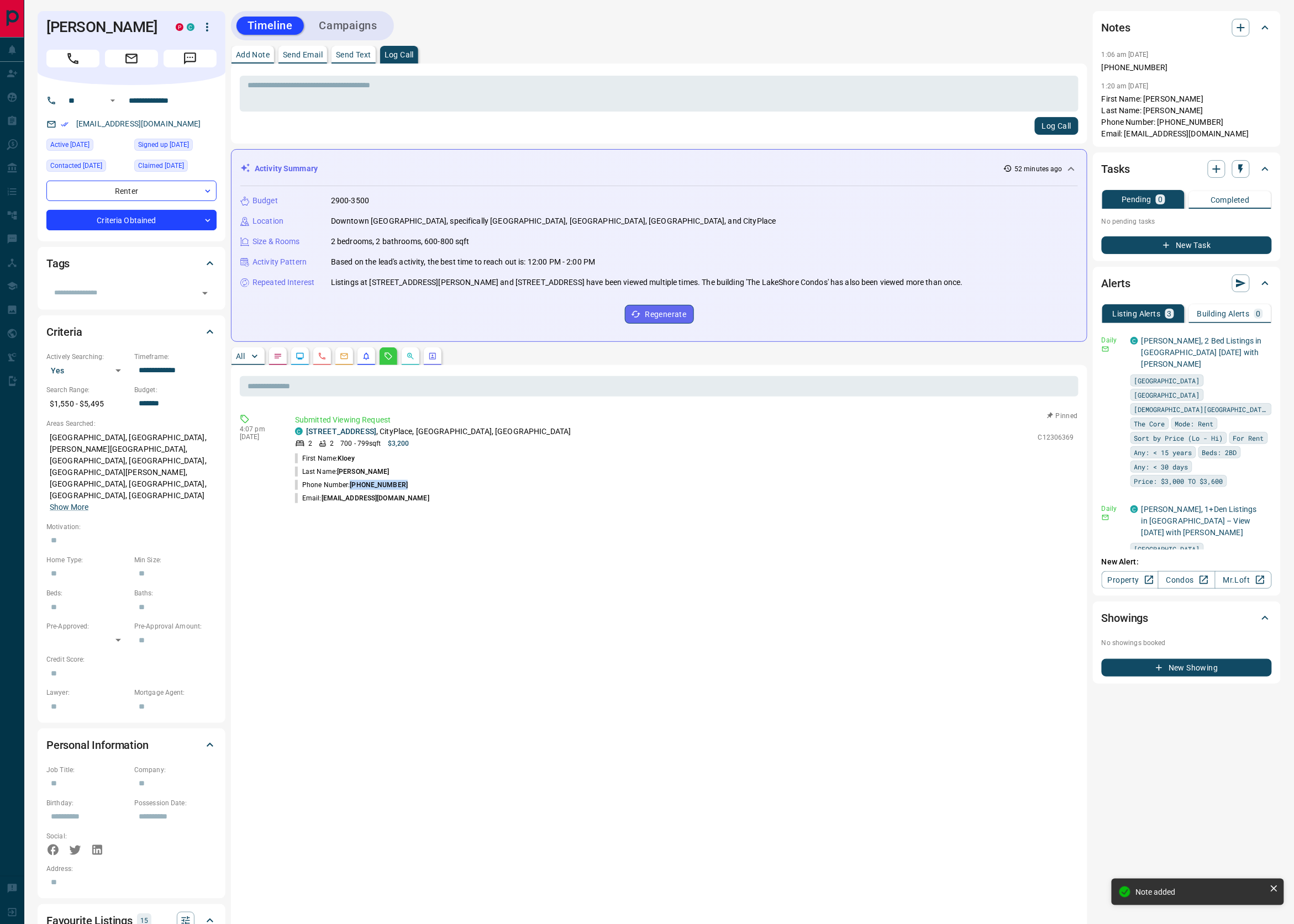
drag, startPoint x: 409, startPoint y: 484, endPoint x: 349, endPoint y: 484, distance: 60.0
click at [349, 484] on li "Phone Number: (604) 619-0886" at bounding box center [685, 484] width 779 height 13
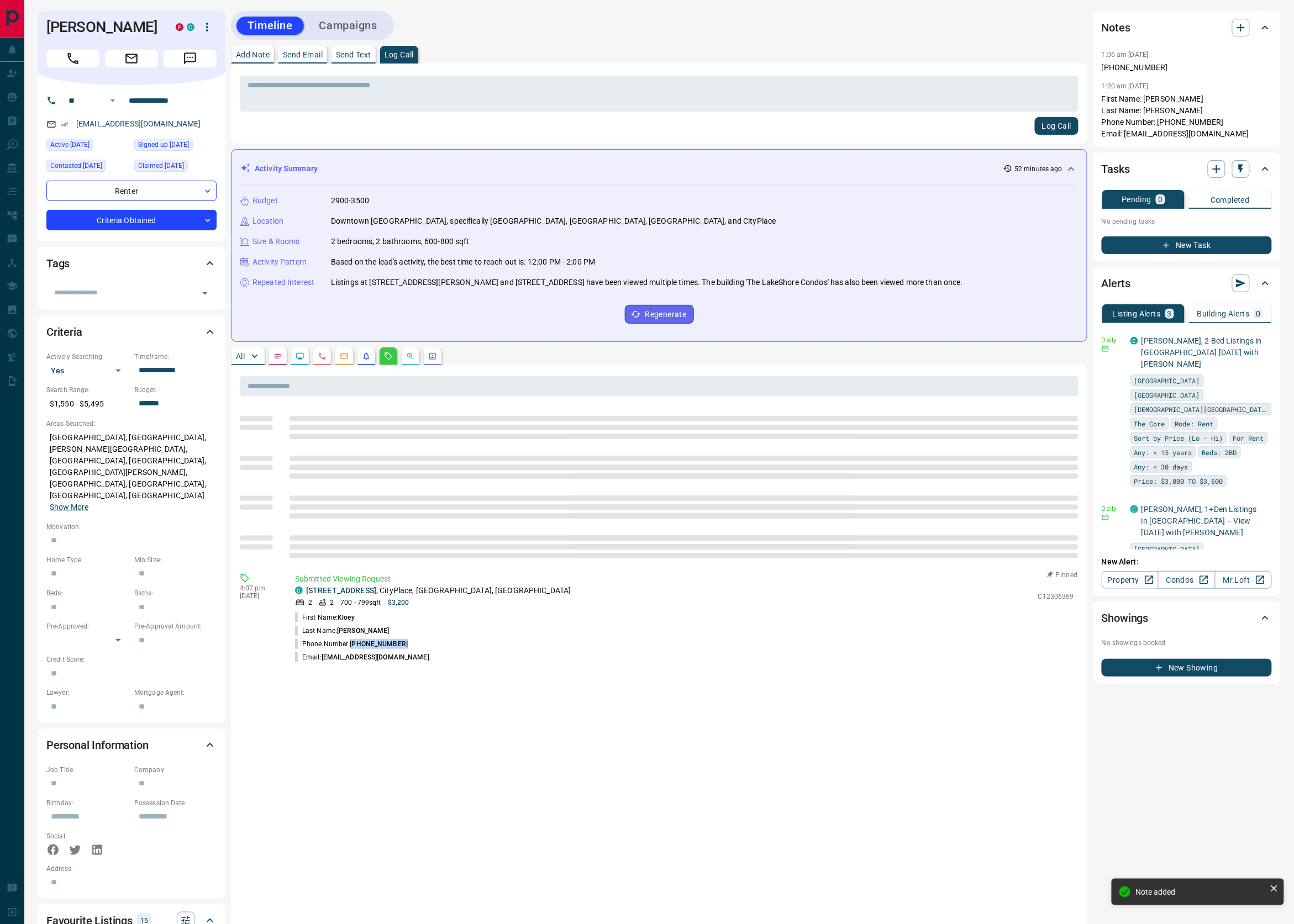
copy p "(604) 619-0886"
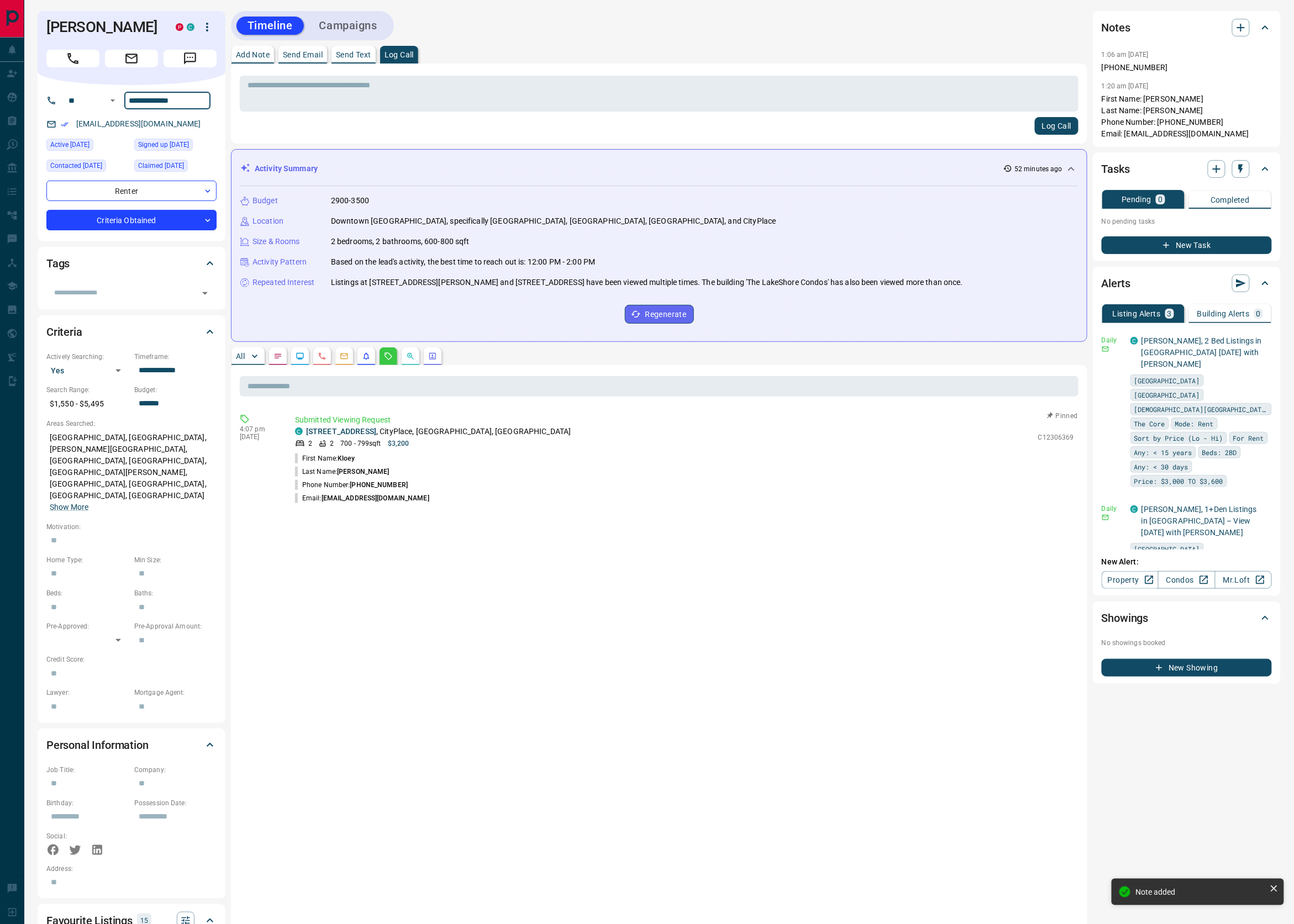
click at [163, 109] on input "**********" at bounding box center [167, 100] width 86 height 18
paste input "tel"
click at [202, 133] on div "kloeyvarju@hotmail.com" at bounding box center [131, 124] width 170 height 18
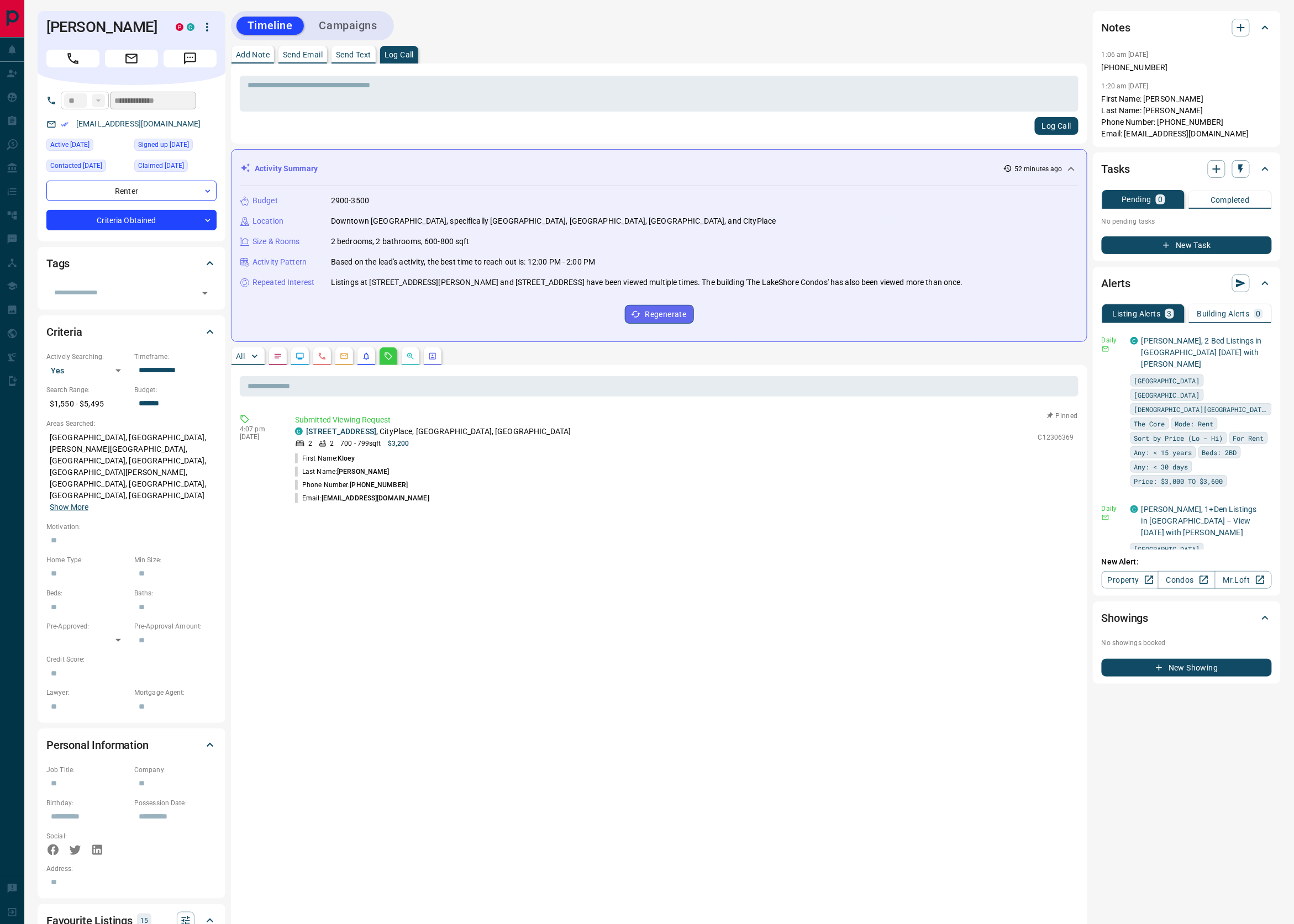
type input "**********"
drag, startPoint x: 367, startPoint y: 56, endPoint x: 369, endPoint y: 67, distance: 11.2
click at [367, 56] on p "Send Text" at bounding box center [354, 55] width 35 height 8
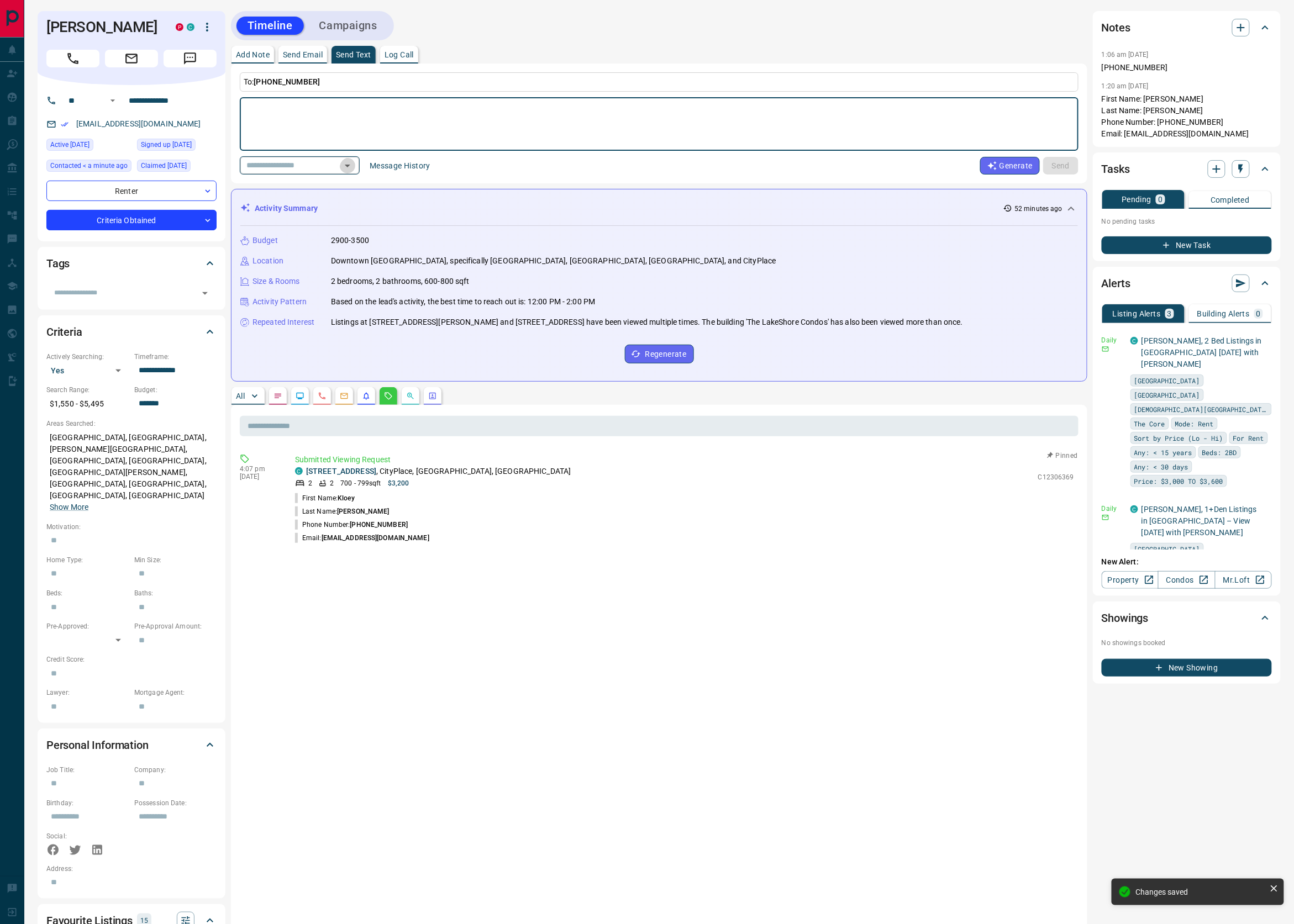
click at [354, 164] on icon "Open" at bounding box center [347, 165] width 13 height 13
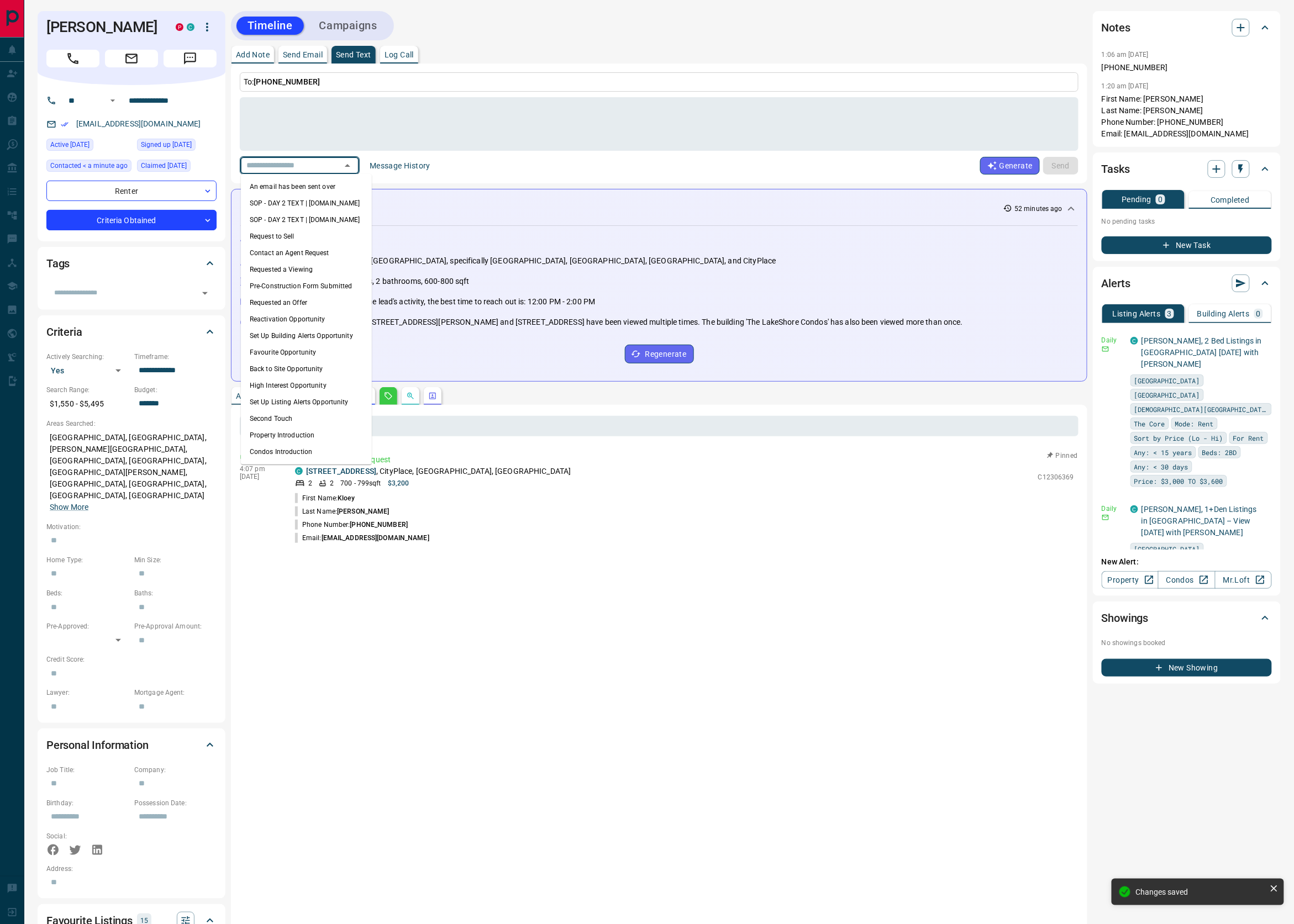
click at [313, 185] on li "An email has been sent over" at bounding box center [307, 187] width 131 height 17
type textarea "**********"
type input "**********"
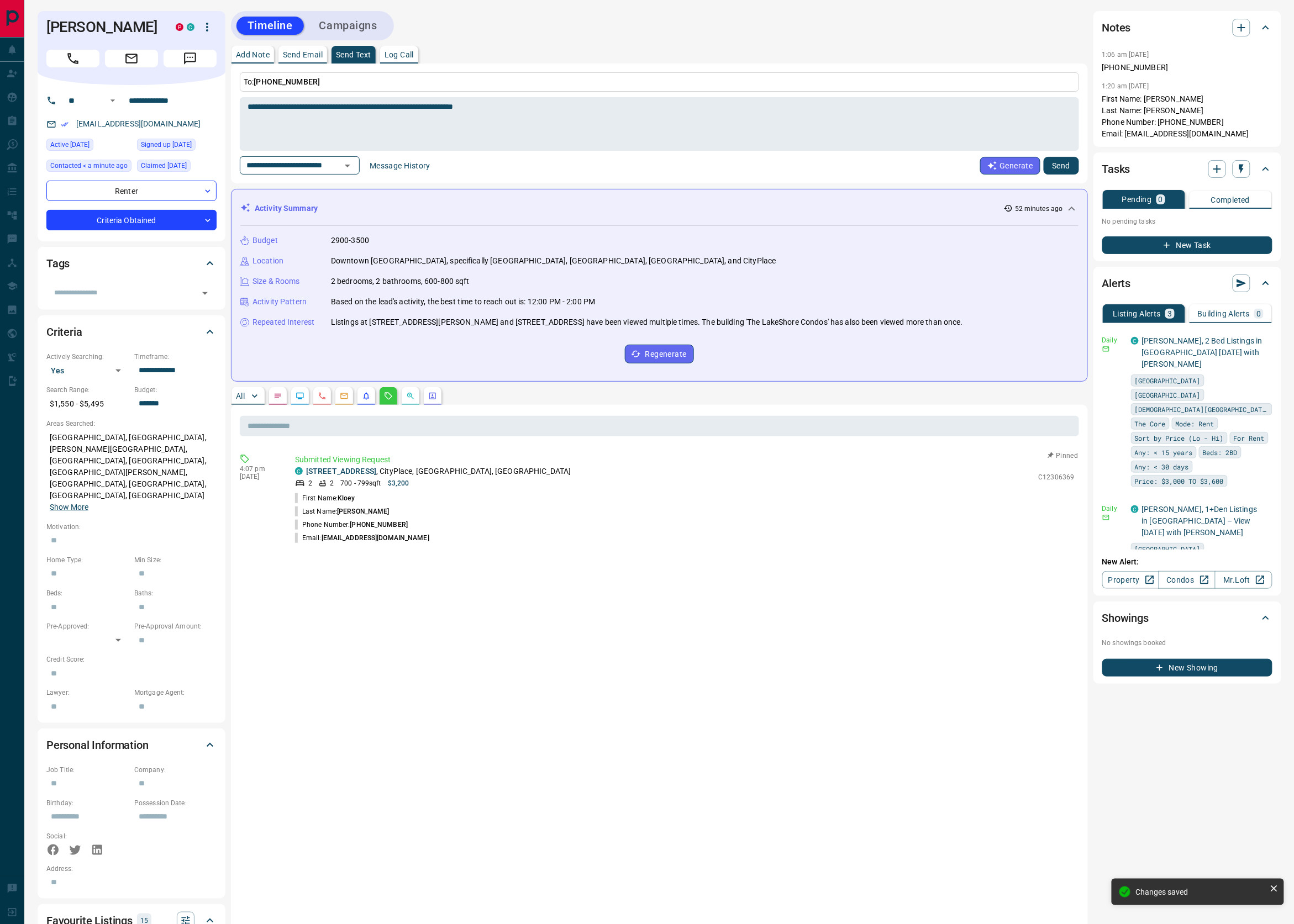
click at [1068, 163] on button "Send" at bounding box center [1061, 165] width 35 height 18
click at [348, 23] on button "Campaigns" at bounding box center [348, 26] width 80 height 18
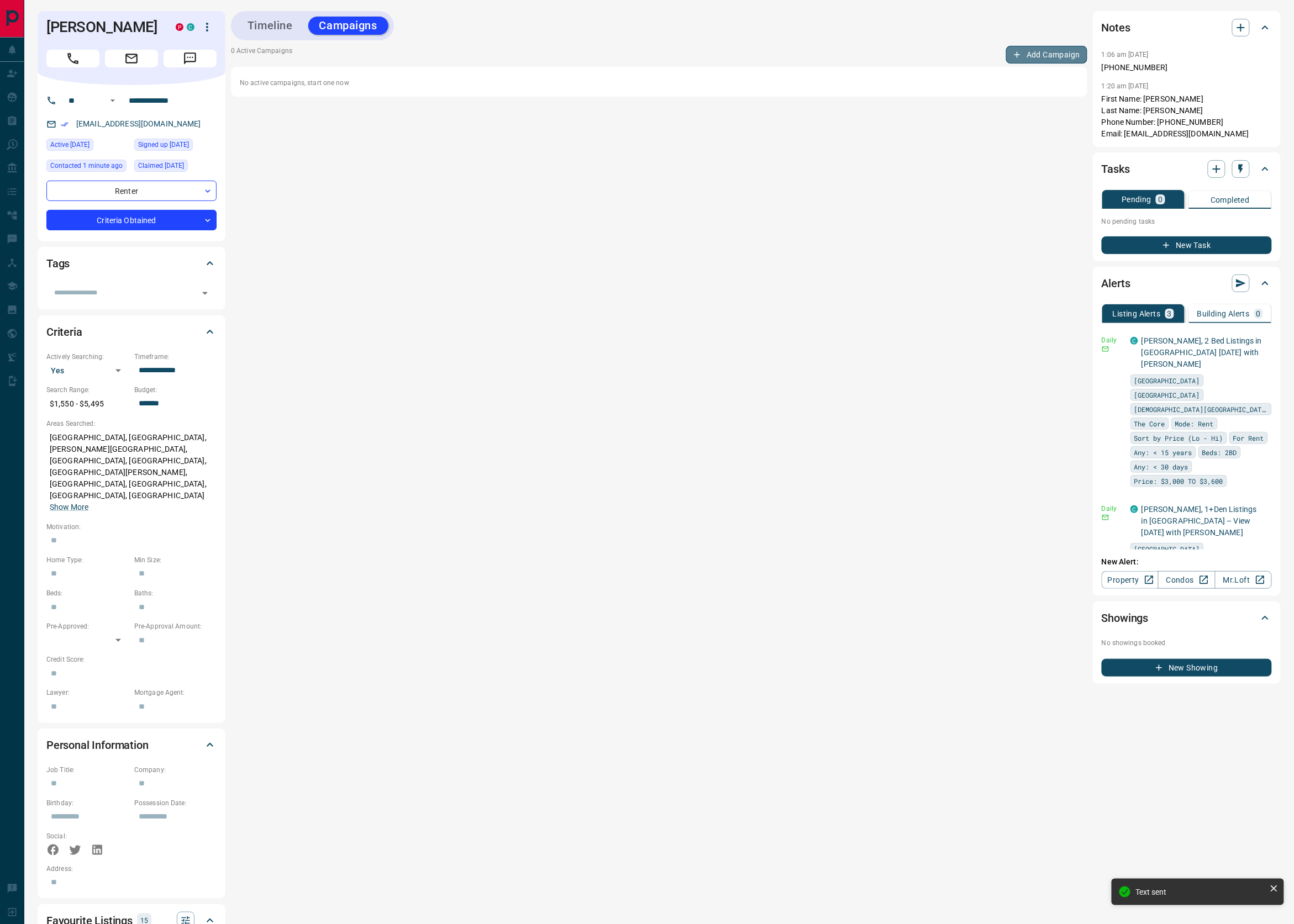
click at [1038, 53] on button "Add Campaign" at bounding box center [1046, 54] width 82 height 18
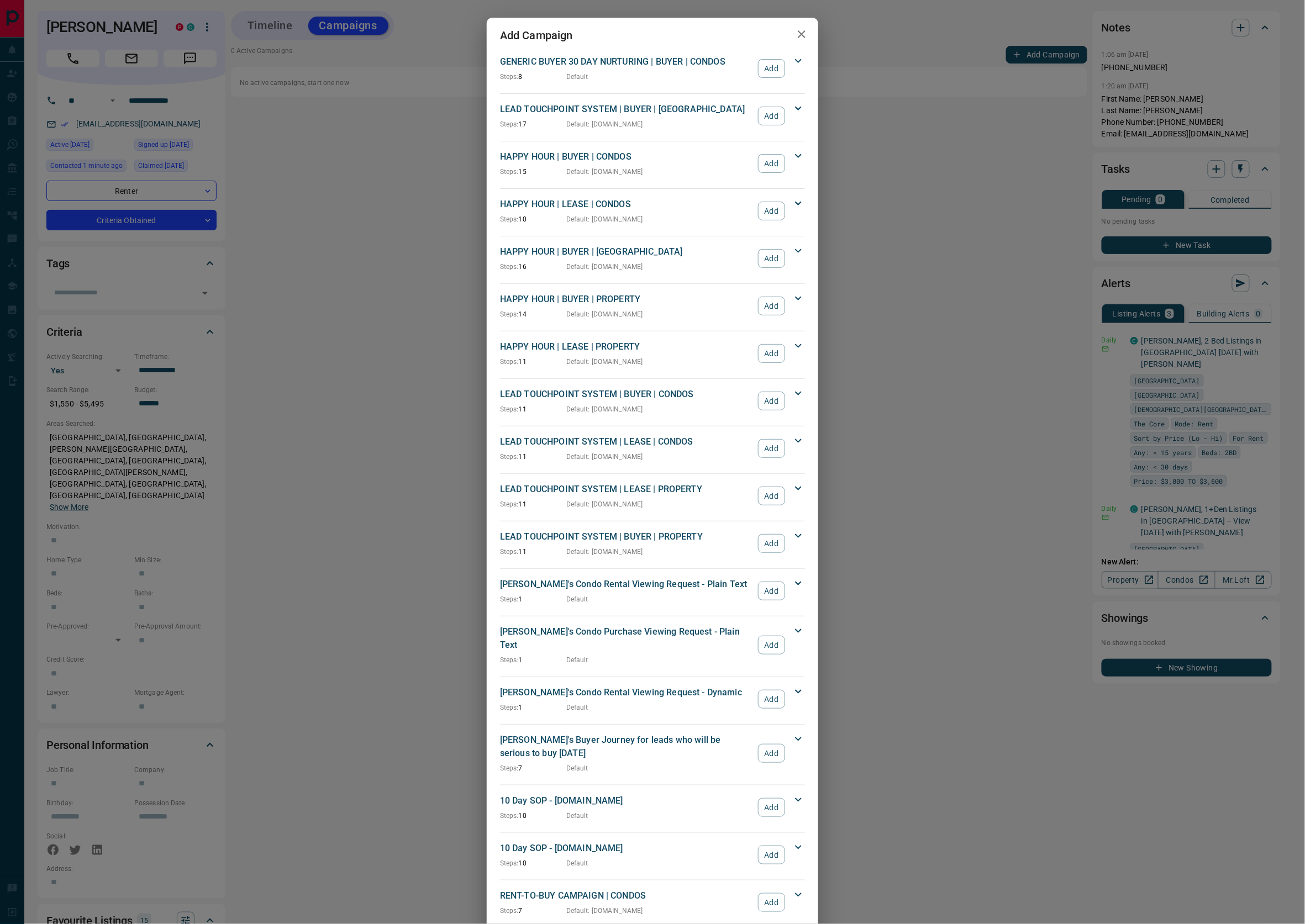
scroll to position [971, 0]
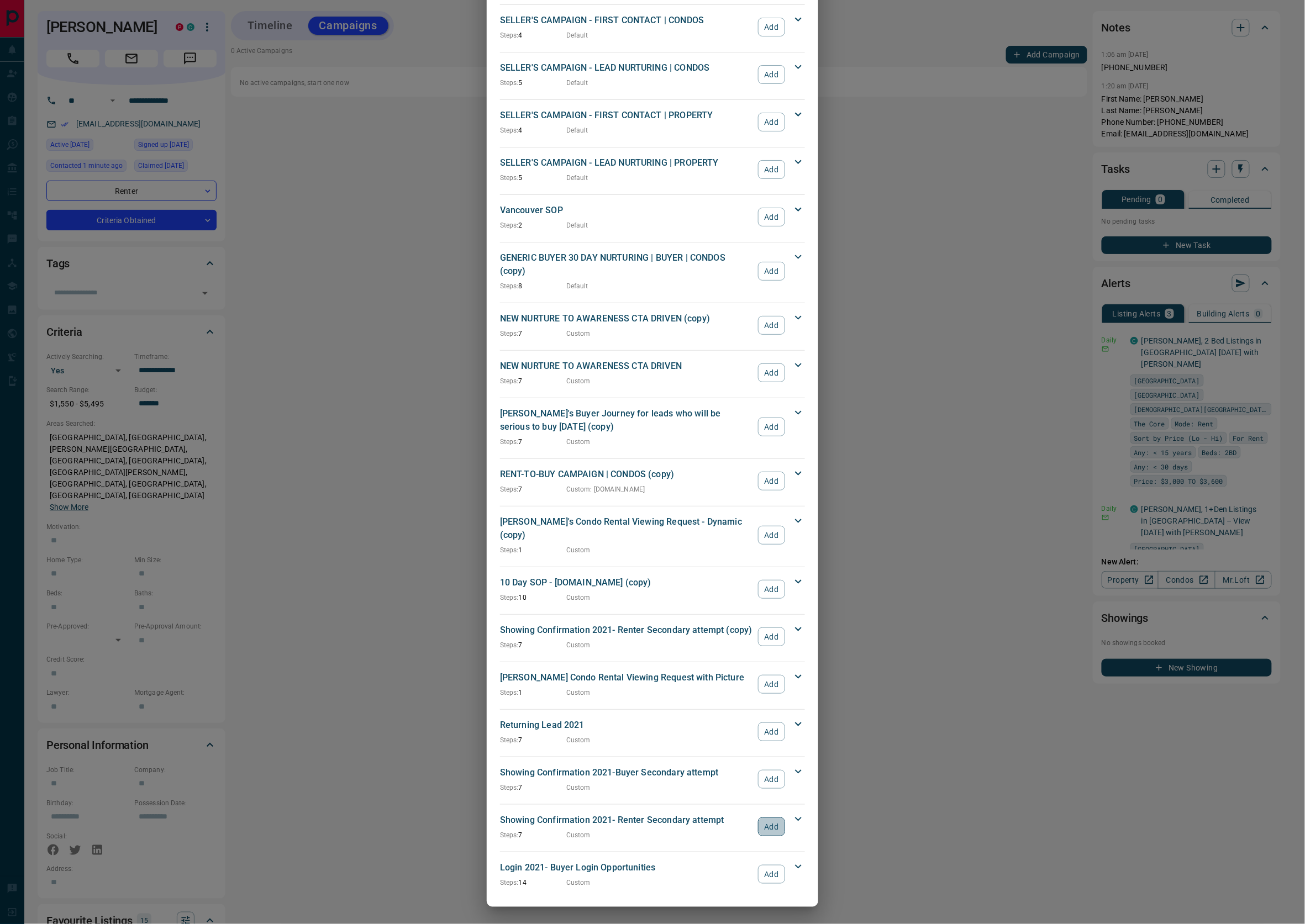
click at [759, 823] on button "Add" at bounding box center [772, 826] width 27 height 19
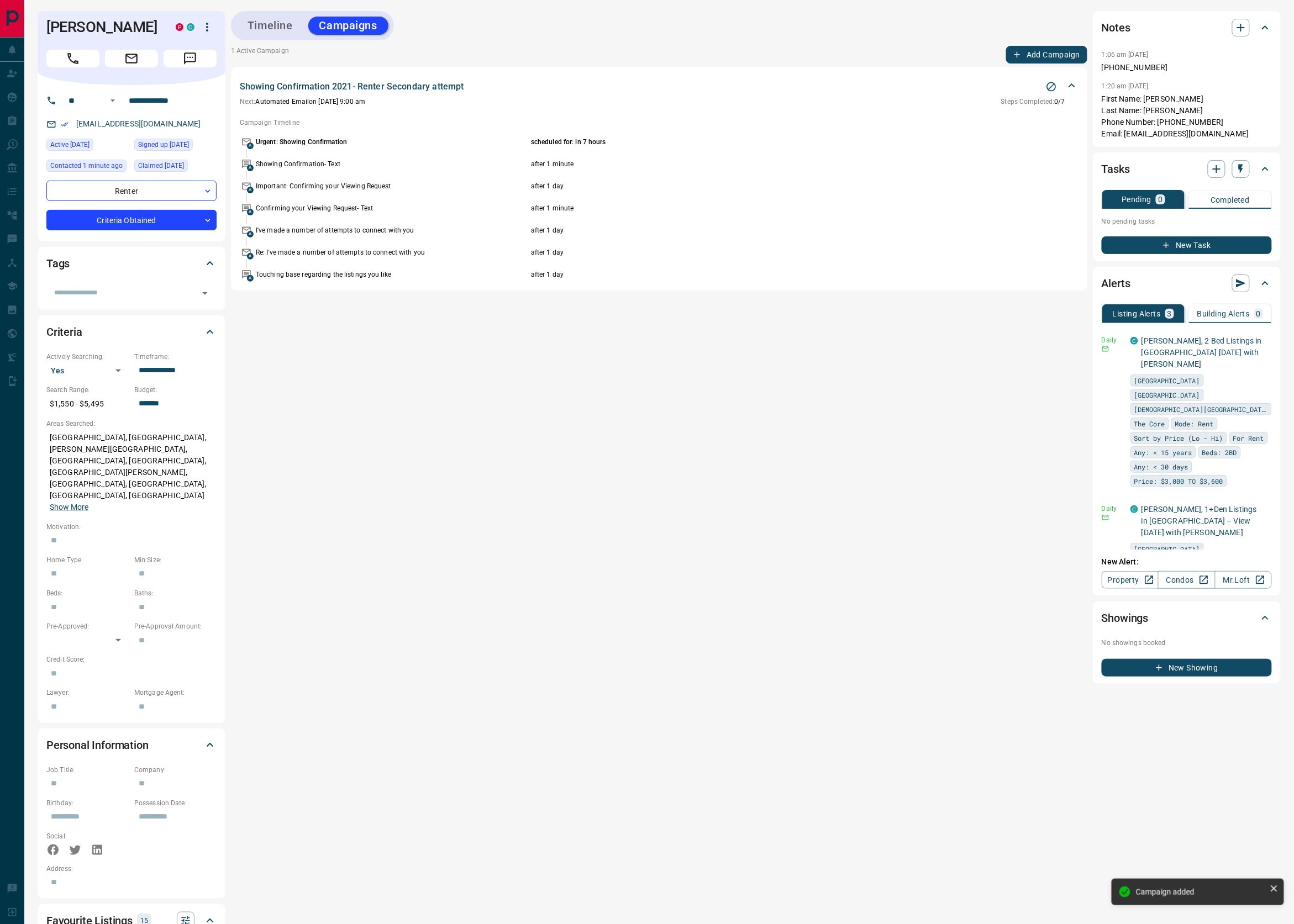
click at [1046, 52] on button "Add Campaign" at bounding box center [1046, 54] width 82 height 18
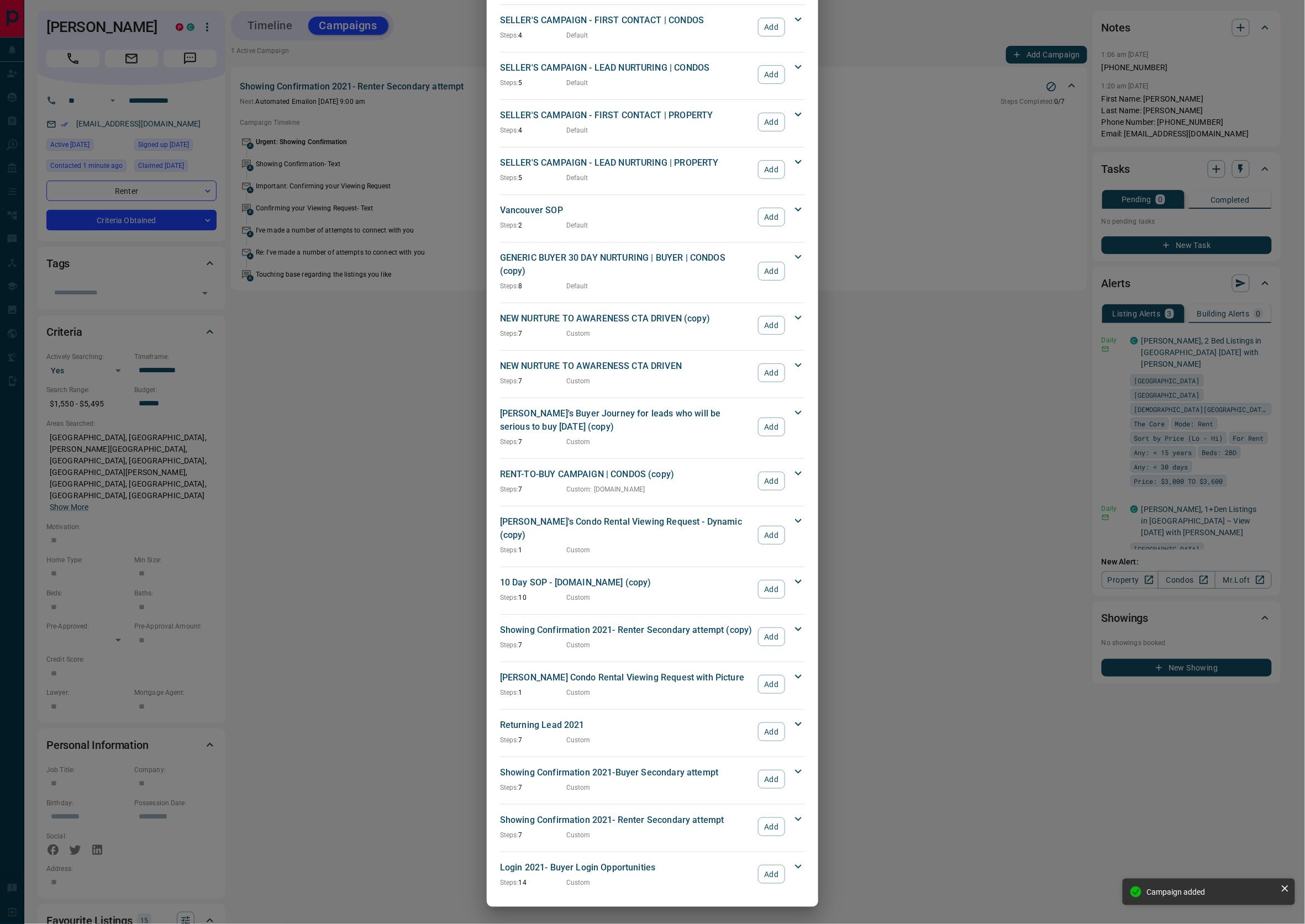
click at [759, 767] on div "Showing Confirmation 2021-Buyer Secondary attempt Steps: 7 Custom Add" at bounding box center [646, 779] width 292 height 27
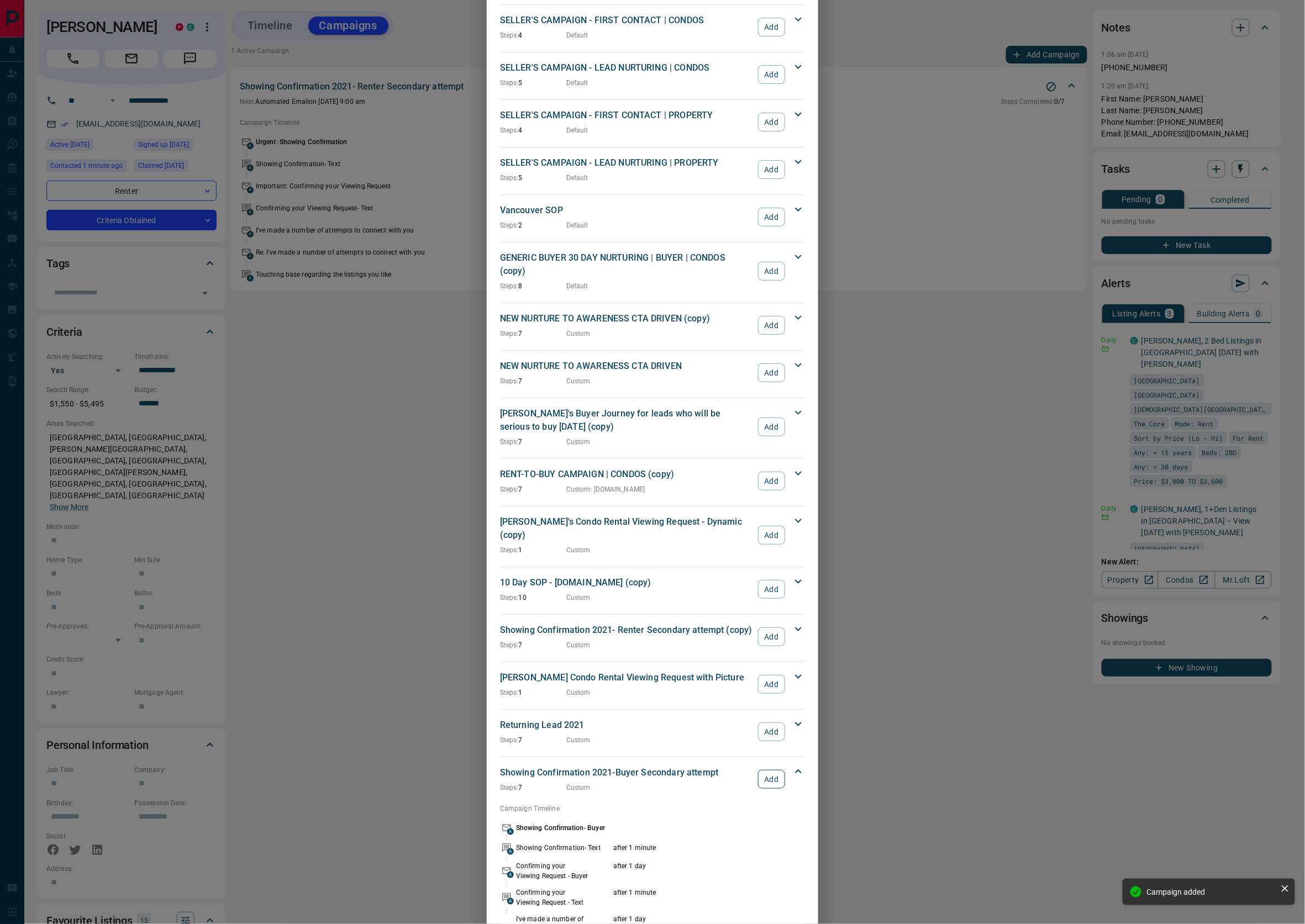
click at [759, 781] on button "Add" at bounding box center [772, 779] width 27 height 19
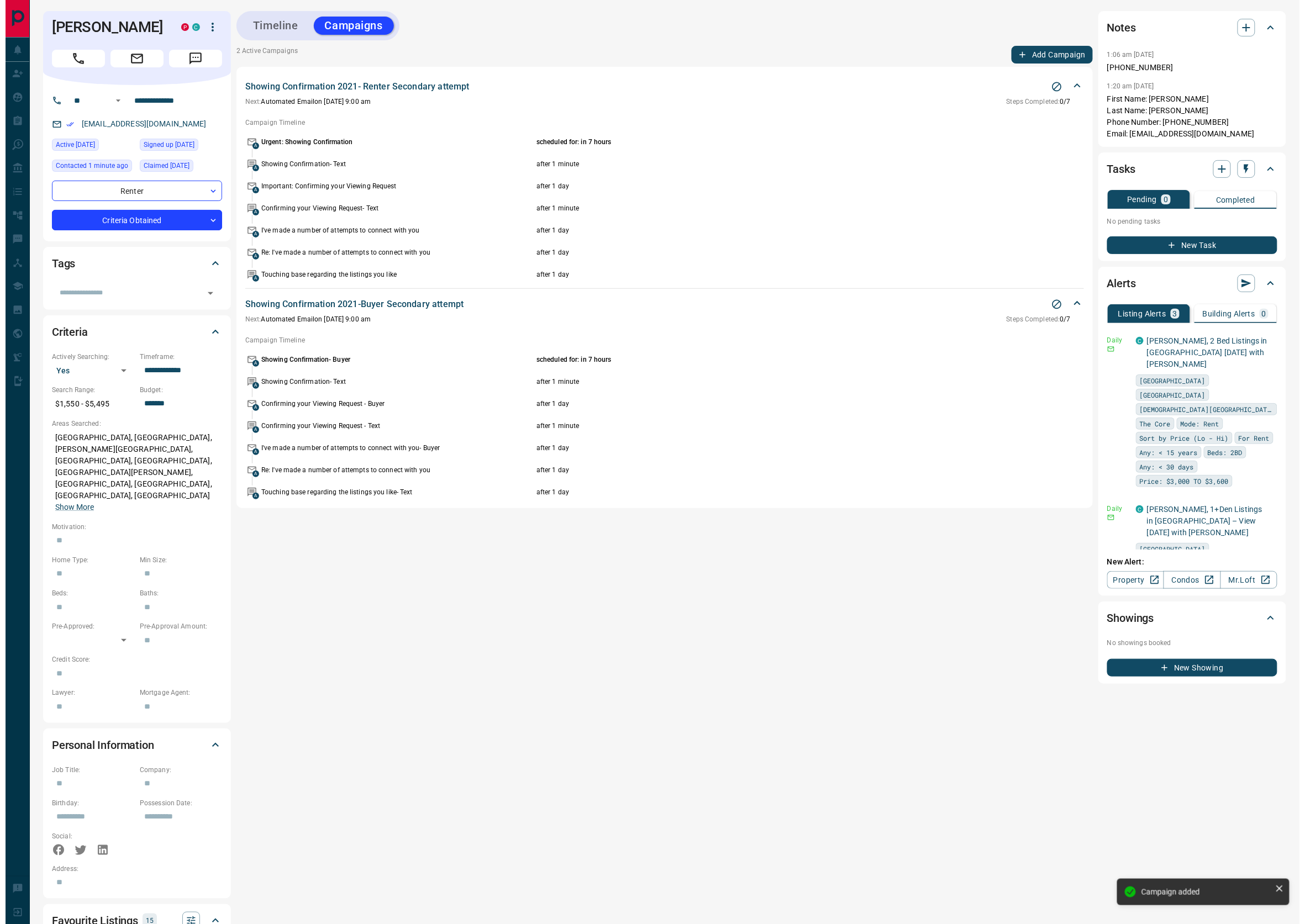
scroll to position [3, 0]
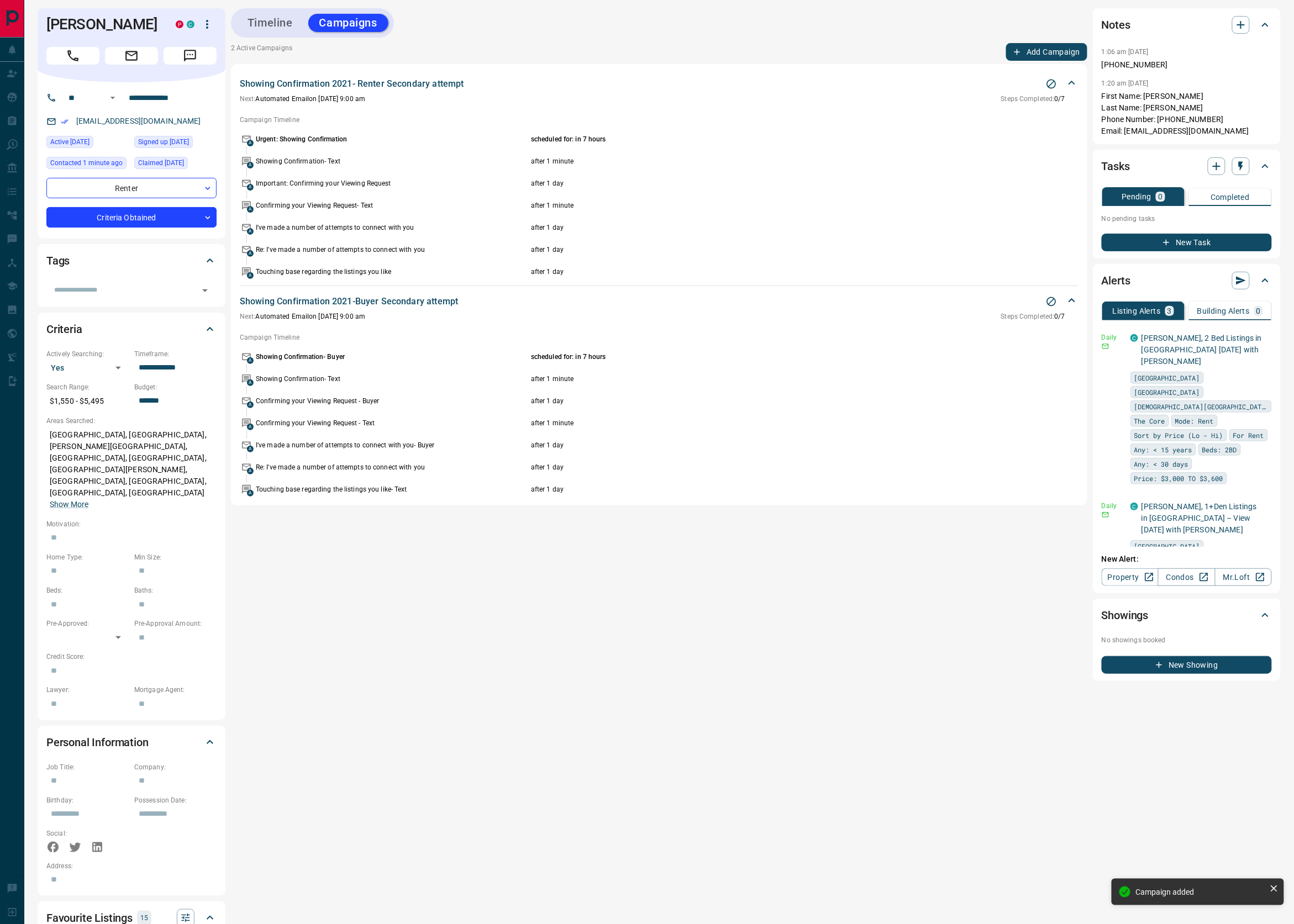
click at [1044, 52] on button "Add Campaign" at bounding box center [1046, 52] width 82 height 18
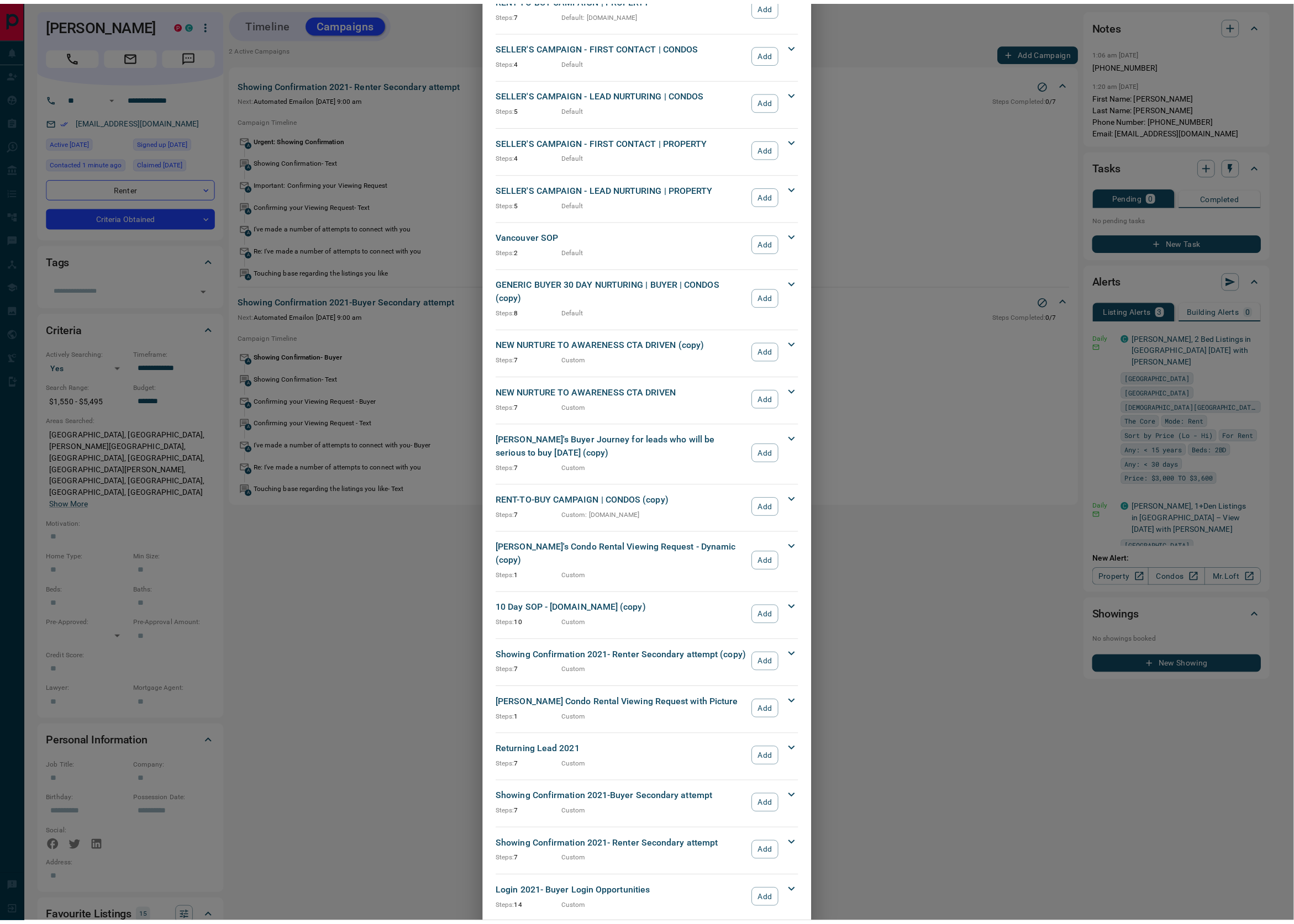
scroll to position [971, 0]
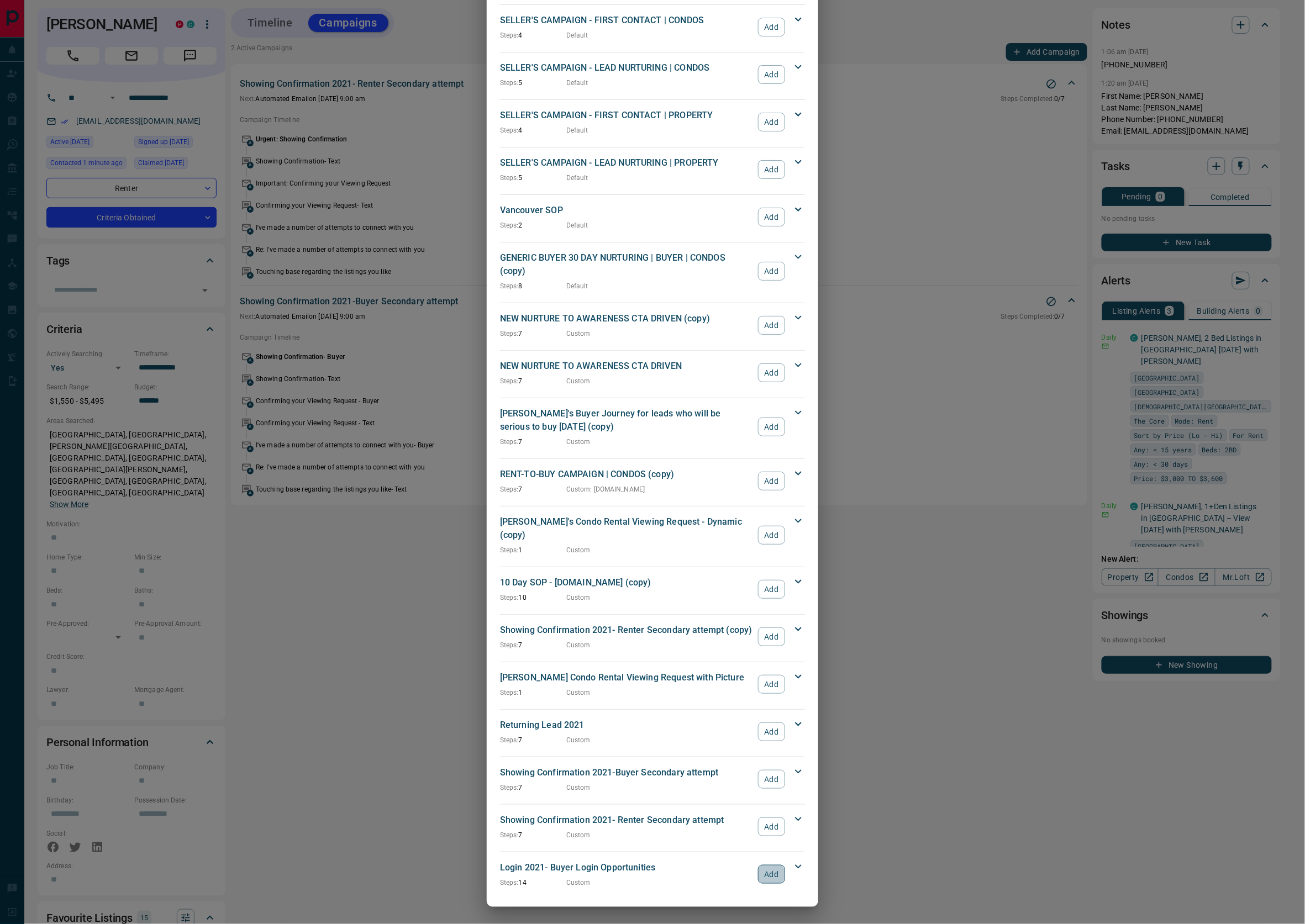
click at [760, 870] on button "Add" at bounding box center [772, 874] width 27 height 19
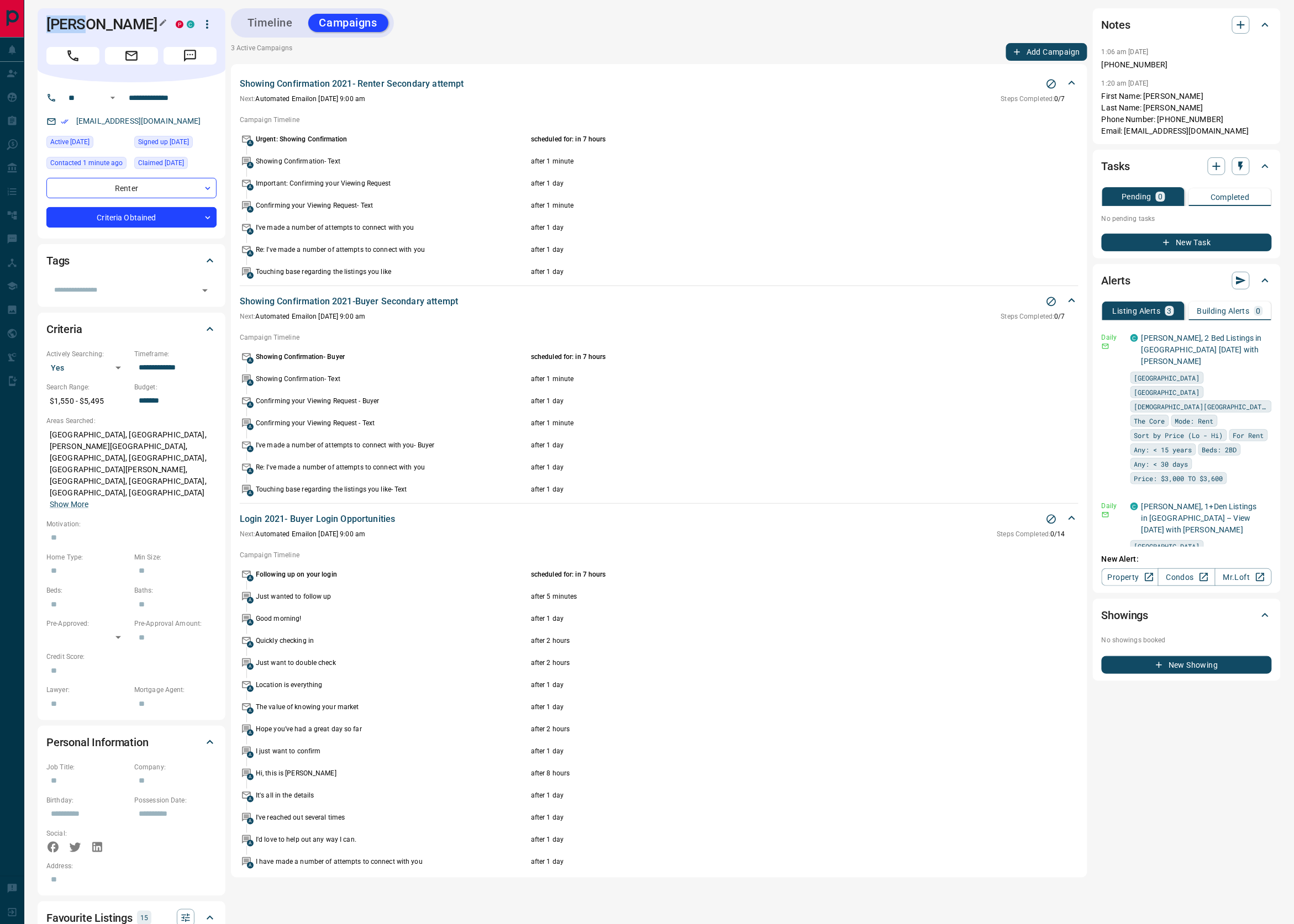
drag, startPoint x: 47, startPoint y: 21, endPoint x: 81, endPoint y: 21, distance: 34.0
click at [81, 21] on h1 "Kloey Varju-mancini" at bounding box center [103, 24] width 113 height 18
copy h1 "Kloey"
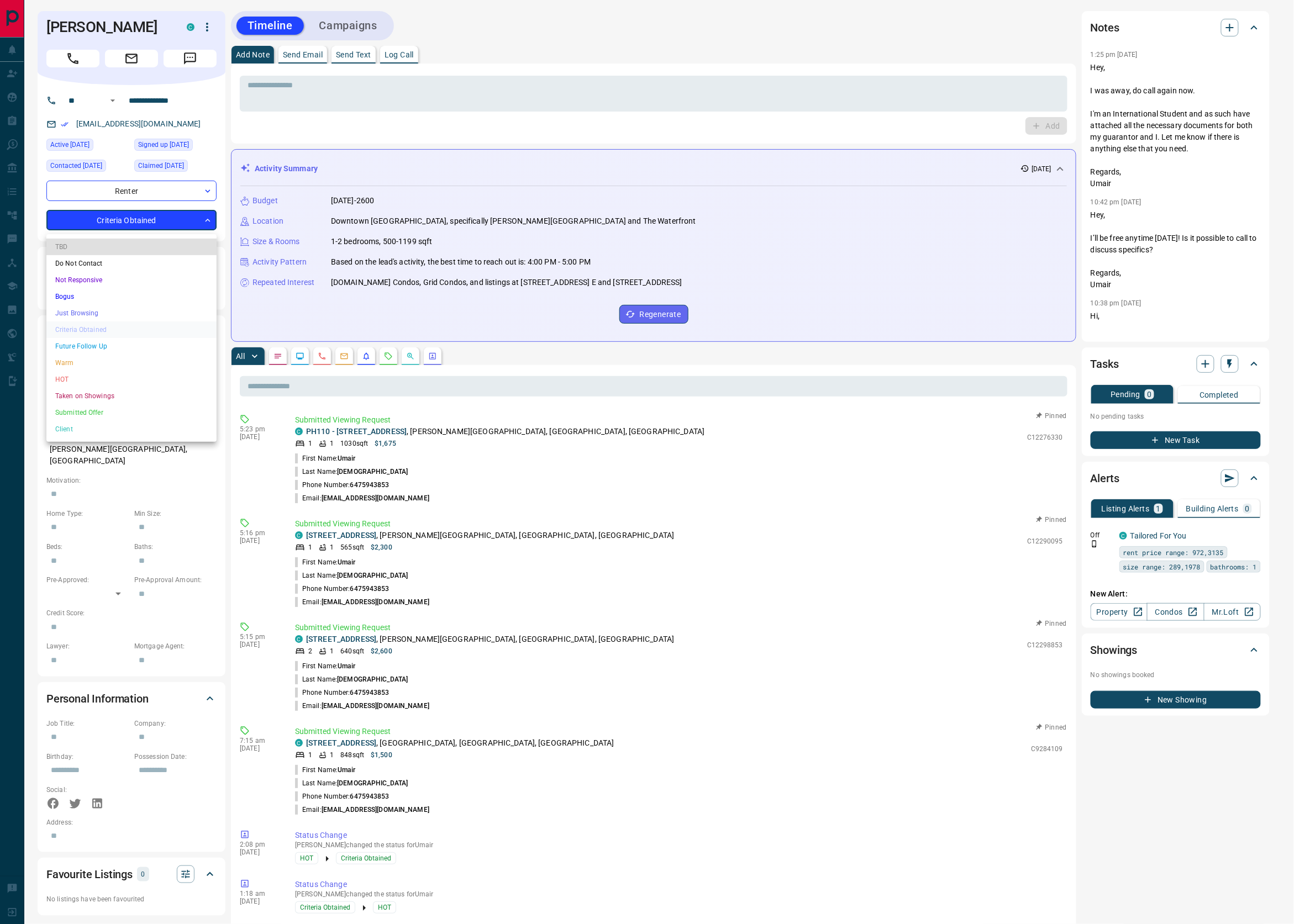
click at [151, 226] on body "**********" at bounding box center [647, 658] width 1294 height 1317
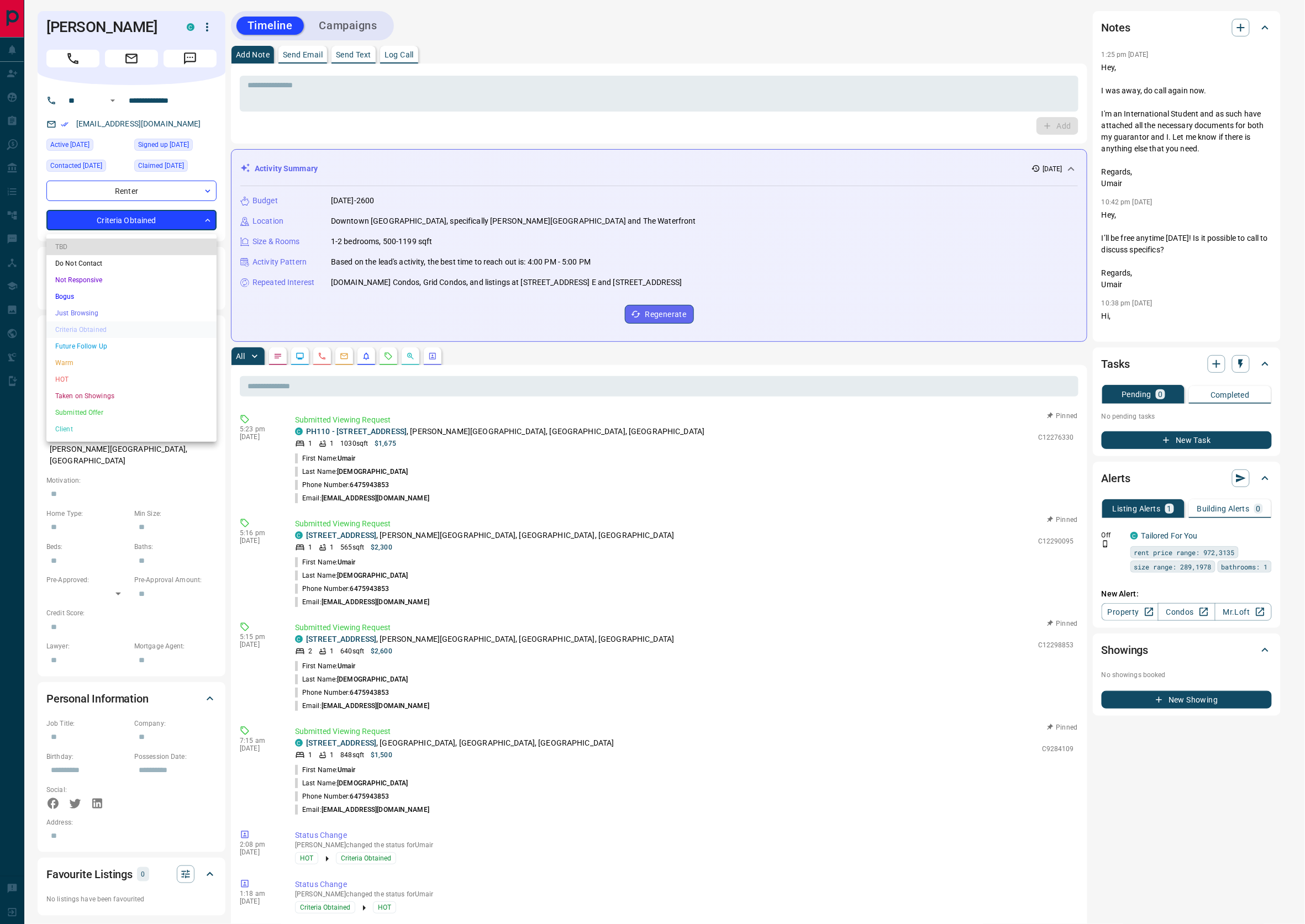
click at [86, 374] on li "HOT" at bounding box center [131, 380] width 170 height 17
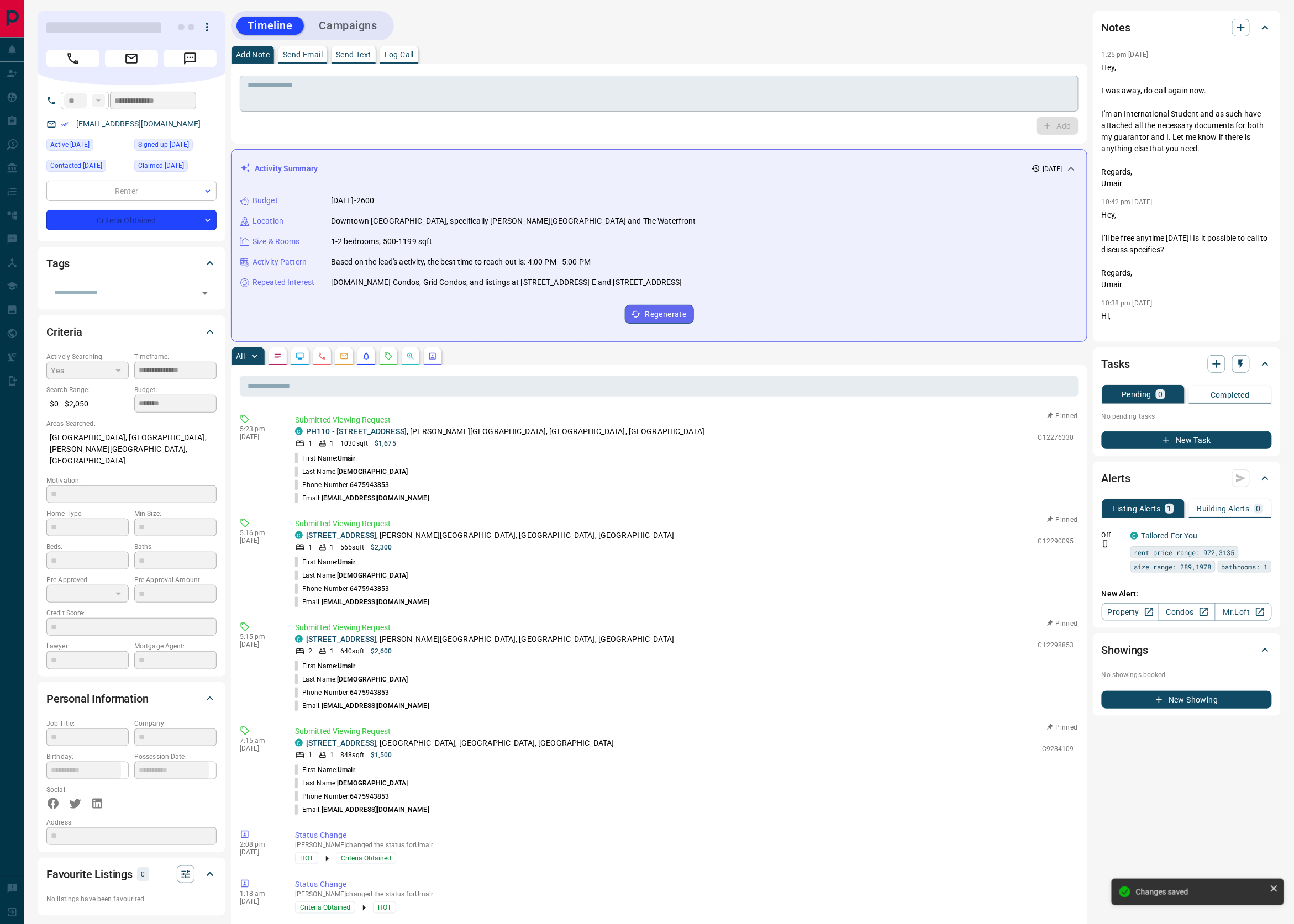
type input "*"
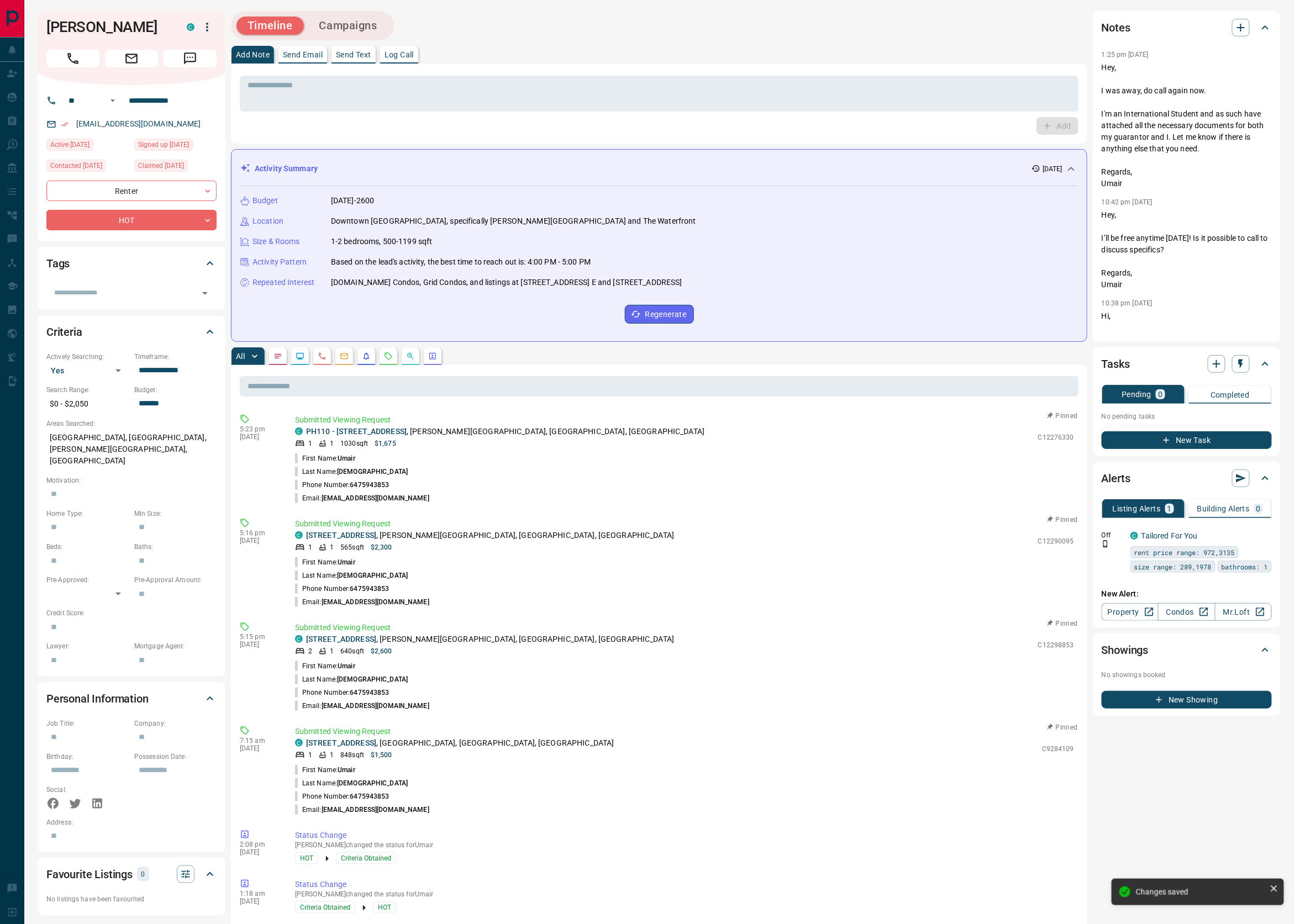
click at [403, 56] on p "Log Call" at bounding box center [399, 55] width 29 height 8
drag, startPoint x: 1045, startPoint y: 122, endPoint x: 702, endPoint y: 86, distance: 344.9
click at [1045, 123] on button "Log Call" at bounding box center [1056, 126] width 43 height 18
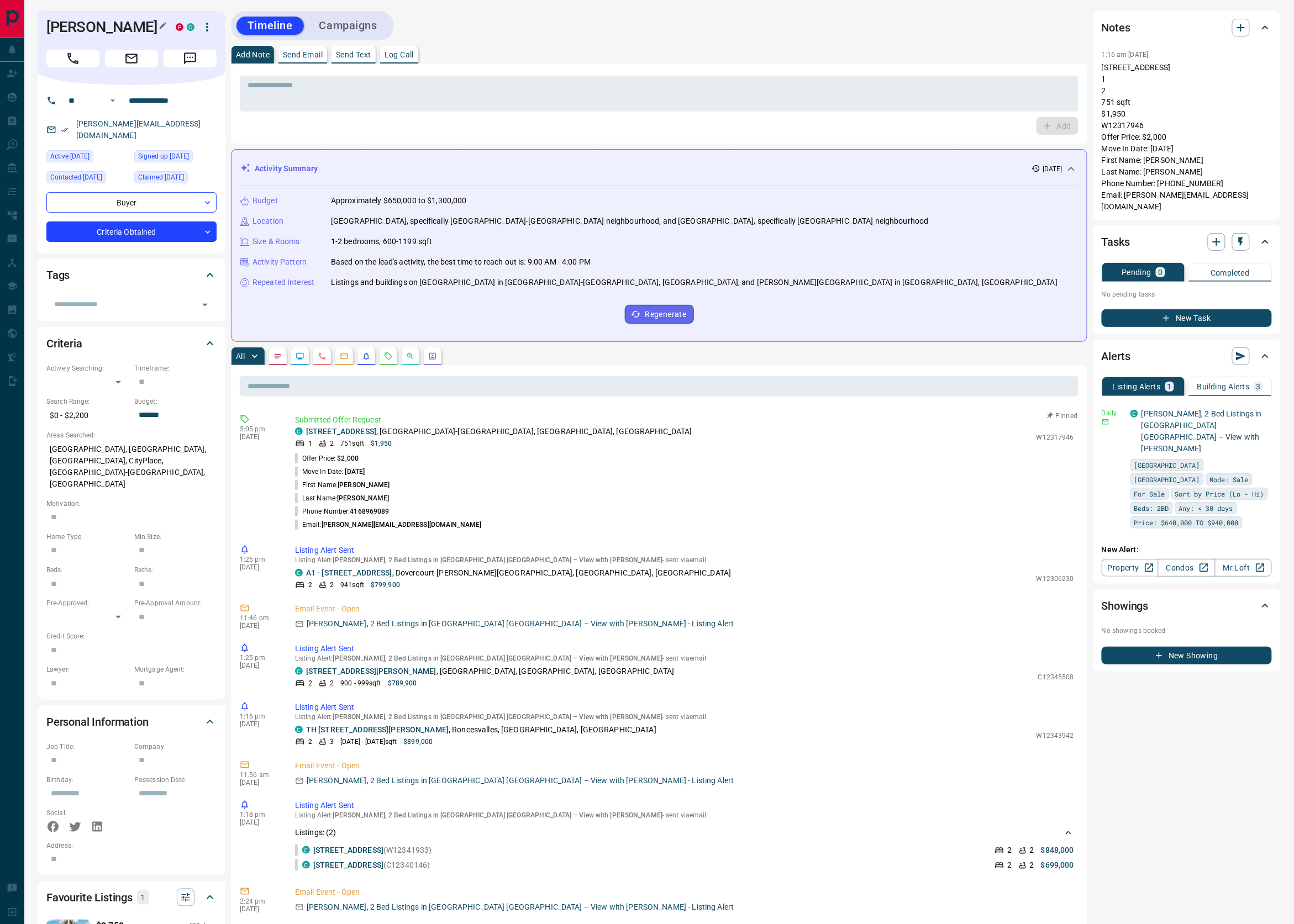
drag, startPoint x: 47, startPoint y: 25, endPoint x: 122, endPoint y: 41, distance: 76.7
click at [122, 36] on h1 "[PERSON_NAME]" at bounding box center [103, 27] width 113 height 18
copy h1 "[PERSON_NAME]"
click at [393, 357] on icon "Requests" at bounding box center [389, 357] width 9 height 9
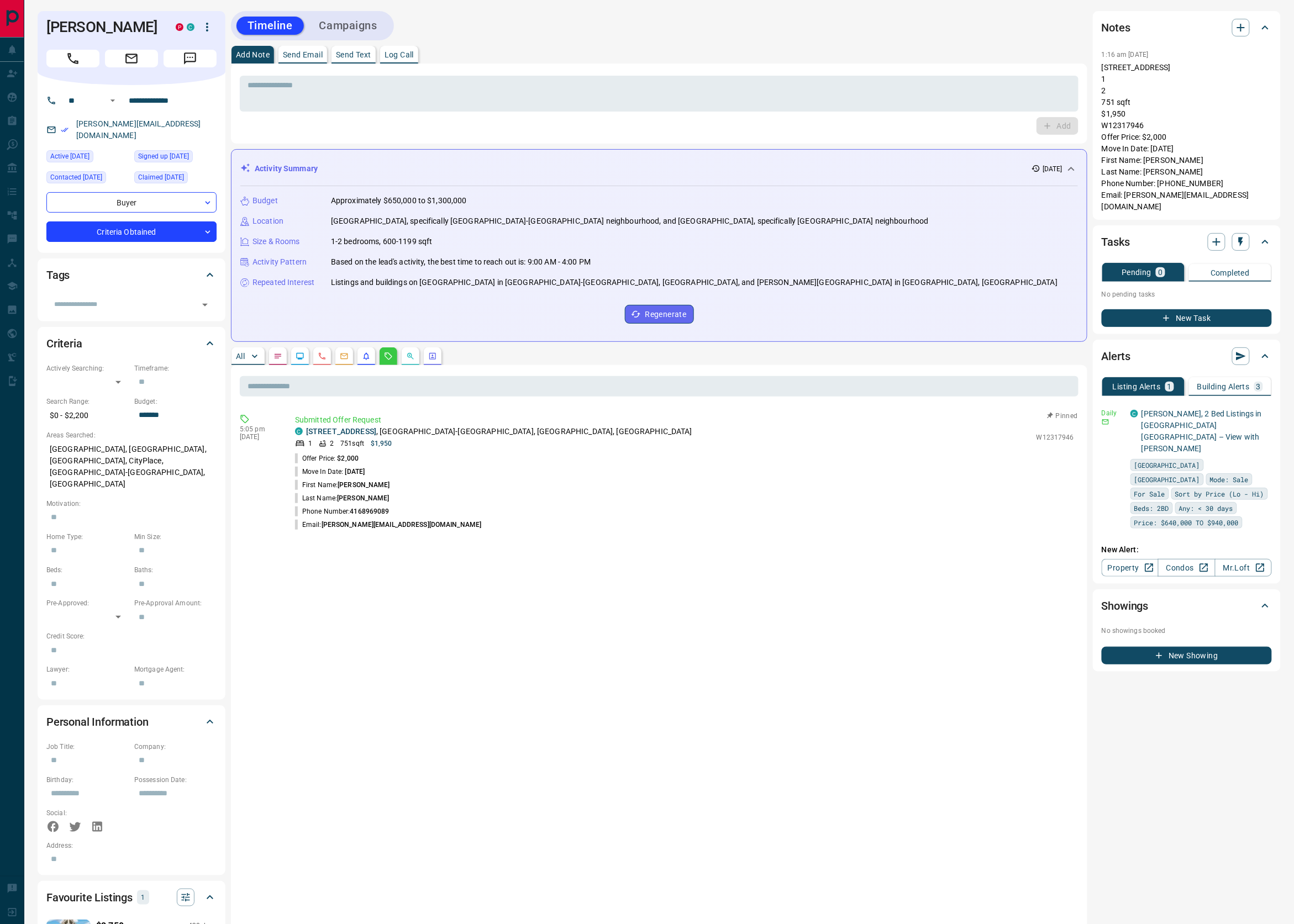
click at [369, 21] on button "Campaigns" at bounding box center [348, 26] width 80 height 18
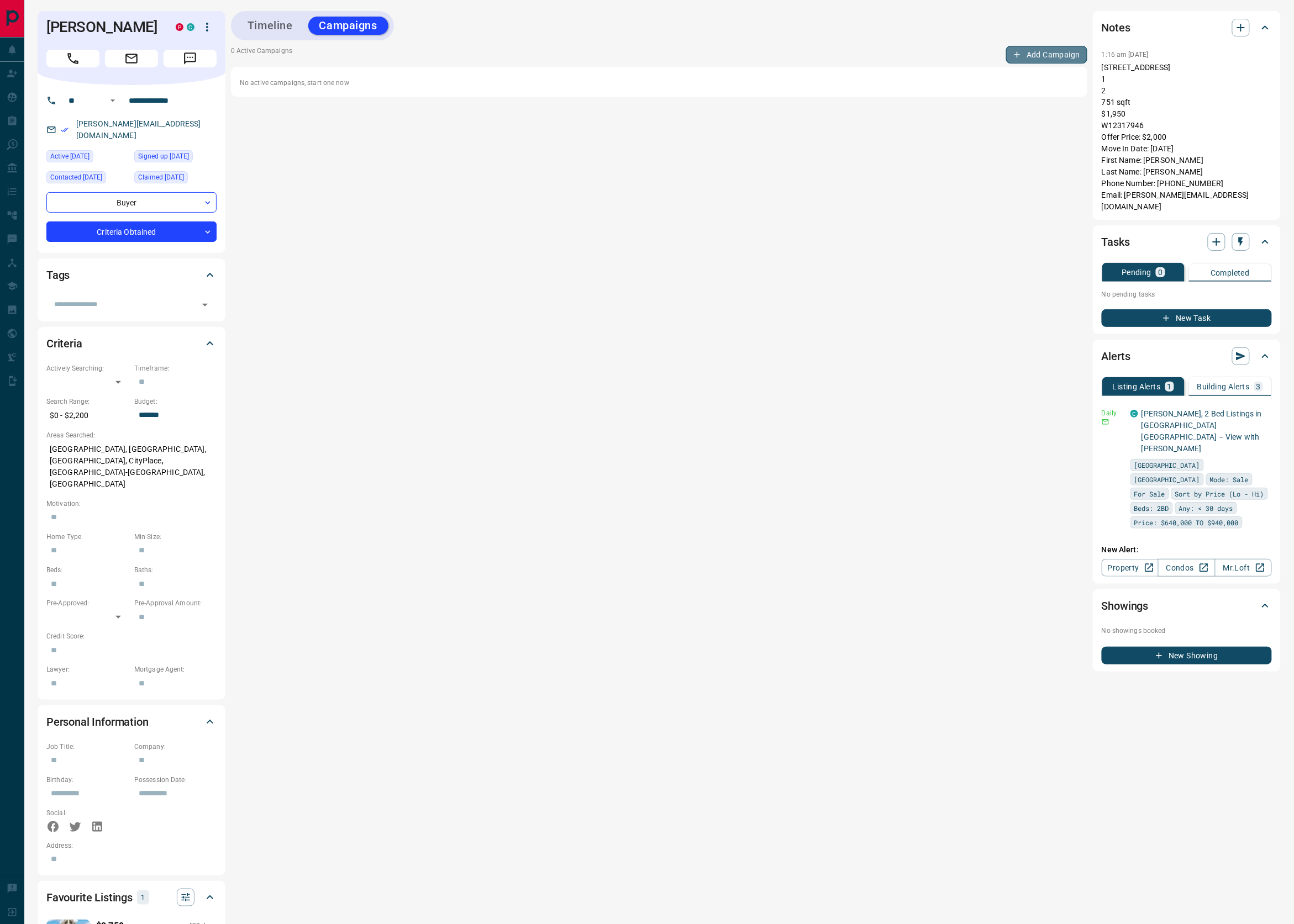
click at [1024, 53] on button "Add Campaign" at bounding box center [1046, 54] width 82 height 18
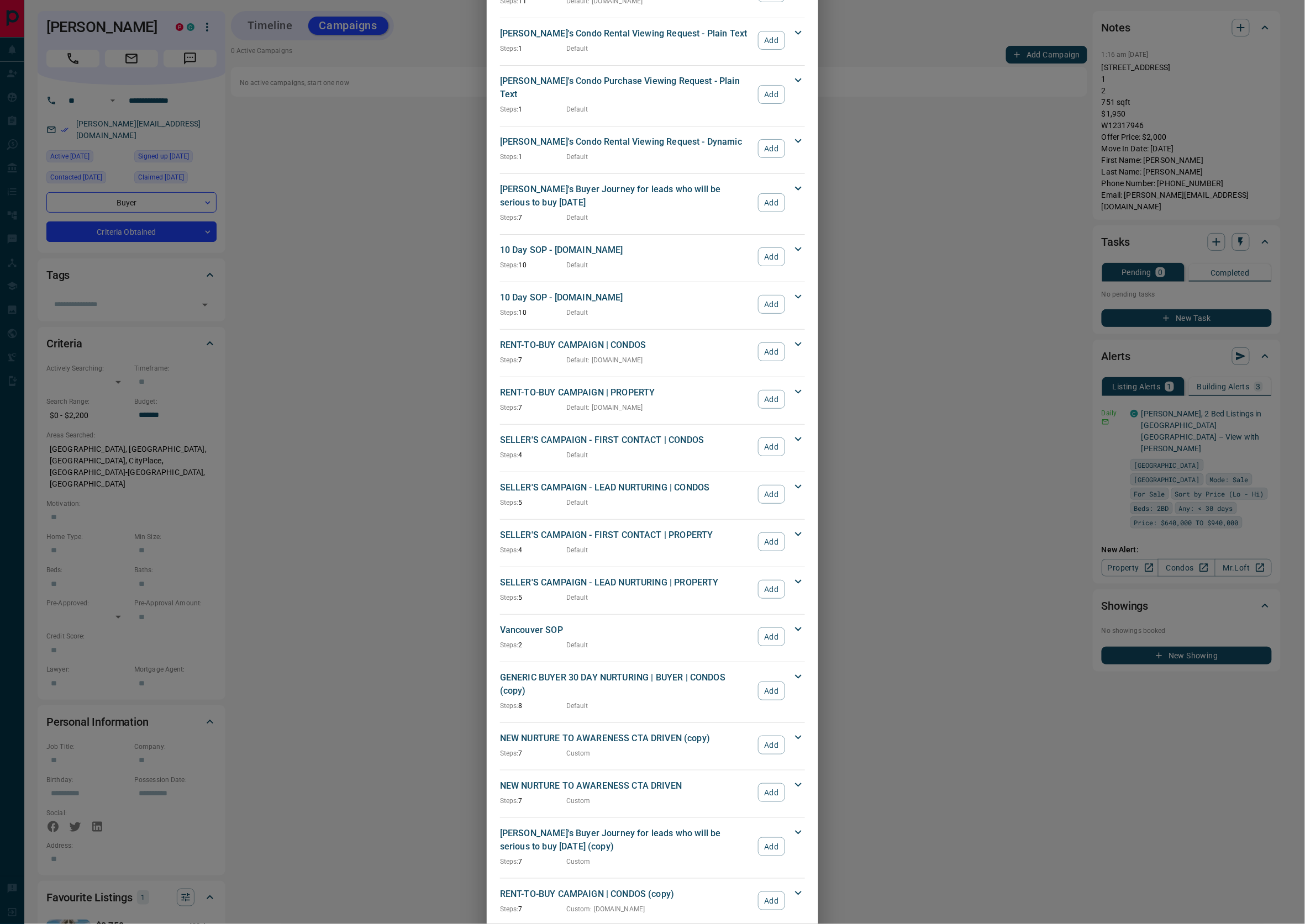
scroll to position [971, 0]
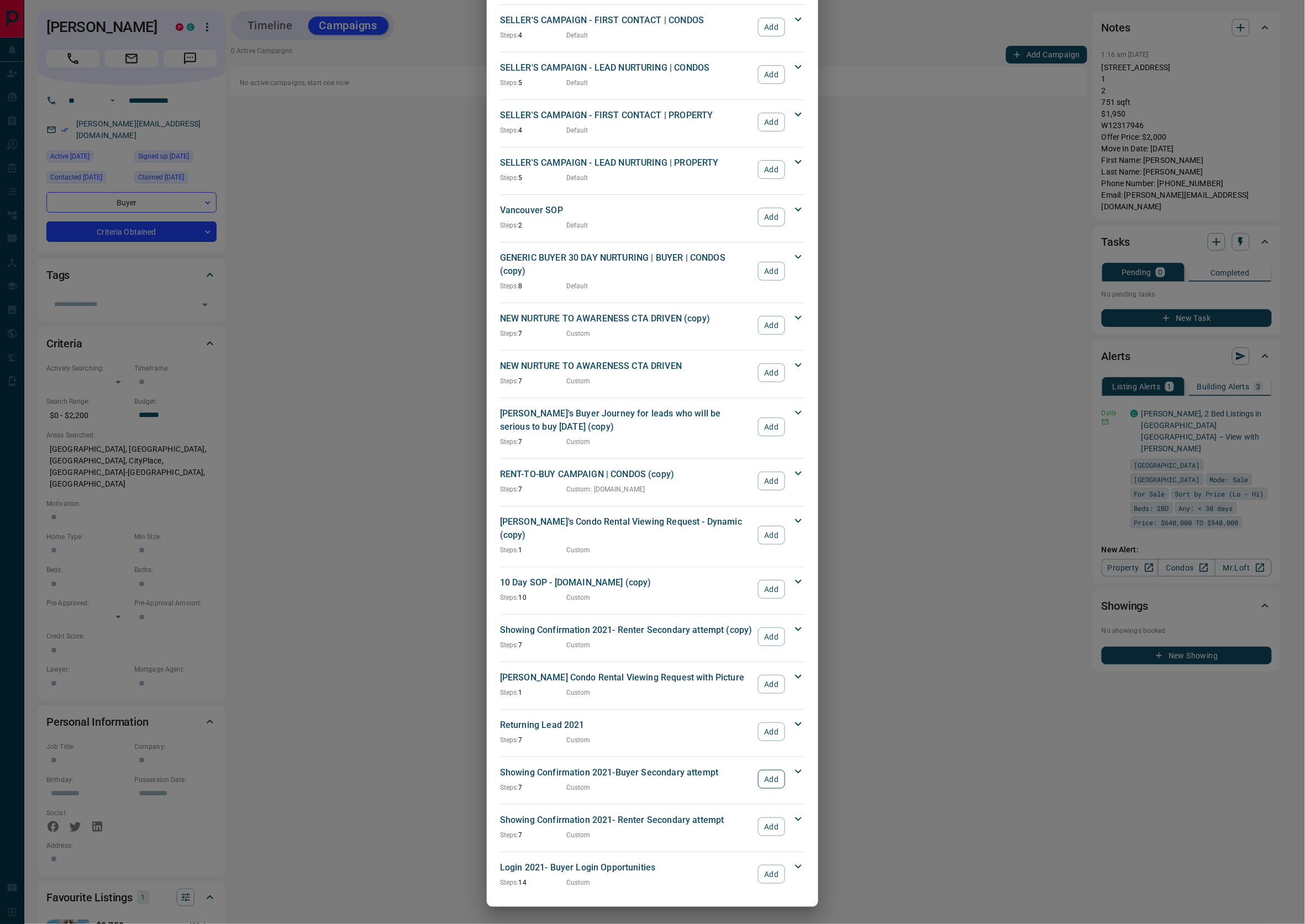
click at [758, 778] on button "Add" at bounding box center [772, 779] width 27 height 19
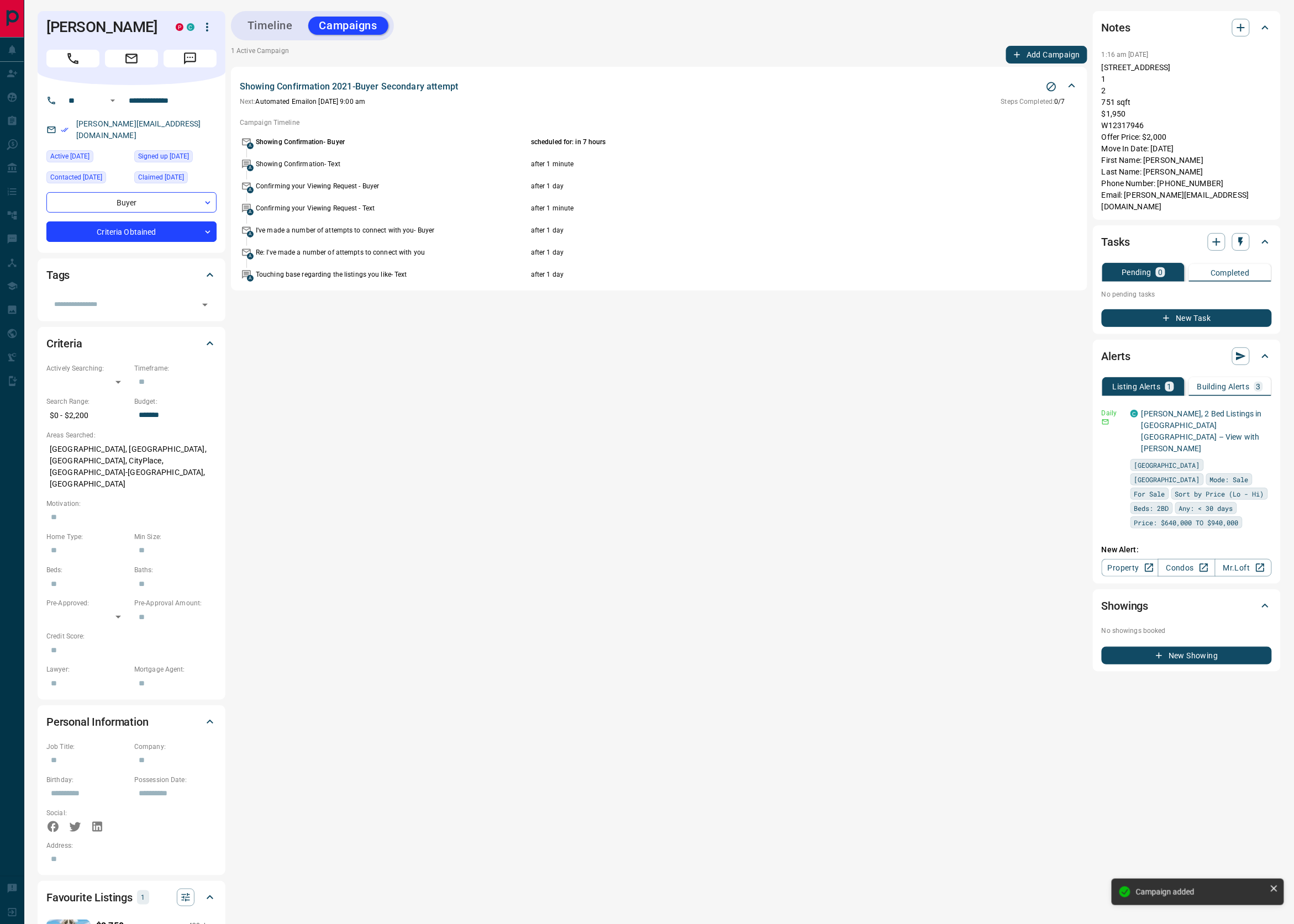
click at [1039, 52] on button "Add Campaign" at bounding box center [1046, 54] width 82 height 18
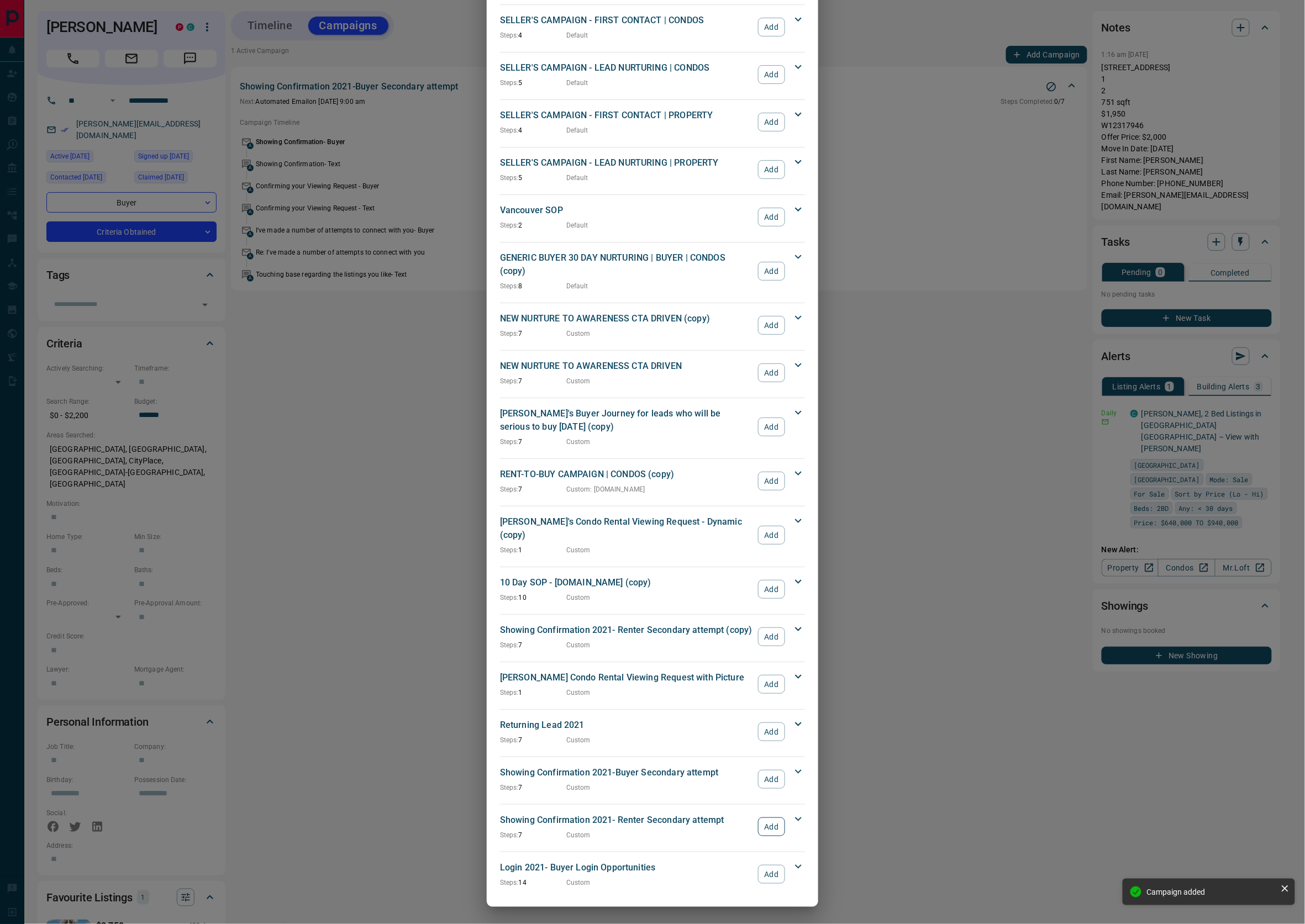
click at [765, 829] on button "Add" at bounding box center [772, 826] width 27 height 19
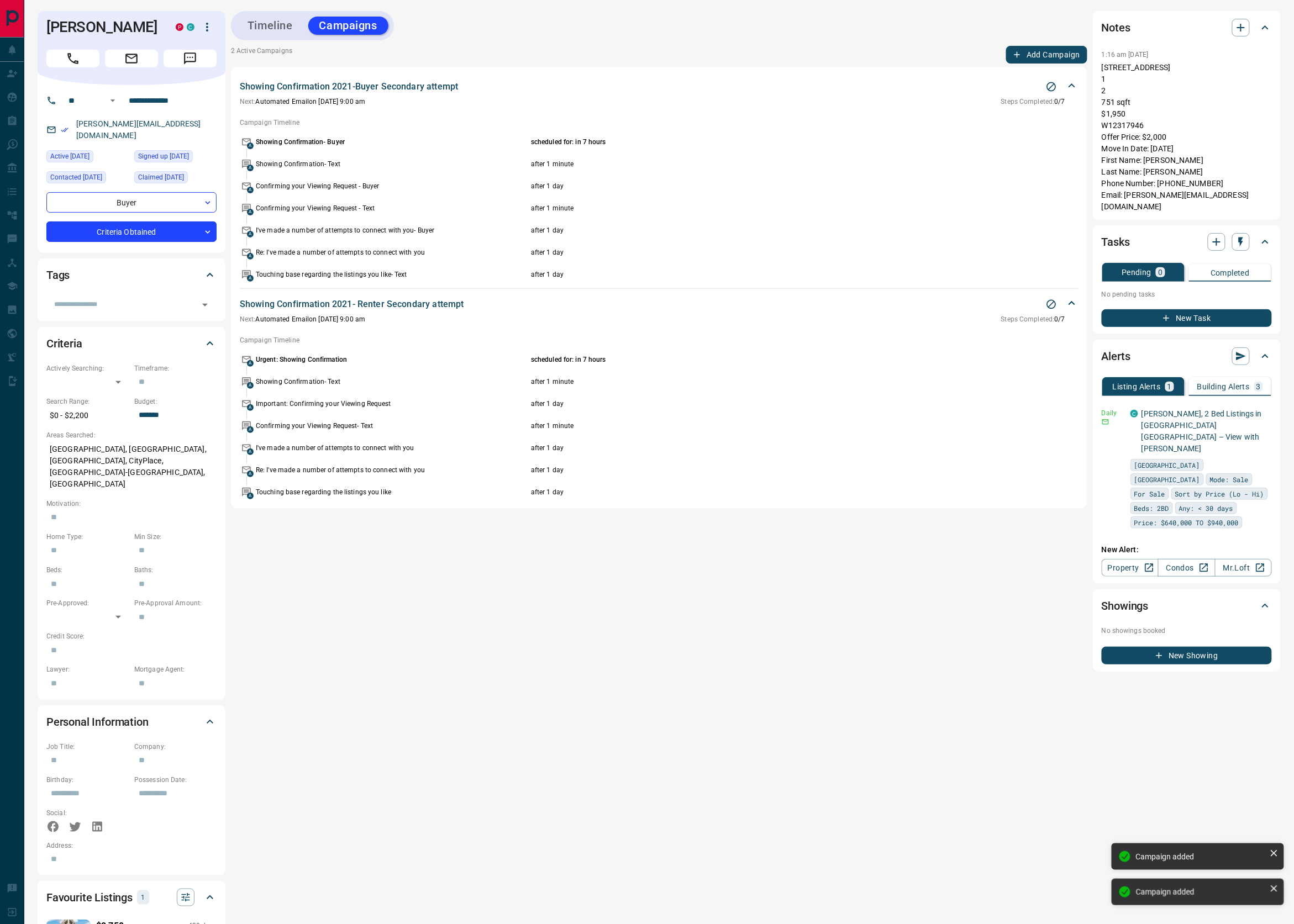
click at [1048, 37] on div "Timeline Campaigns" at bounding box center [659, 25] width 856 height 29
click at [1050, 55] on button "Add Campaign" at bounding box center [1046, 54] width 82 height 18
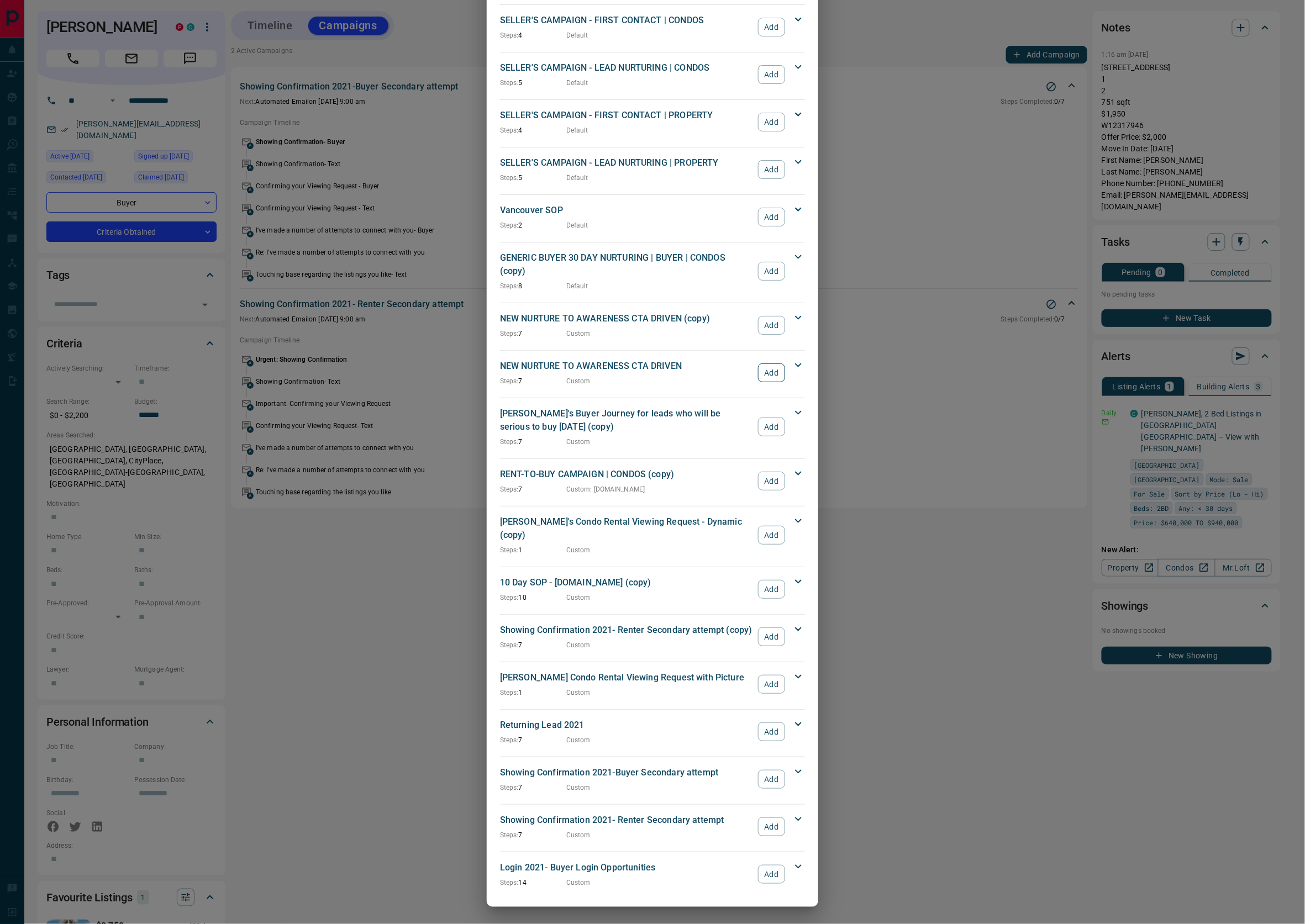
click at [770, 374] on button "Add" at bounding box center [772, 373] width 27 height 19
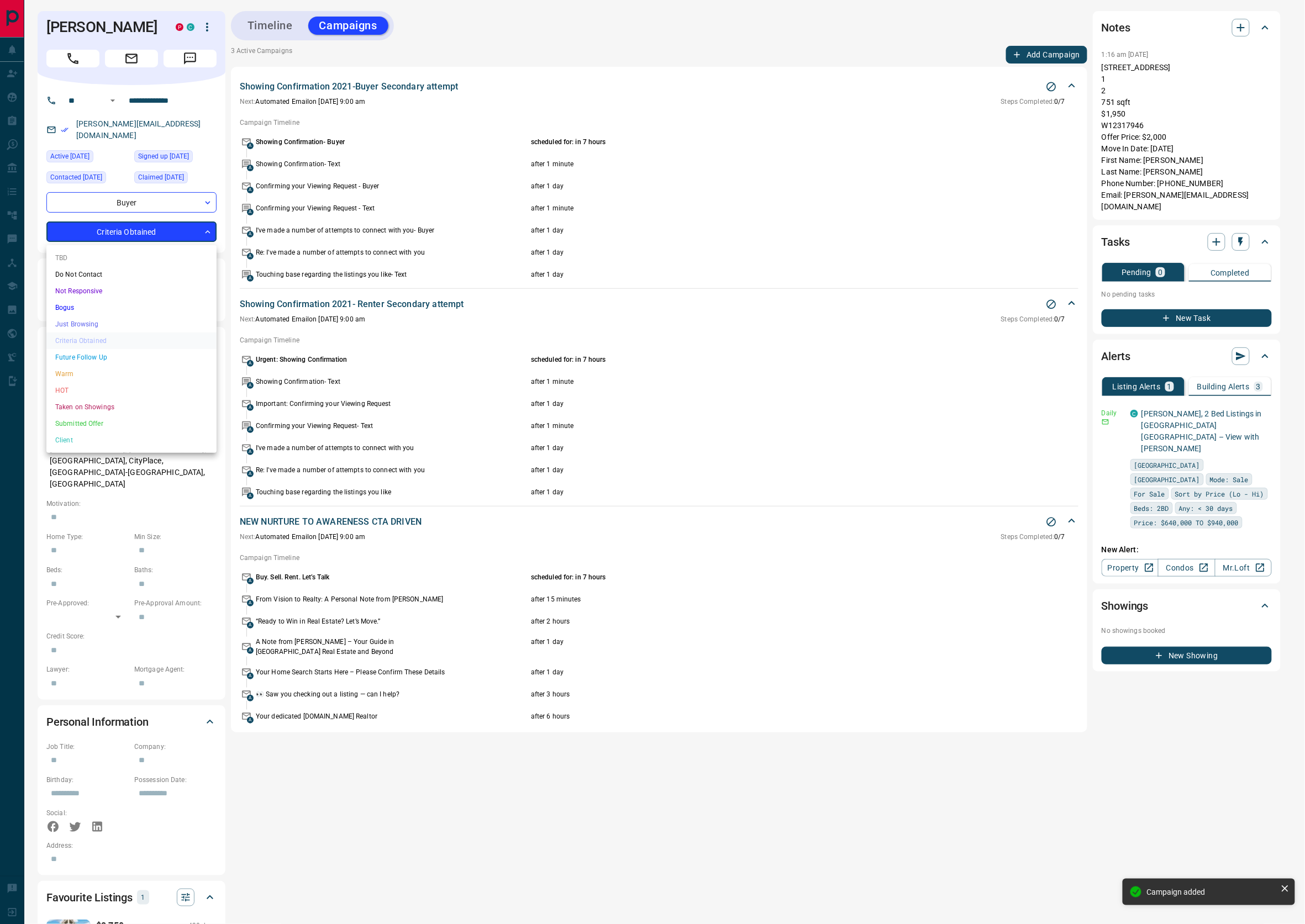
click at [146, 238] on body "**********" at bounding box center [652, 495] width 1305 height 990
click at [91, 383] on li "HOT" at bounding box center [131, 390] width 170 height 17
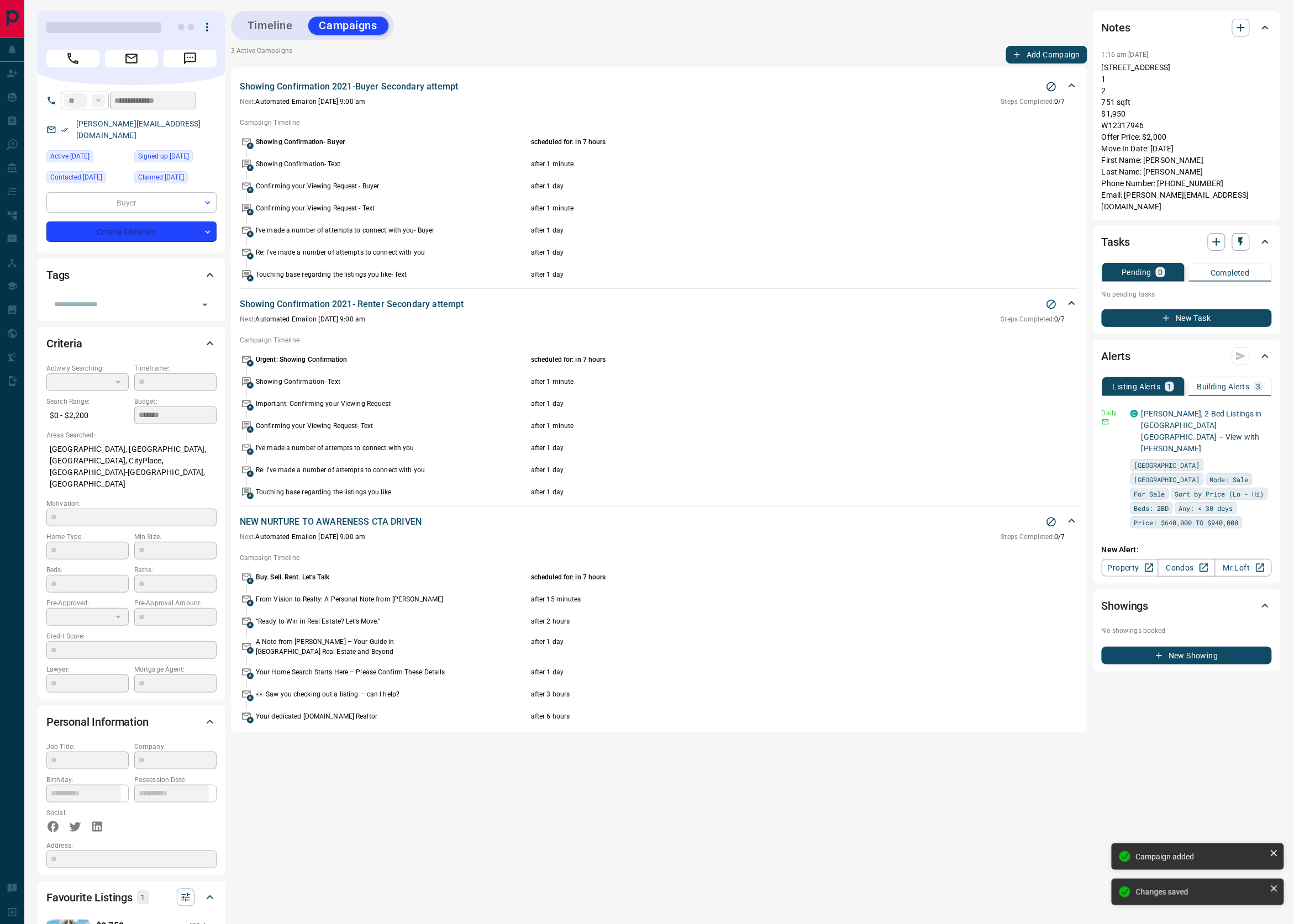
type input "*"
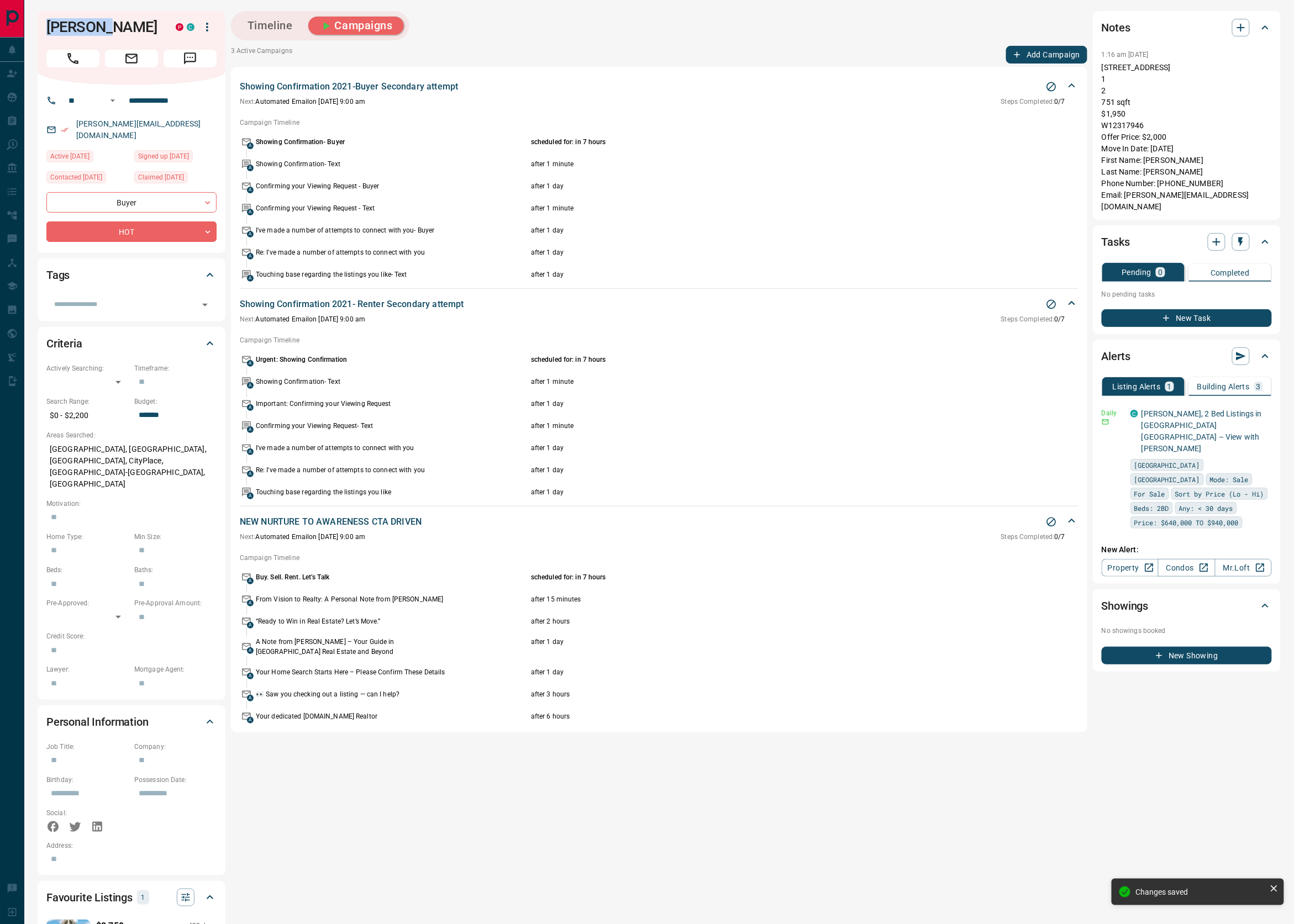
drag, startPoint x: 101, startPoint y: 24, endPoint x: 45, endPoint y: 24, distance: 56.0
click at [45, 24] on div "Michelle Hildebrandt P C" at bounding box center [131, 47] width 188 height 74
copy h1 "Michelle"
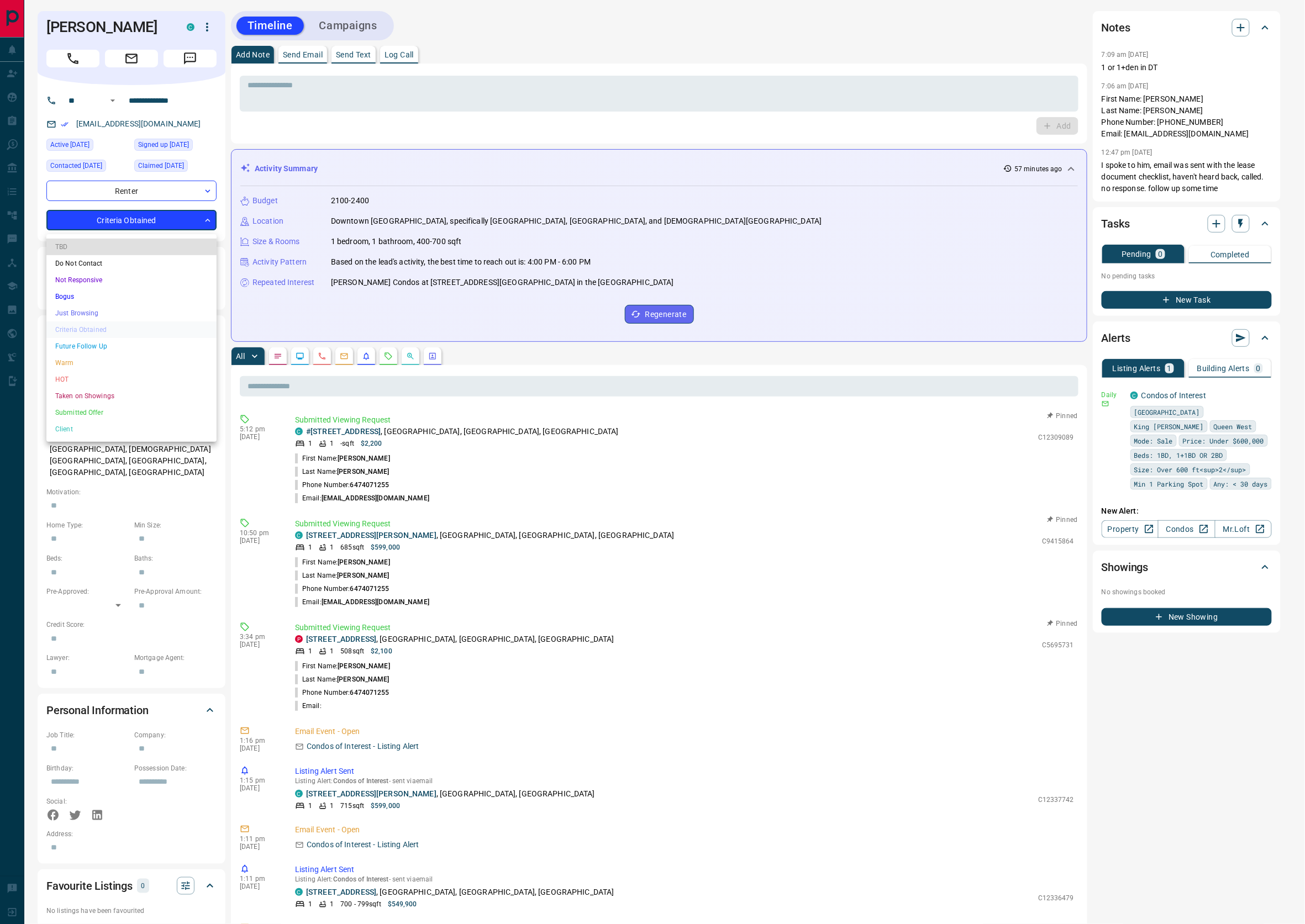
click at [137, 223] on body "**********" at bounding box center [652, 658] width 1305 height 1317
click at [81, 378] on li "HOT" at bounding box center [131, 380] width 170 height 17
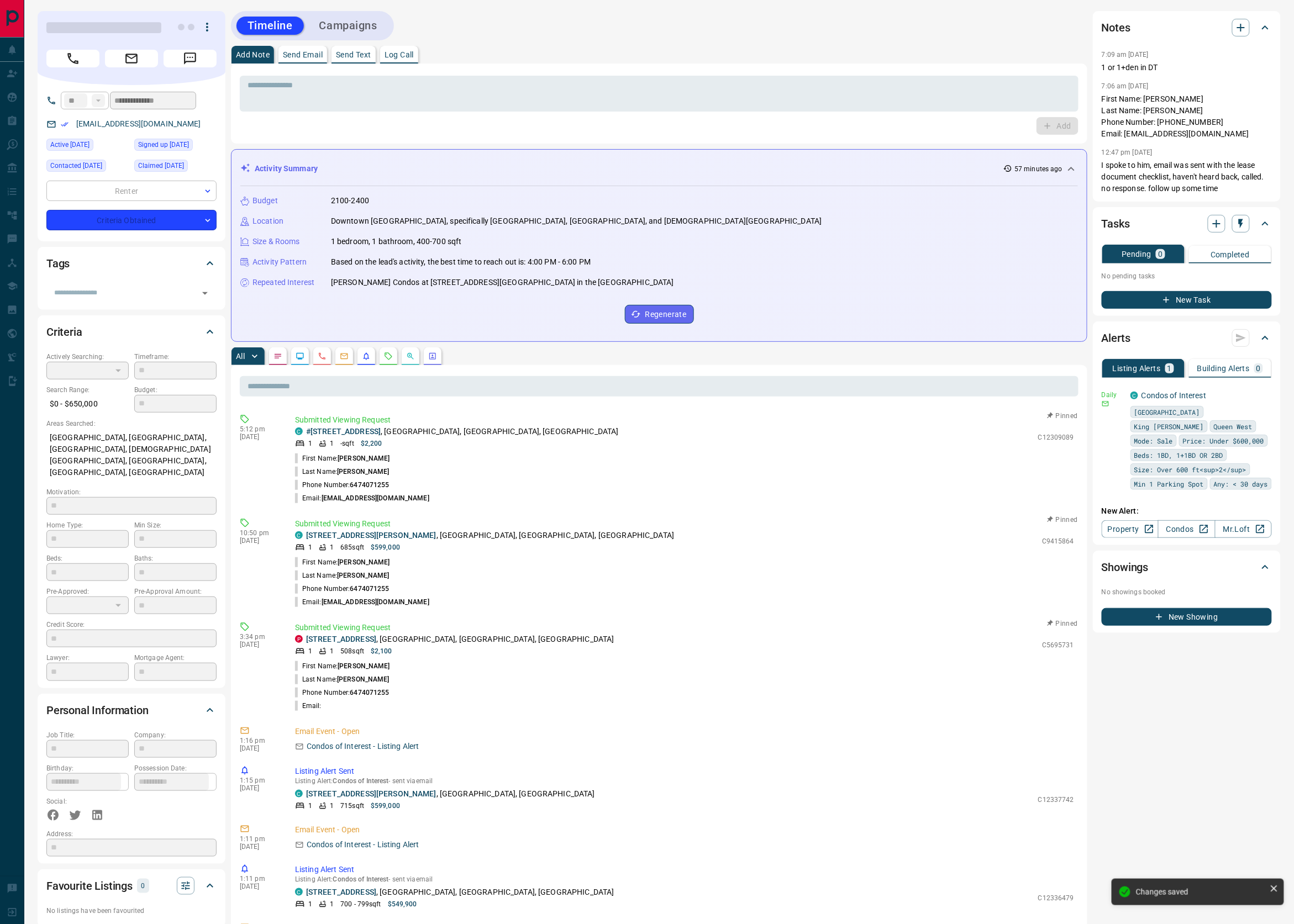
type input "*"
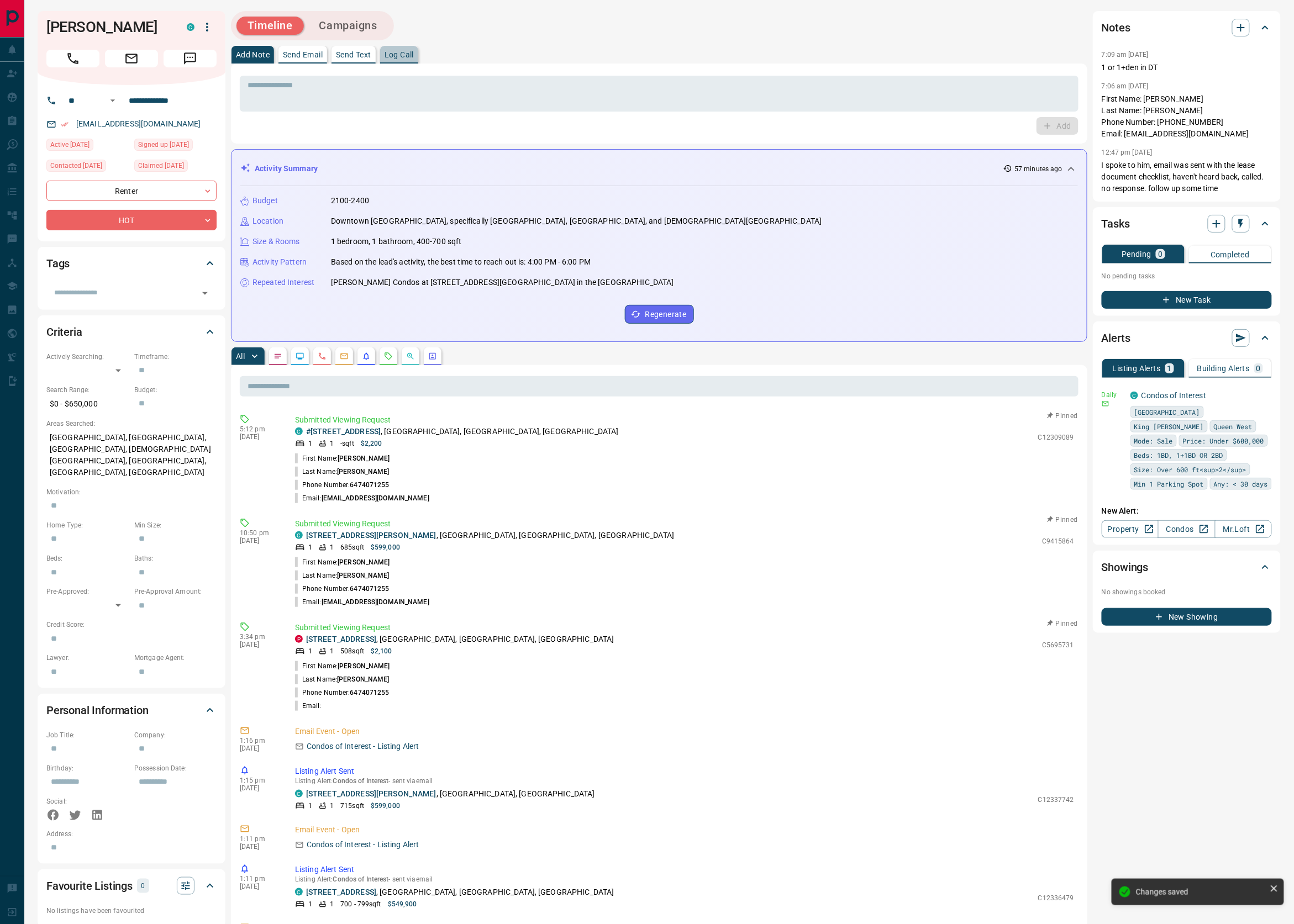
click at [405, 51] on p "Log Call" at bounding box center [399, 55] width 29 height 8
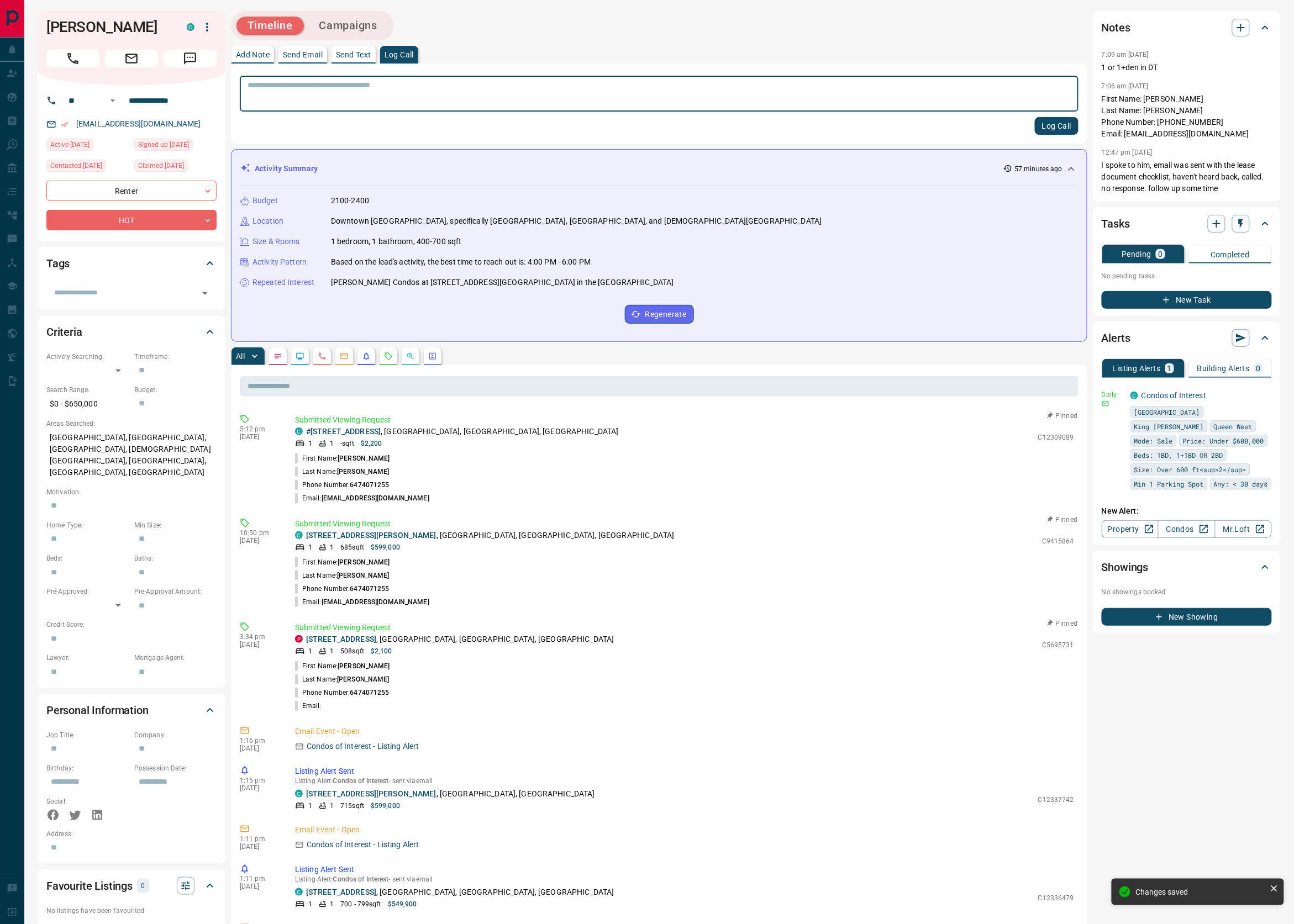
click at [1048, 123] on button "Log Call" at bounding box center [1056, 126] width 43 height 18
